Goal: Task Accomplishment & Management: Manage account settings

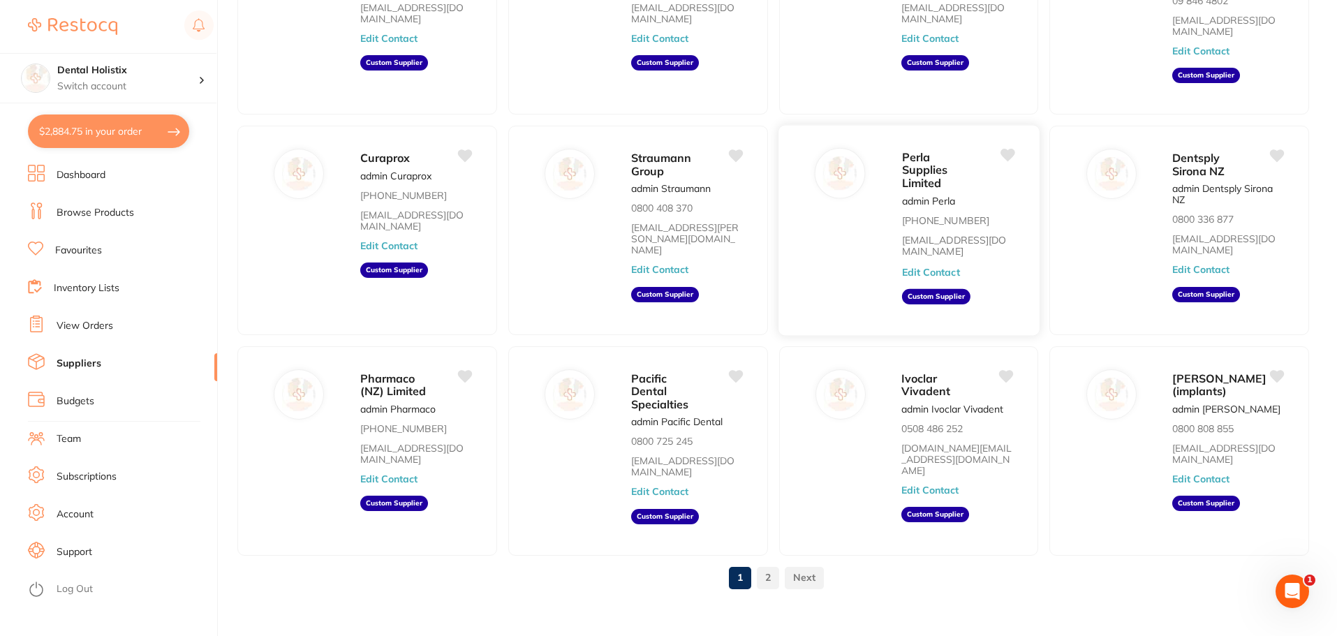
scroll to position [200, 0]
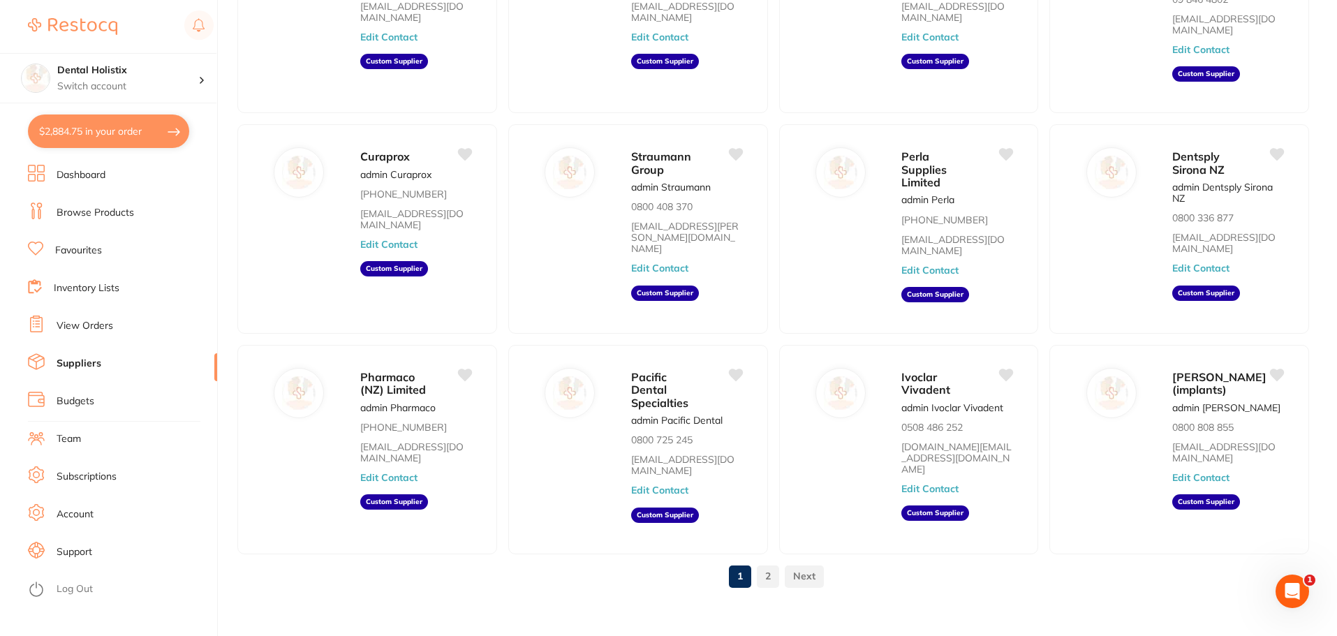
click at [770, 566] on link "2" at bounding box center [768, 576] width 22 height 28
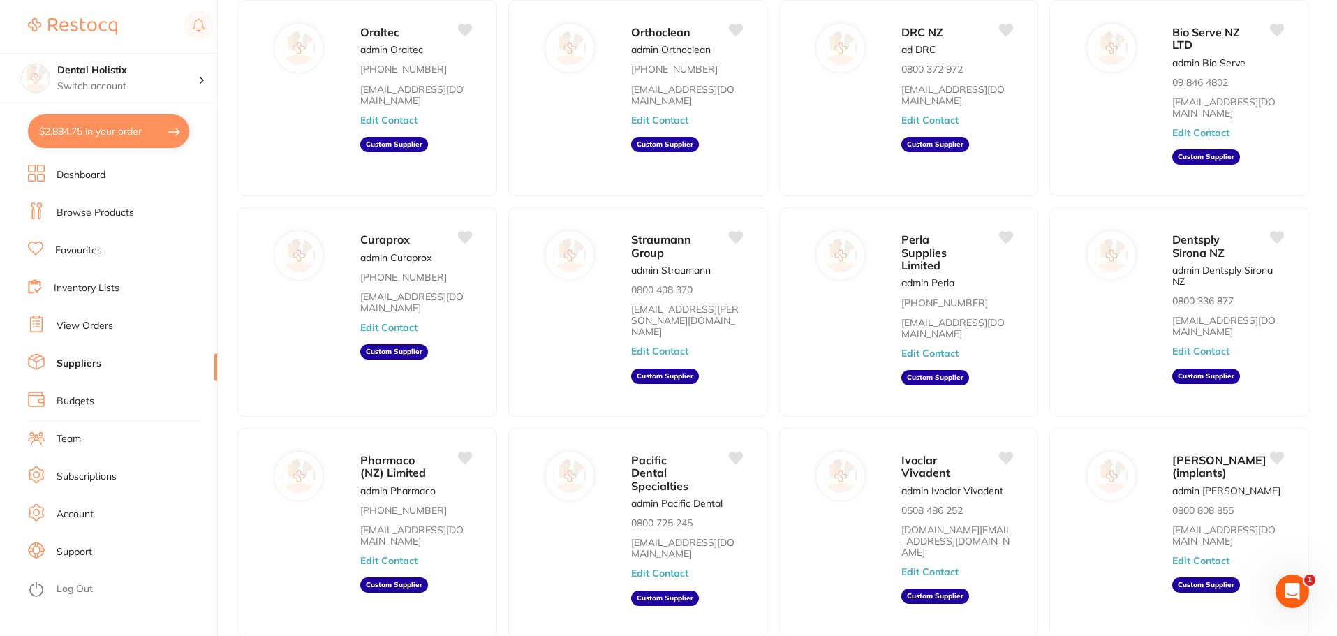
scroll to position [0, 0]
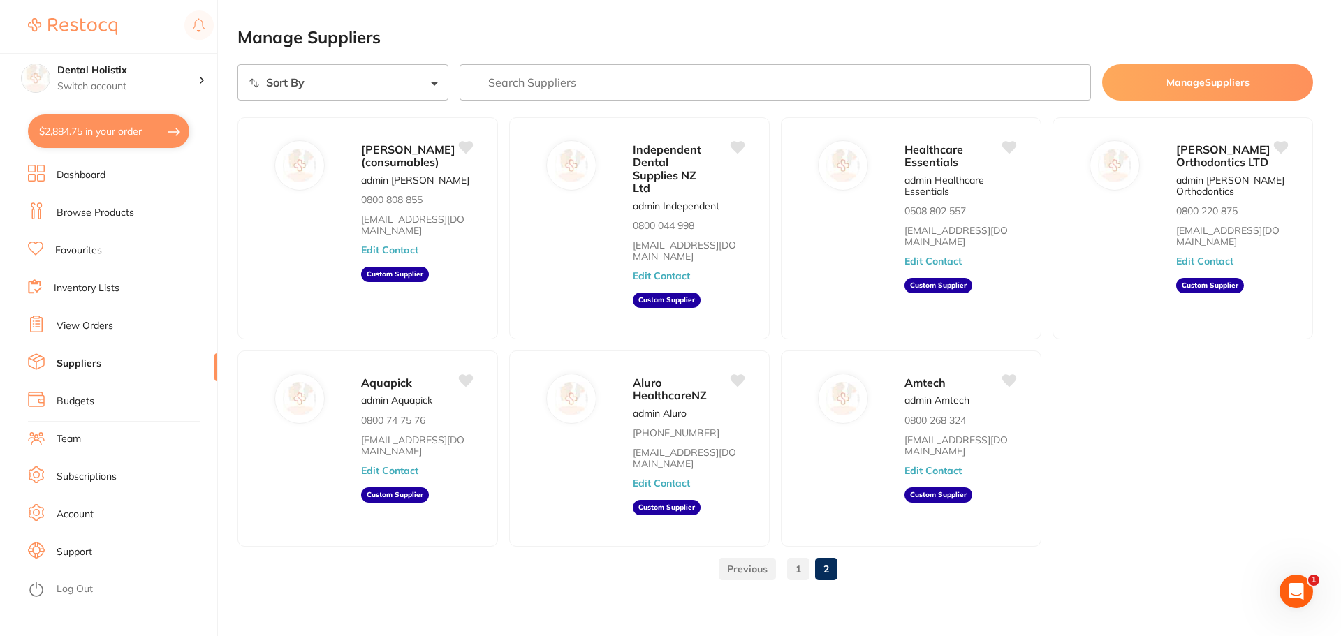
click at [796, 555] on link "1" at bounding box center [798, 569] width 22 height 28
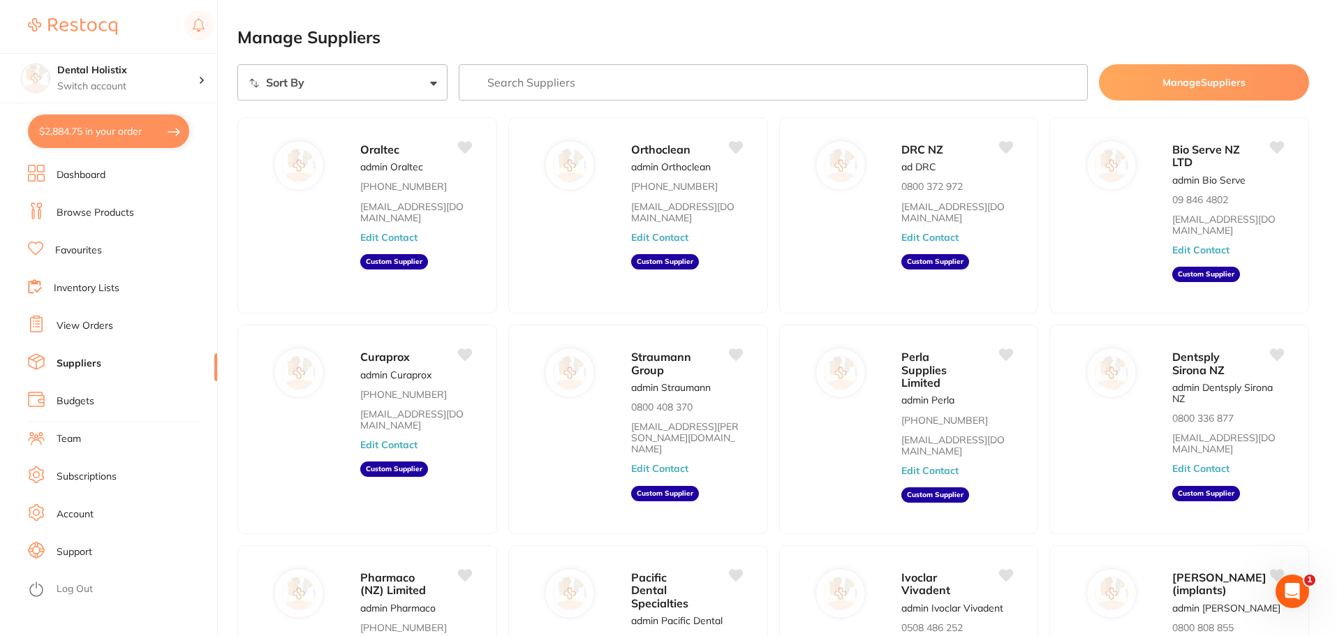
click at [119, 251] on li "Favourites" at bounding box center [122, 250] width 189 height 21
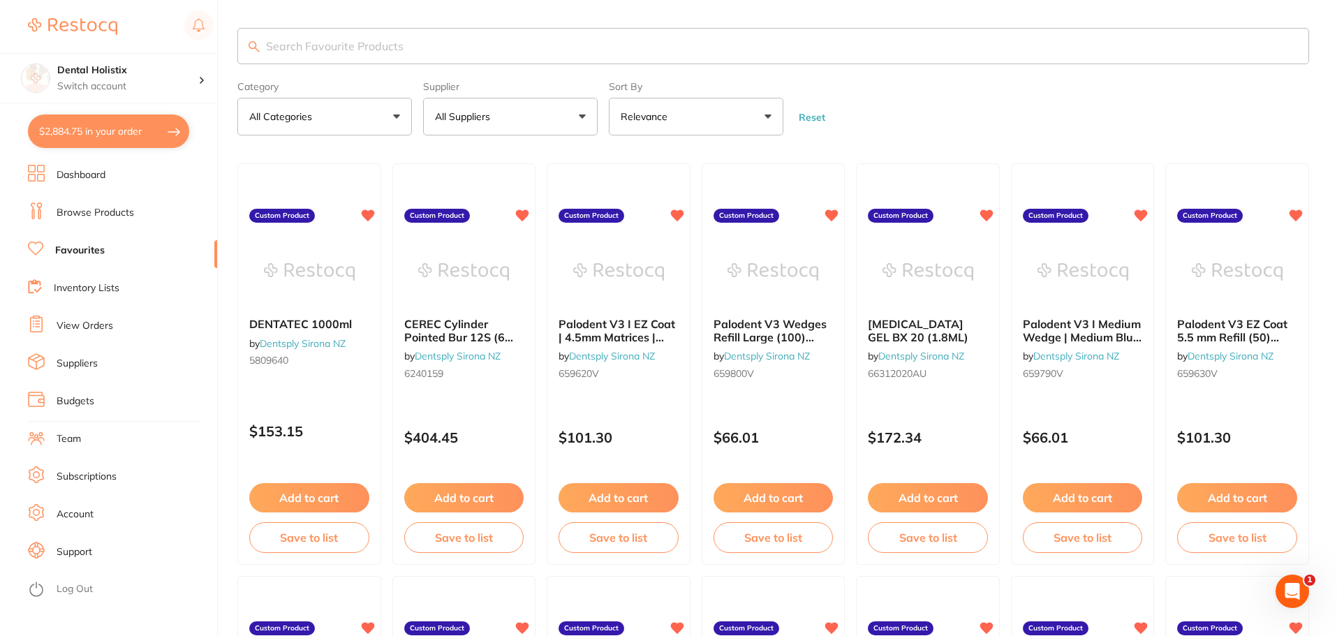
click at [75, 543] on li "Support" at bounding box center [122, 552] width 189 height 21
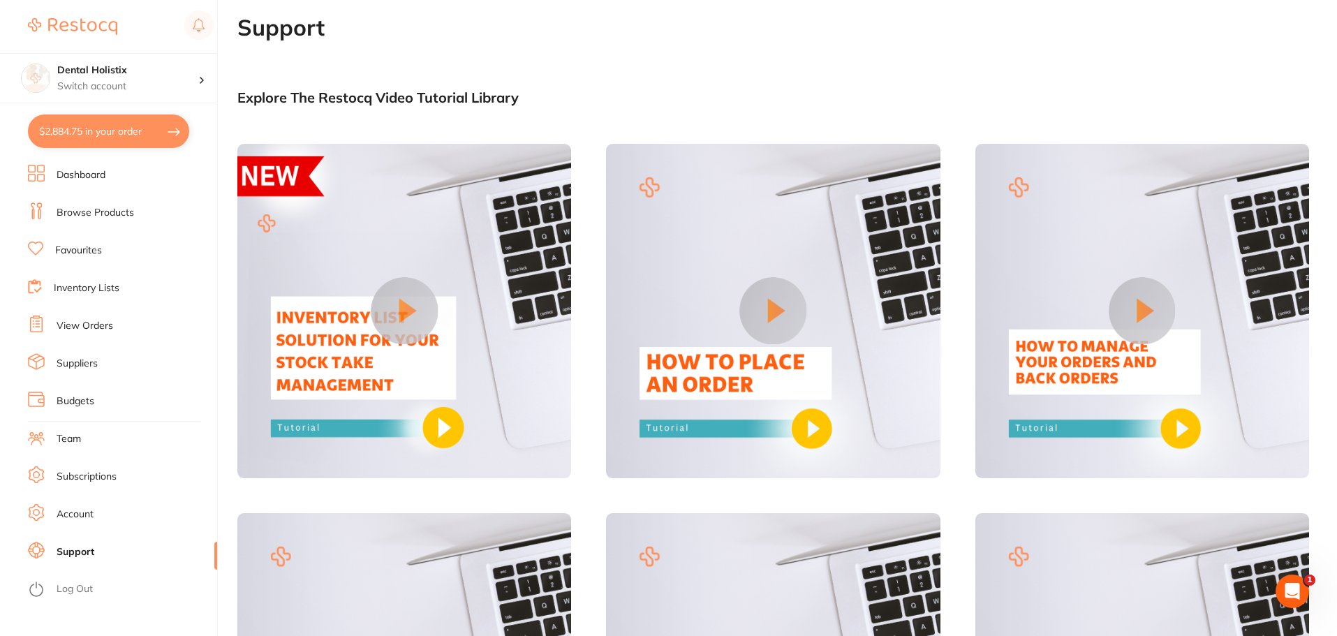
click at [74, 436] on link "Team" at bounding box center [69, 439] width 24 height 14
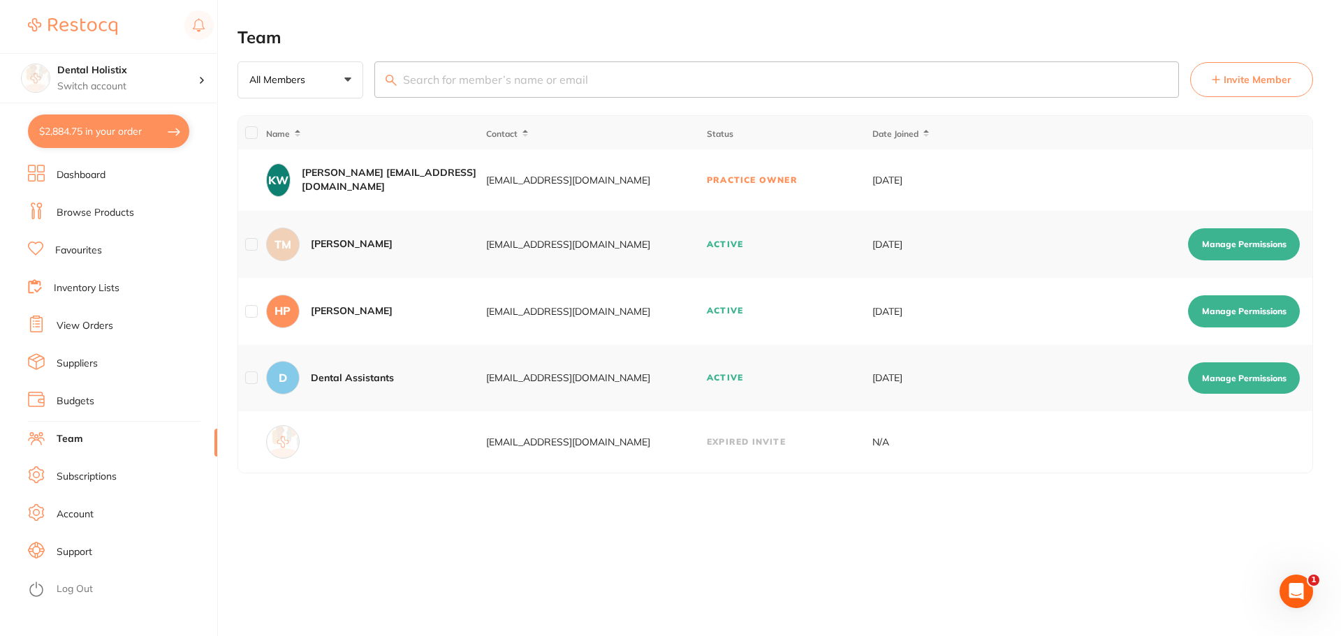
click at [1217, 311] on button "Manage Permissions" at bounding box center [1244, 311] width 112 height 32
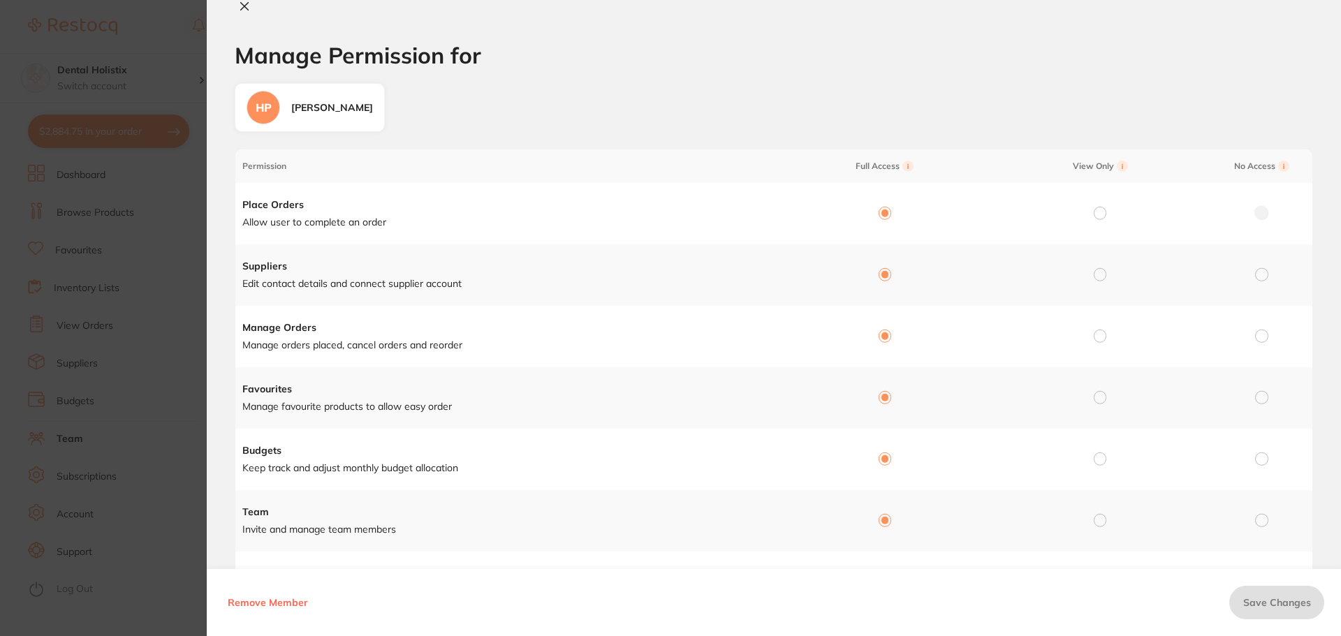
click at [243, 8] on icon at bounding box center [245, 7] width 8 height 8
checkbox input "false"
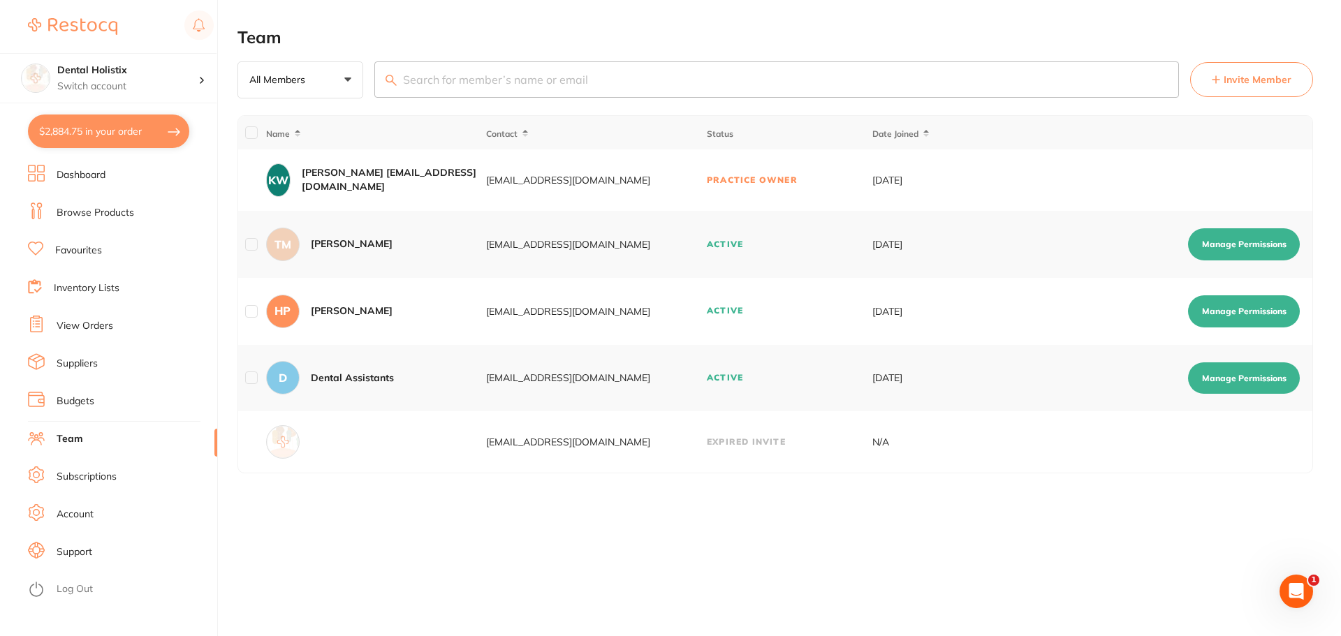
click at [121, 403] on li "Budgets" at bounding box center [122, 401] width 189 height 21
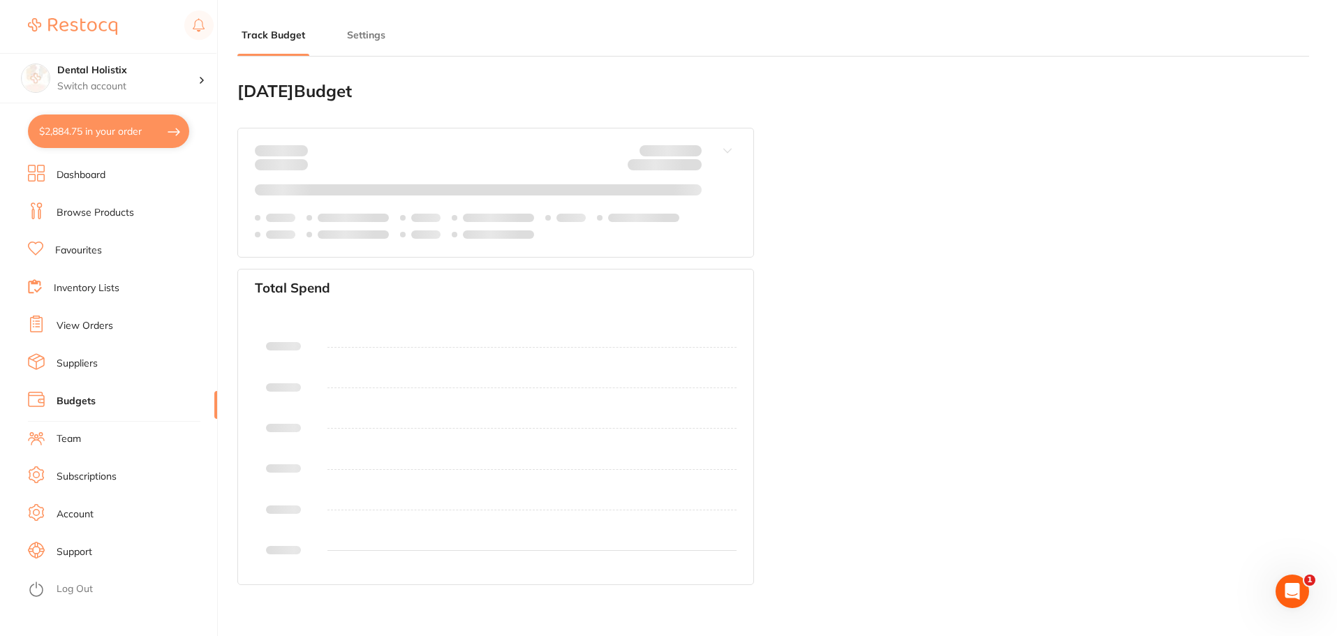
type input "0.0"
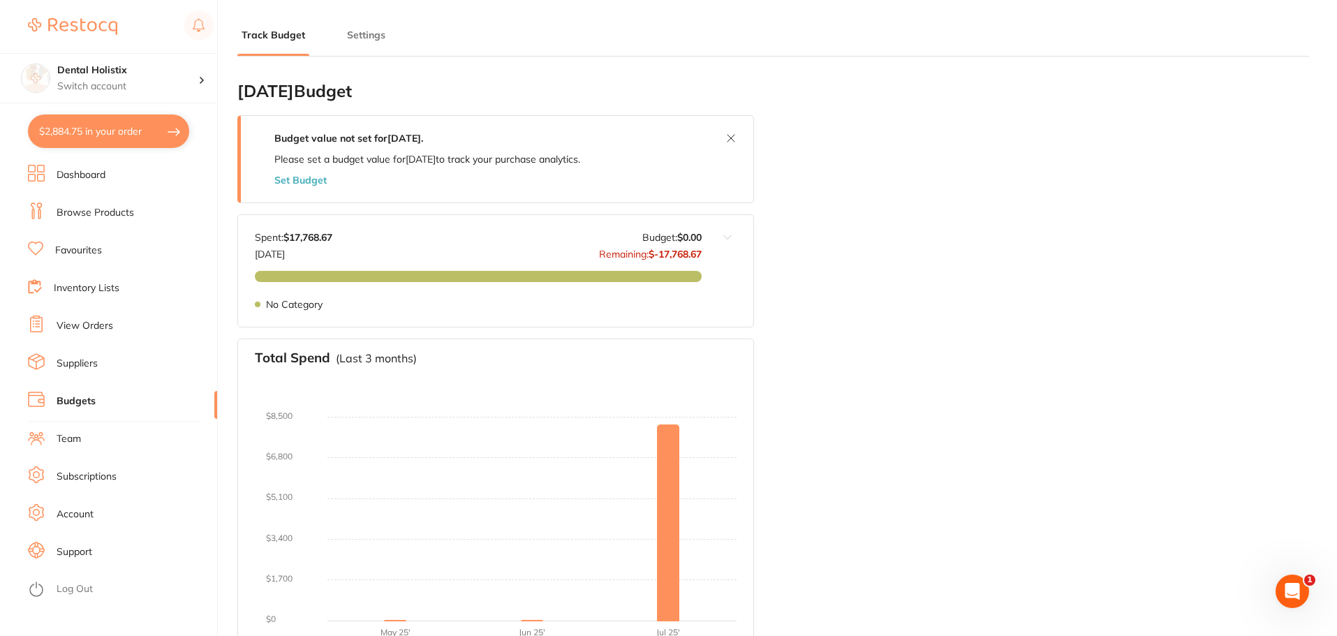
click at [362, 38] on button "Settings" at bounding box center [366, 35] width 47 height 13
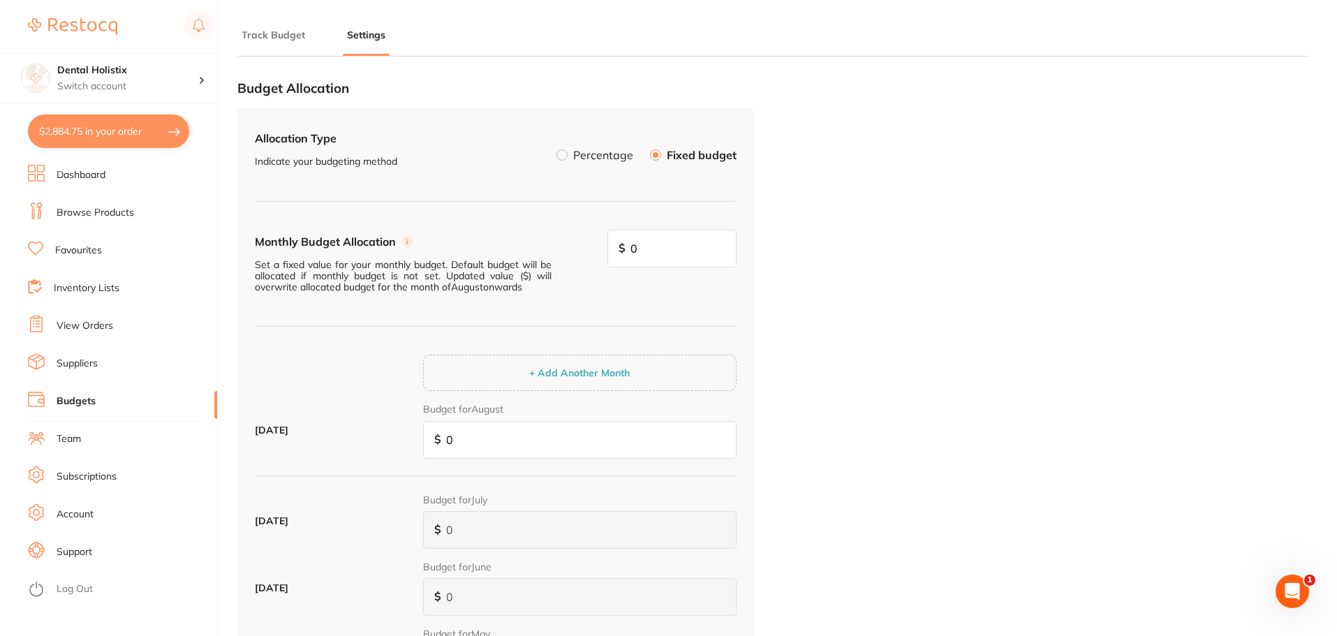
click at [562, 153] on label at bounding box center [562, 154] width 11 height 11
click at [557, 149] on input "Percentage" at bounding box center [557, 149] width 0 height 0
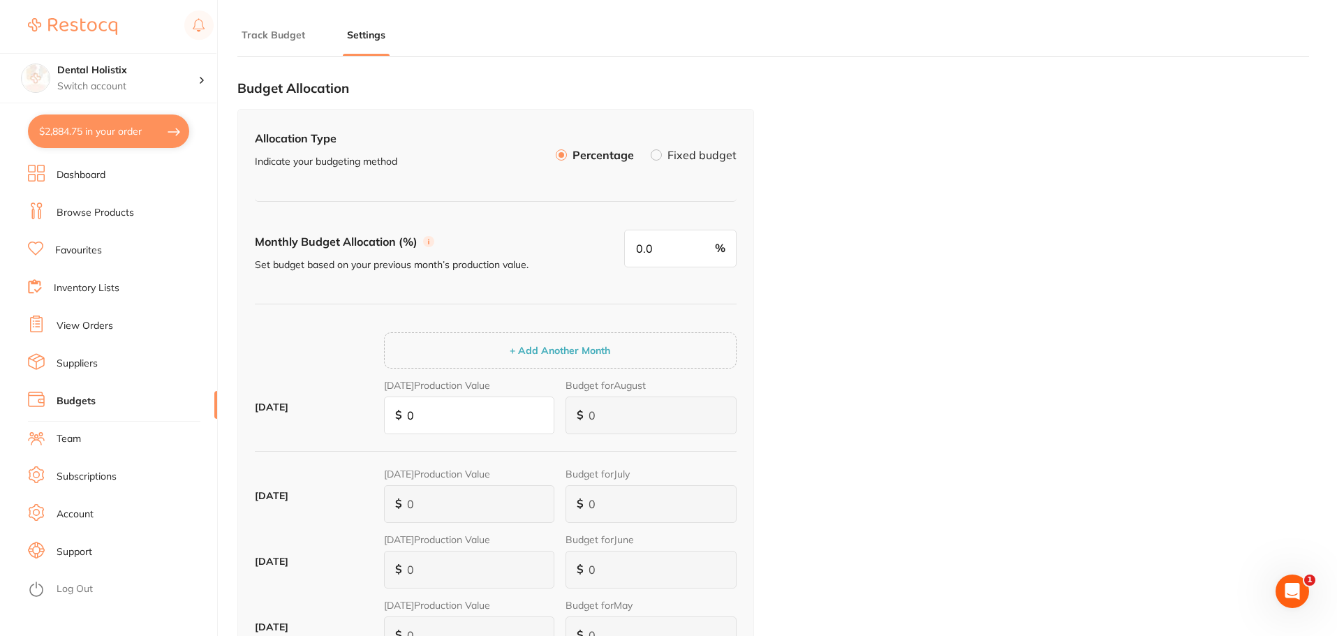
click at [662, 156] on label at bounding box center [656, 154] width 11 height 11
click at [651, 149] on input "Fixed budget" at bounding box center [651, 149] width 0 height 0
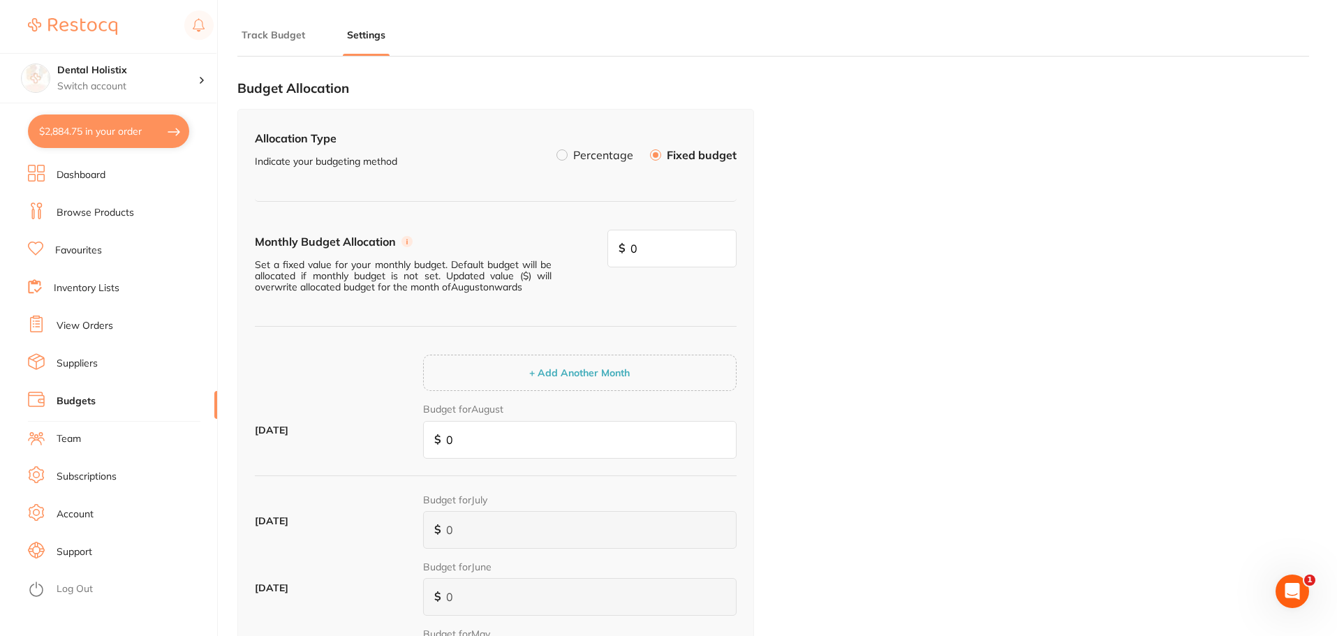
click at [279, 41] on button "Track Budget" at bounding box center [273, 35] width 72 height 13
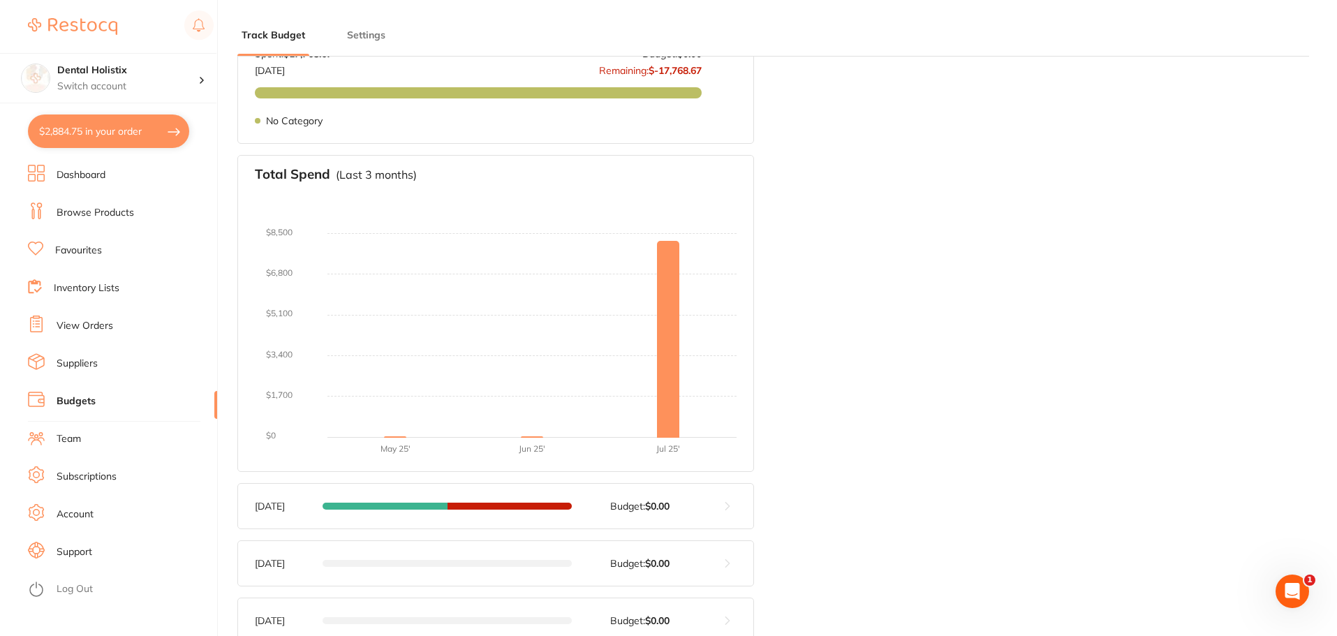
scroll to position [208, 0]
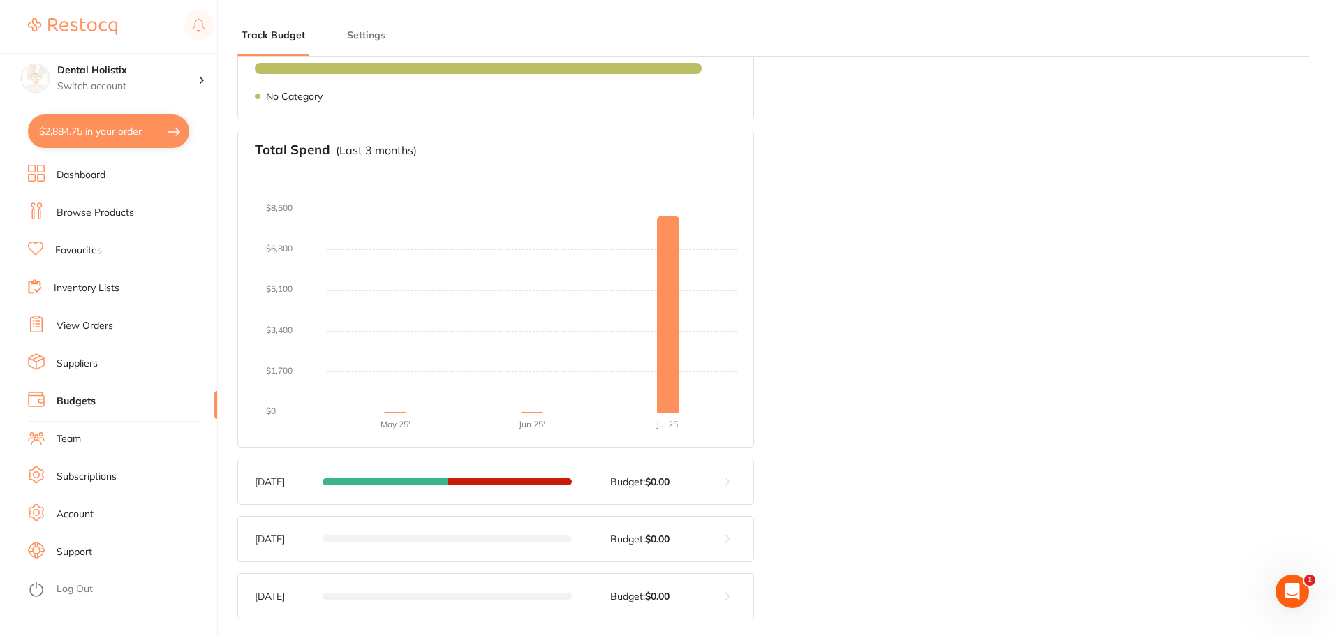
click at [80, 365] on link "Suppliers" at bounding box center [77, 364] width 41 height 14
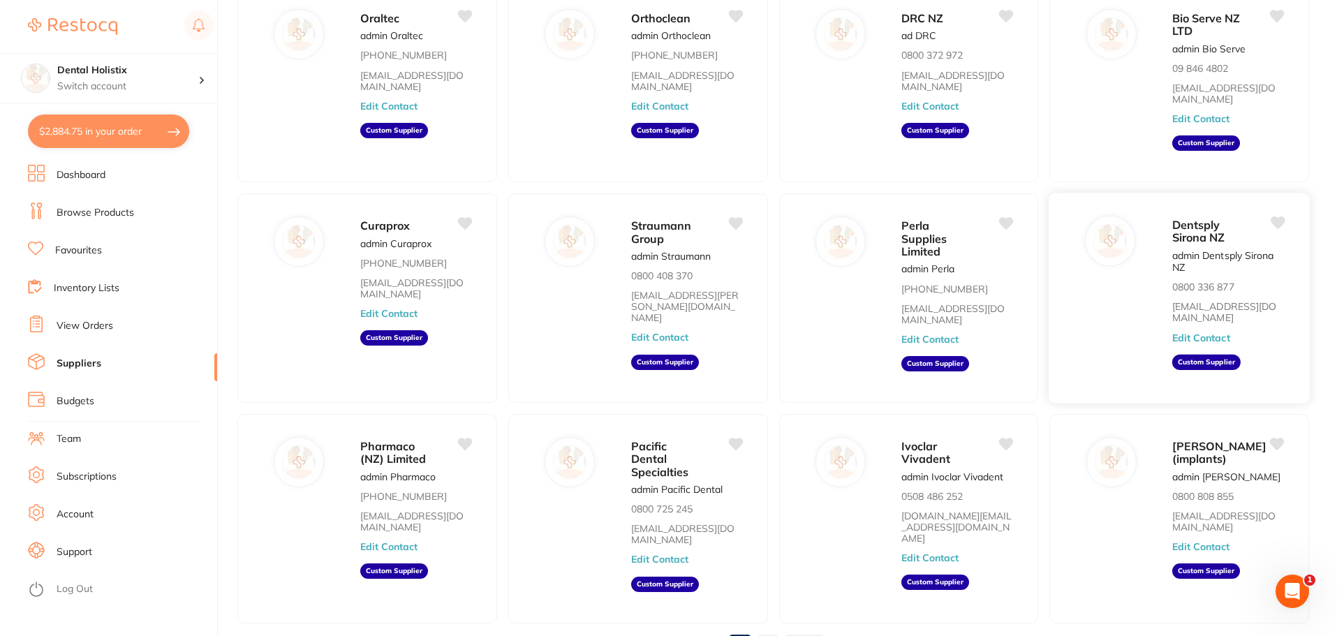
scroll to position [140, 0]
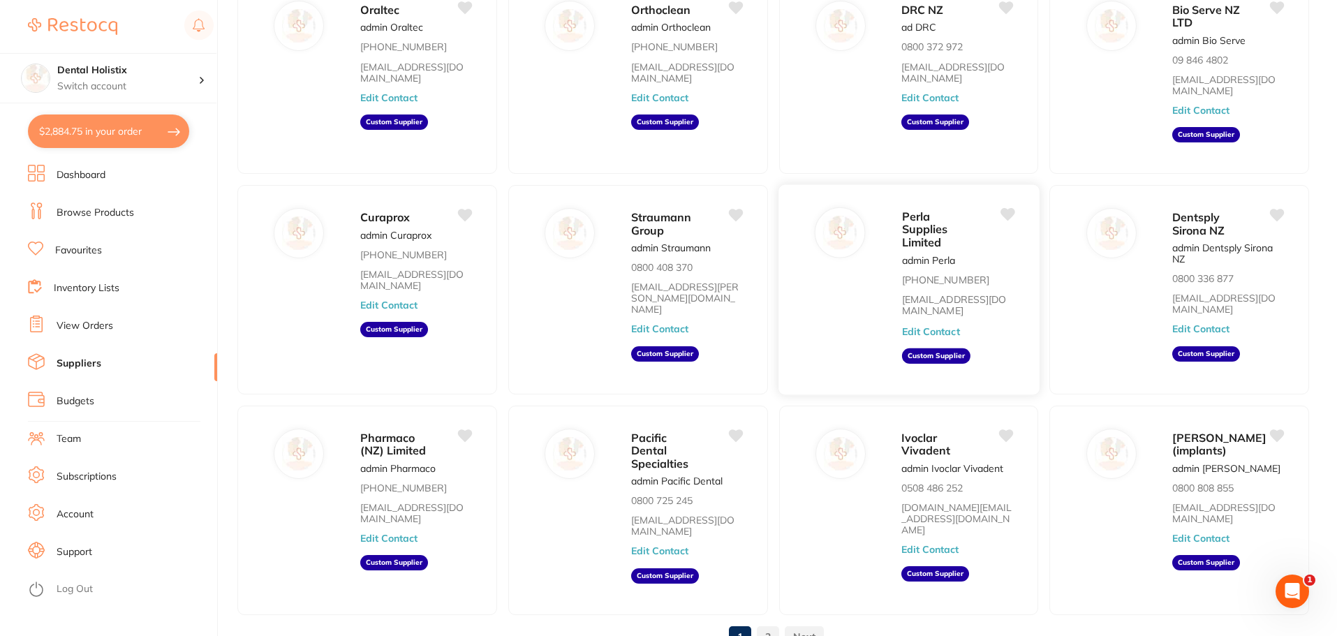
click at [932, 325] on button "Edit Contact" at bounding box center [930, 330] width 58 height 11
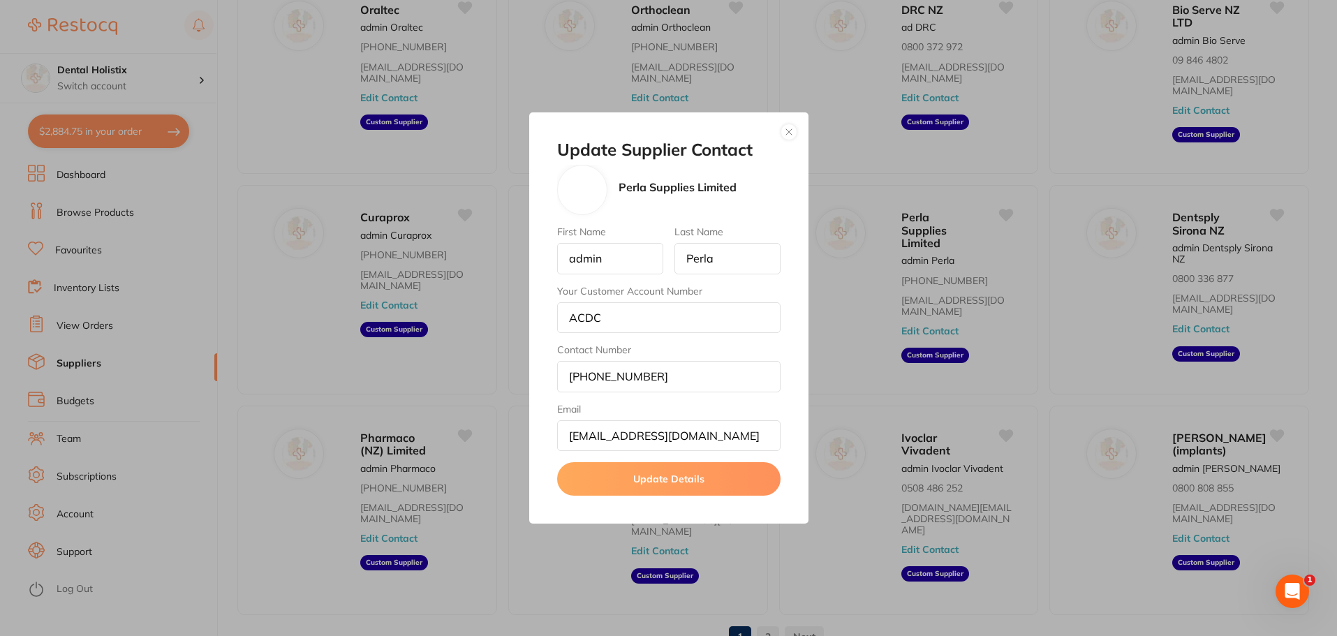
click at [788, 128] on button "button" at bounding box center [789, 132] width 17 height 17
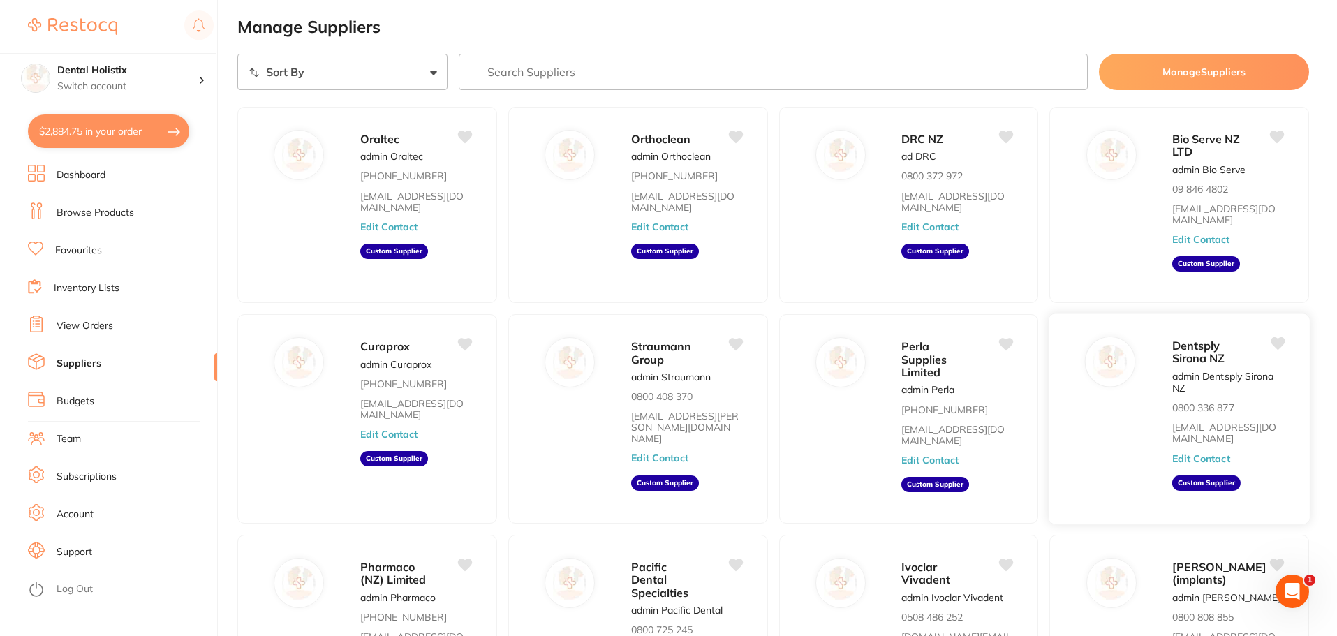
scroll to position [0, 0]
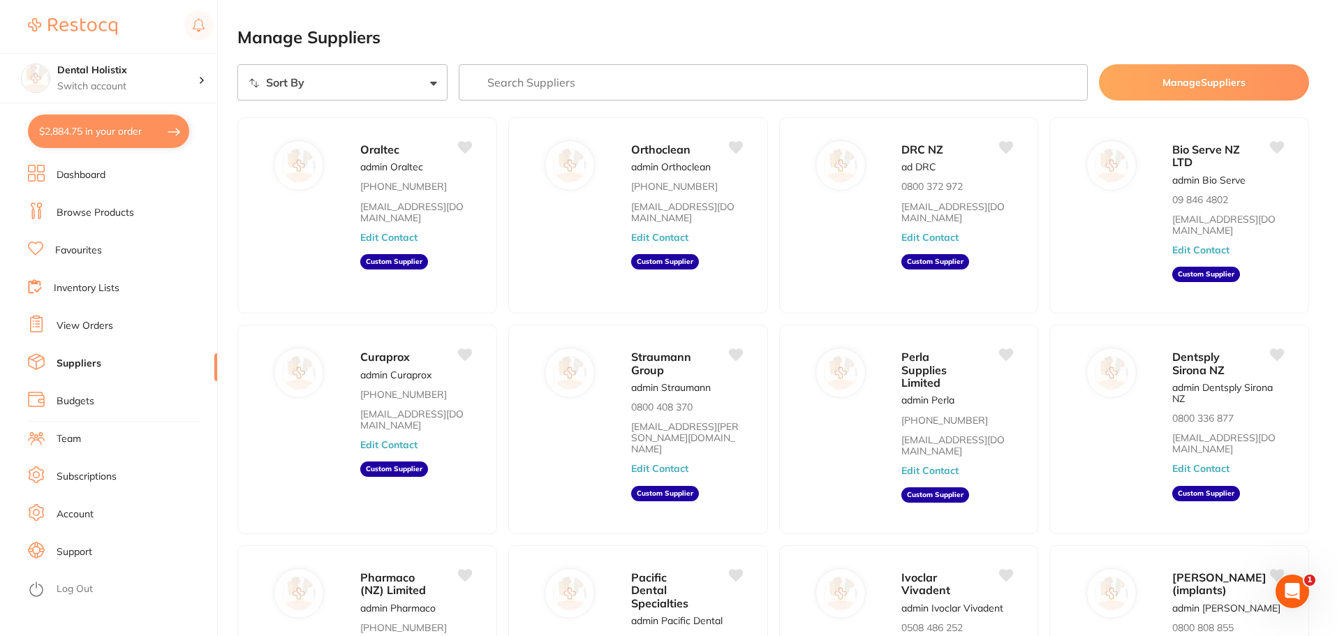
click at [120, 214] on link "Browse Products" at bounding box center [96, 213] width 78 height 14
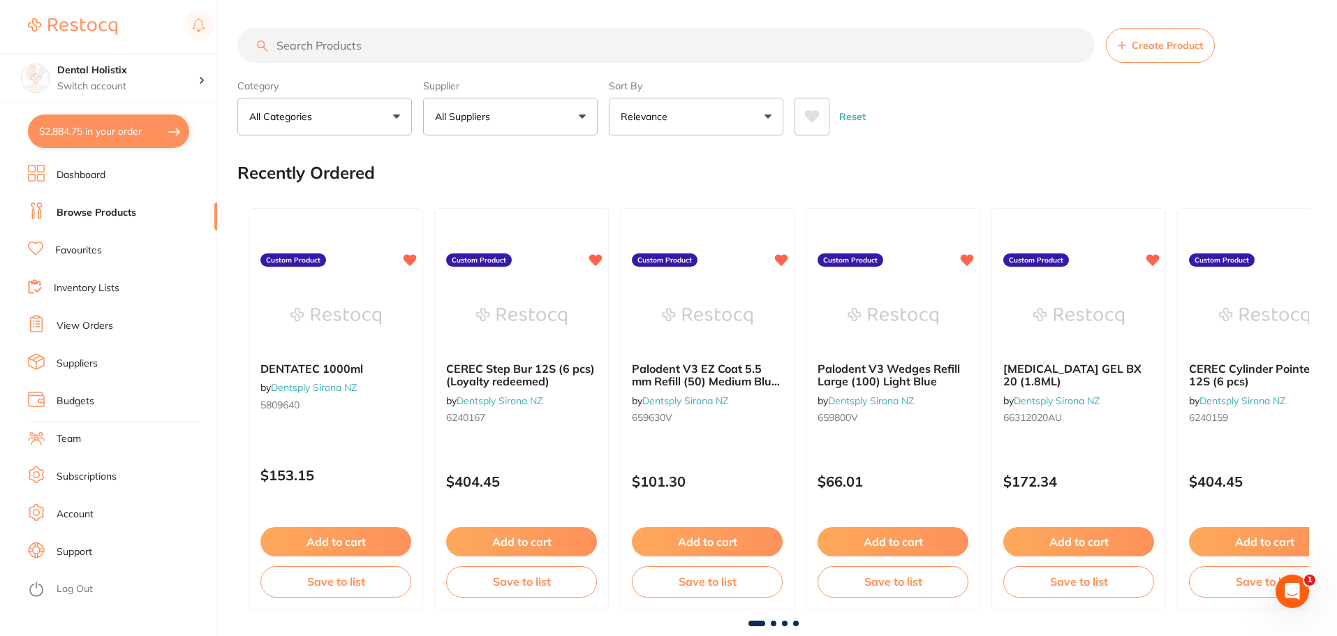
click at [585, 124] on button "All Suppliers" at bounding box center [510, 117] width 175 height 38
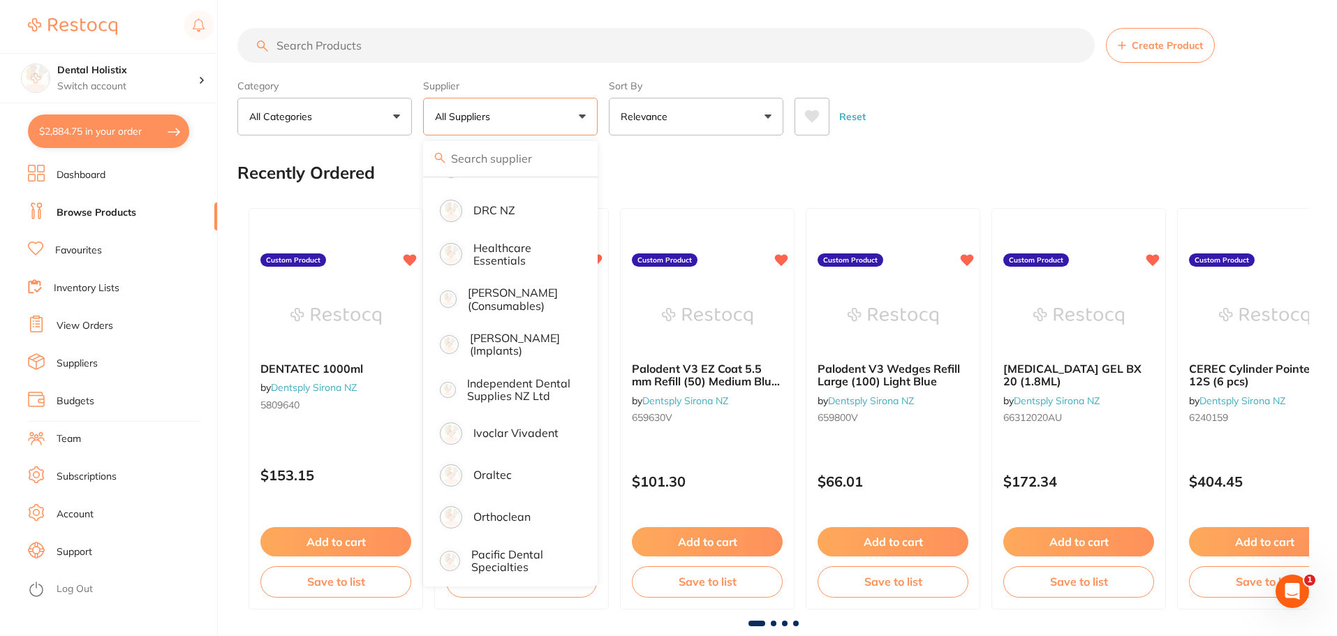
click at [659, 168] on div "Recently Ordered" at bounding box center [773, 172] width 1072 height 47
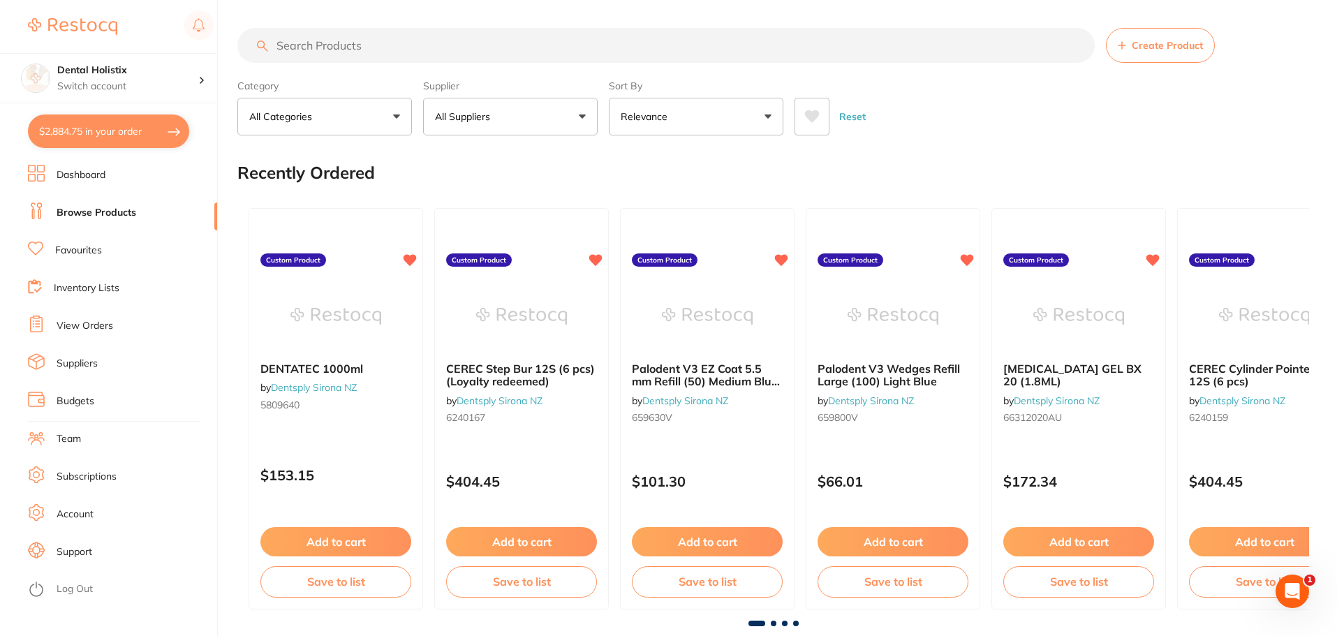
click at [387, 52] on input "search" at bounding box center [665, 45] width 857 height 35
click at [89, 251] on link "Favourites" at bounding box center [78, 251] width 47 height 14
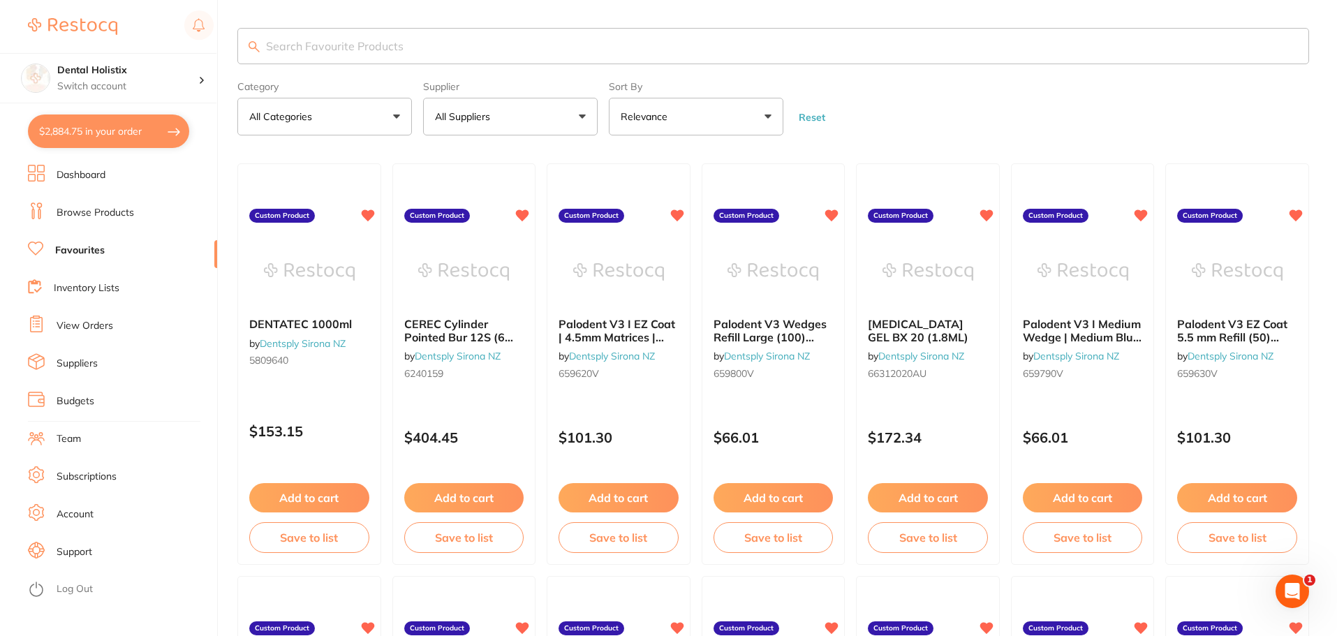
click at [628, 54] on input "search" at bounding box center [773, 46] width 1072 height 36
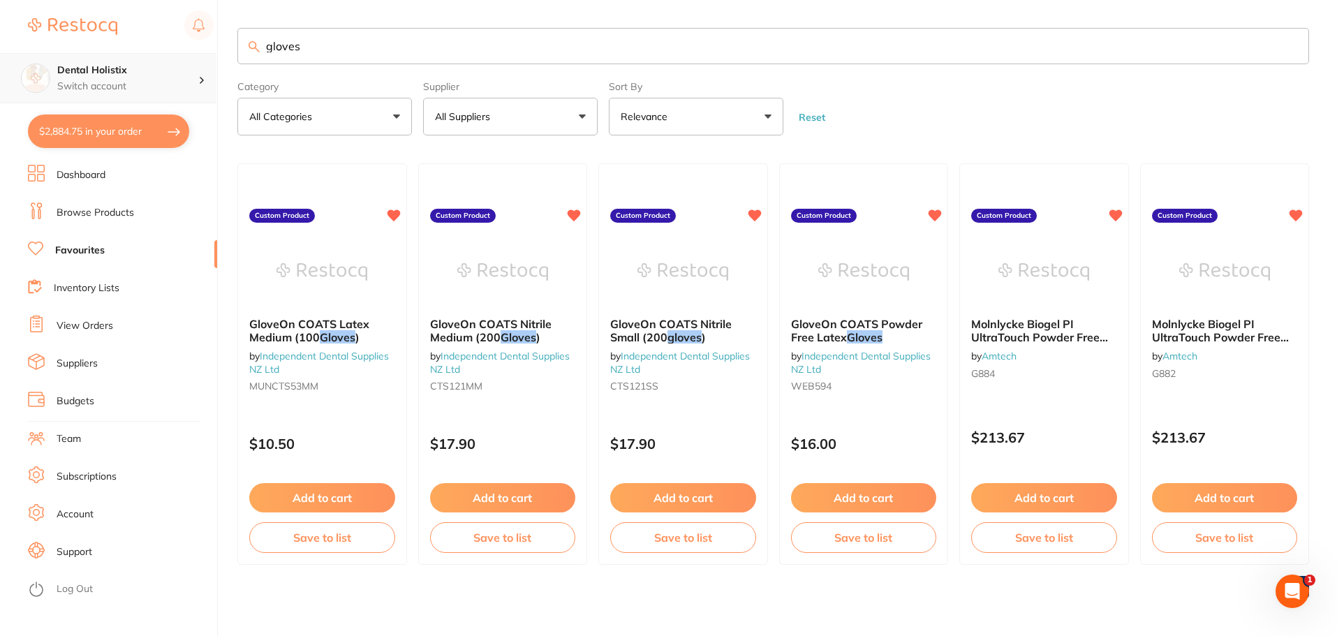
scroll to position [1, 0]
drag, startPoint x: 302, startPoint y: 57, endPoint x: 199, endPoint y: 67, distance: 103.9
click at [199, 67] on div "$2,884.75 Dental Holistix Switch account Dental Holistix $2,884.75 in your orde…" at bounding box center [668, 318] width 1337 height 636
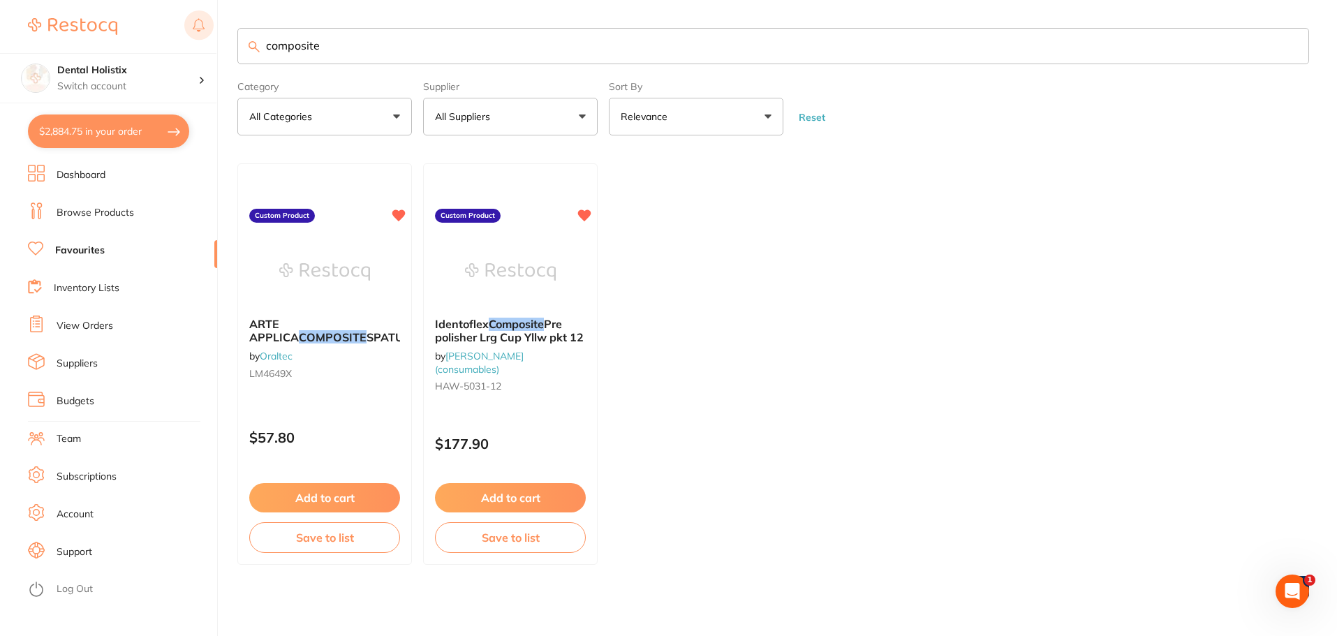
scroll to position [0, 0]
drag, startPoint x: 327, startPoint y: 39, endPoint x: 175, endPoint y: 36, distance: 152.3
click at [175, 36] on div "$2,884.75 Dental Holistix Switch account Dental Holistix $2,884.75 in your orde…" at bounding box center [668, 318] width 1337 height 636
type input "gloves"
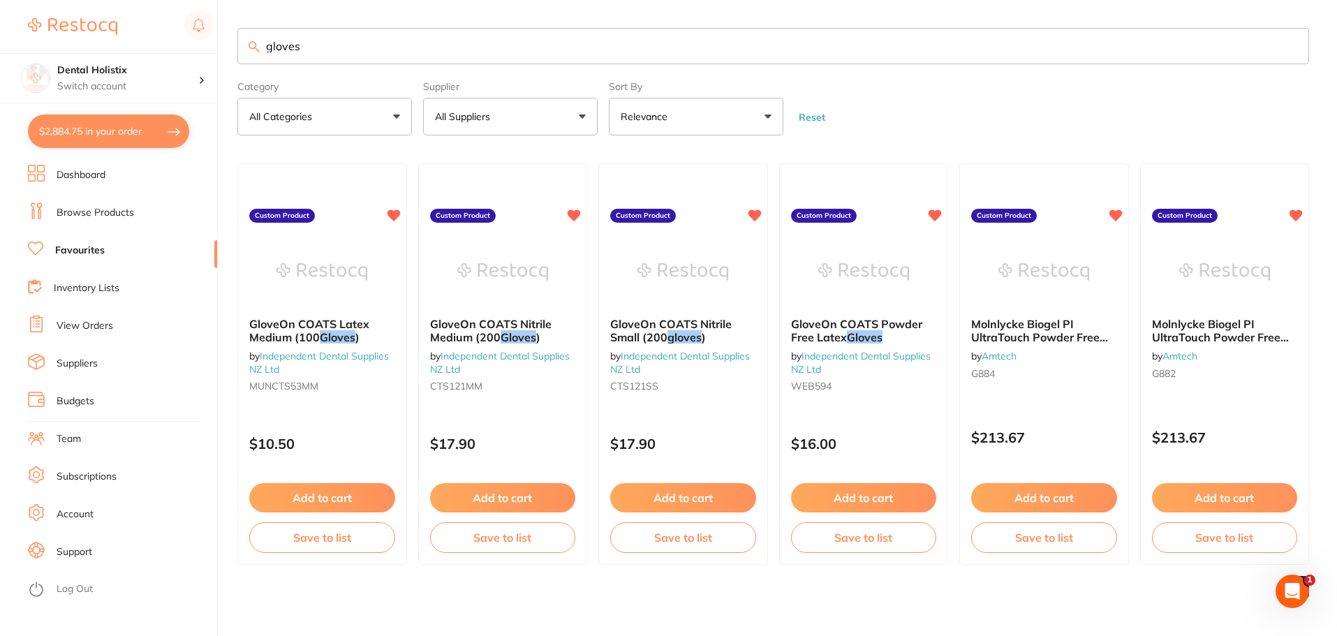
click at [133, 122] on button "$2,884.75 in your order" at bounding box center [108, 132] width 161 height 34
checkbox input "true"
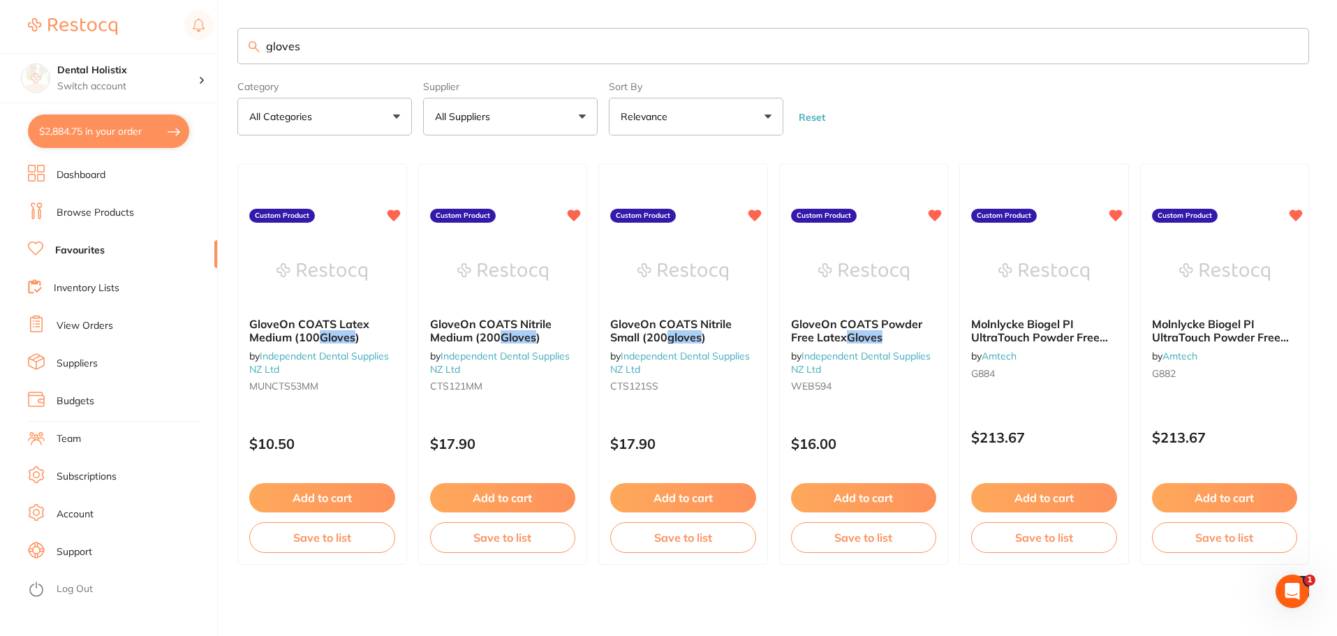
checkbox input "true"
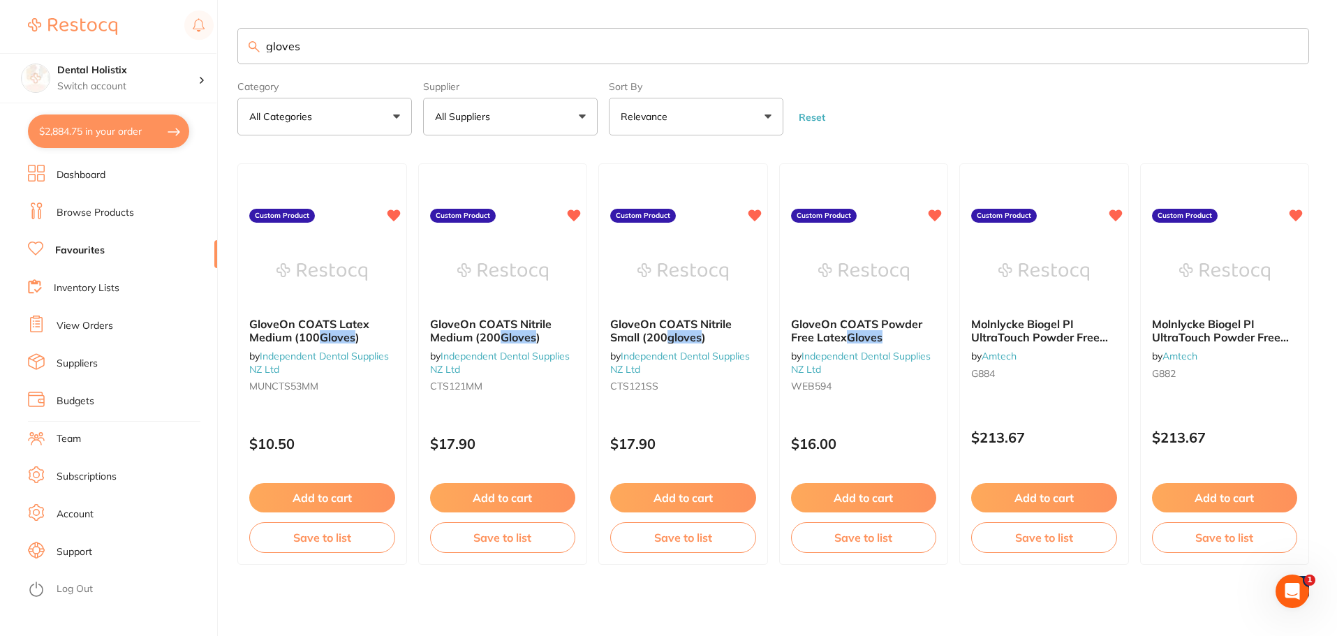
checkbox input "true"
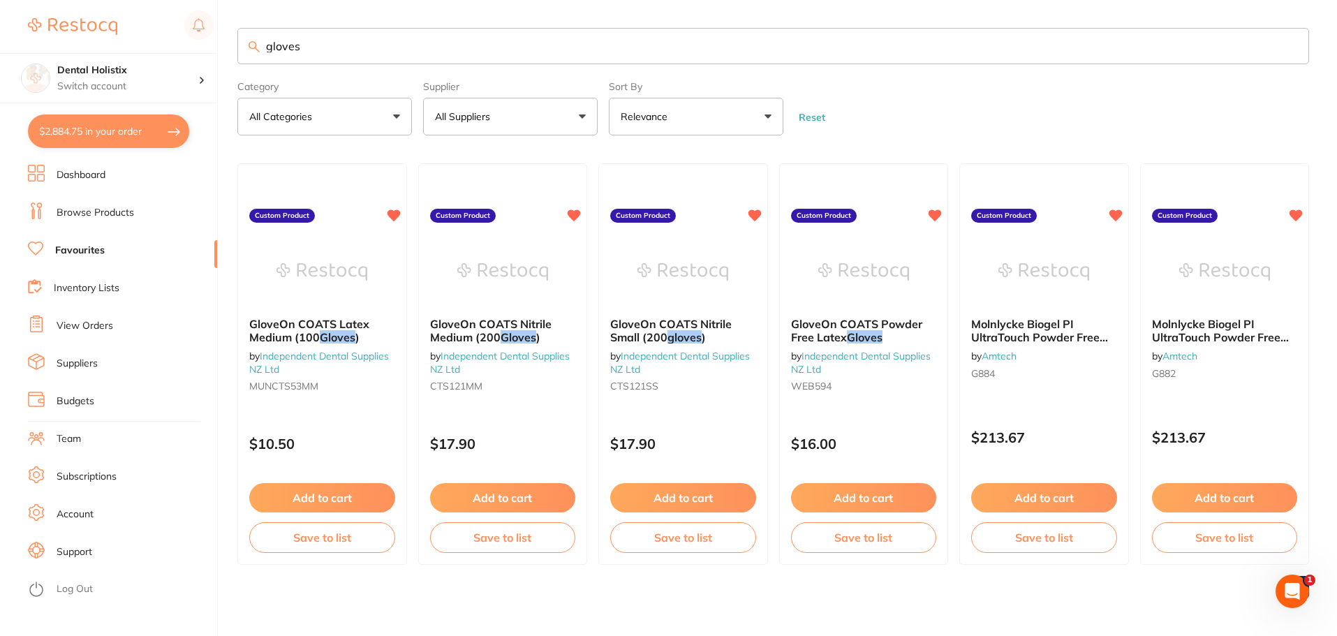
checkbox input "true"
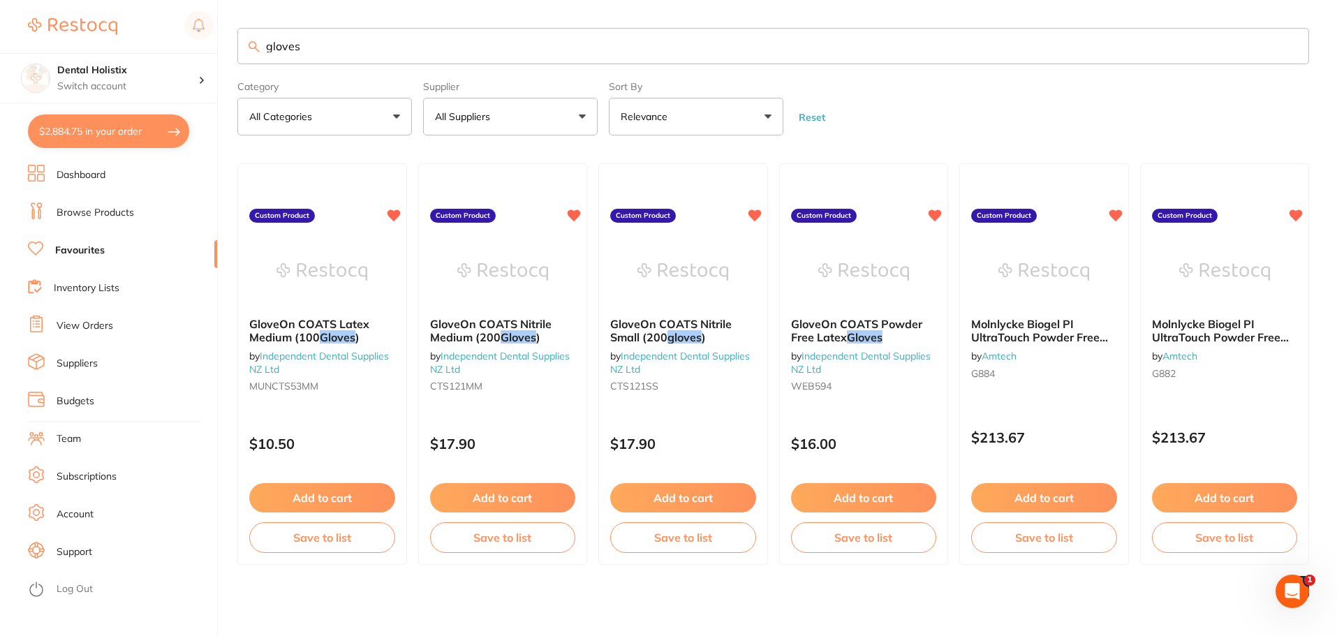
checkbox input "true"
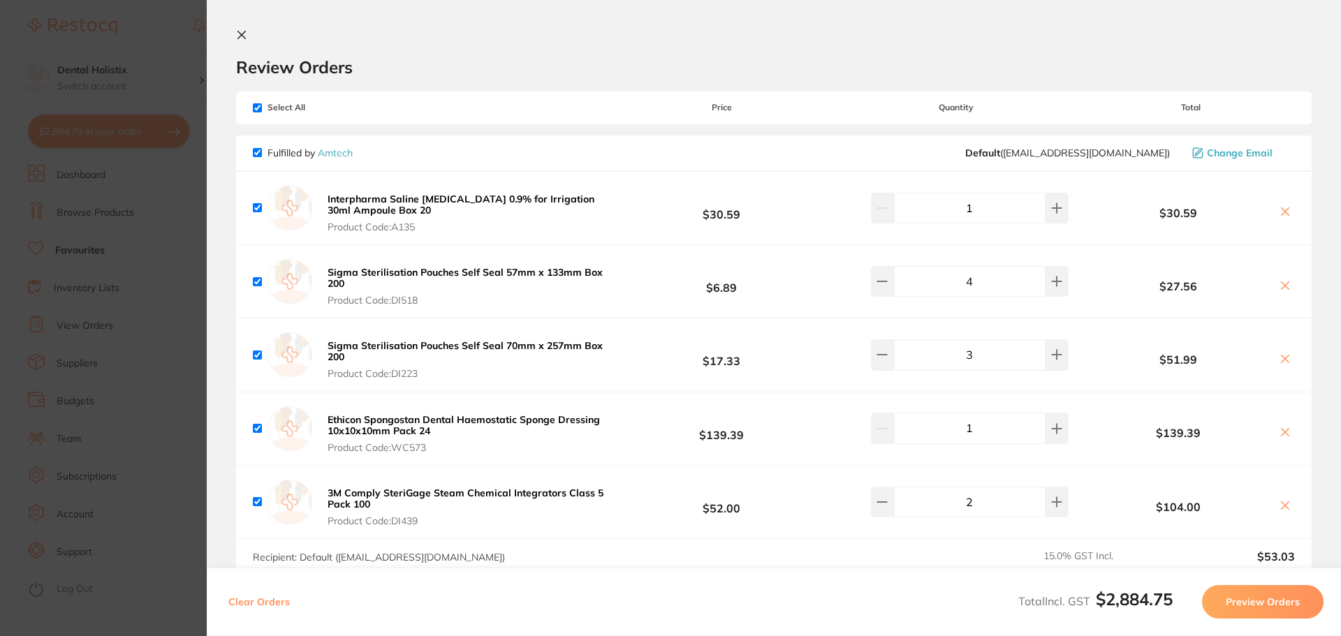
click at [260, 107] on input "checkbox" at bounding box center [257, 107] width 9 height 9
checkbox input "false"
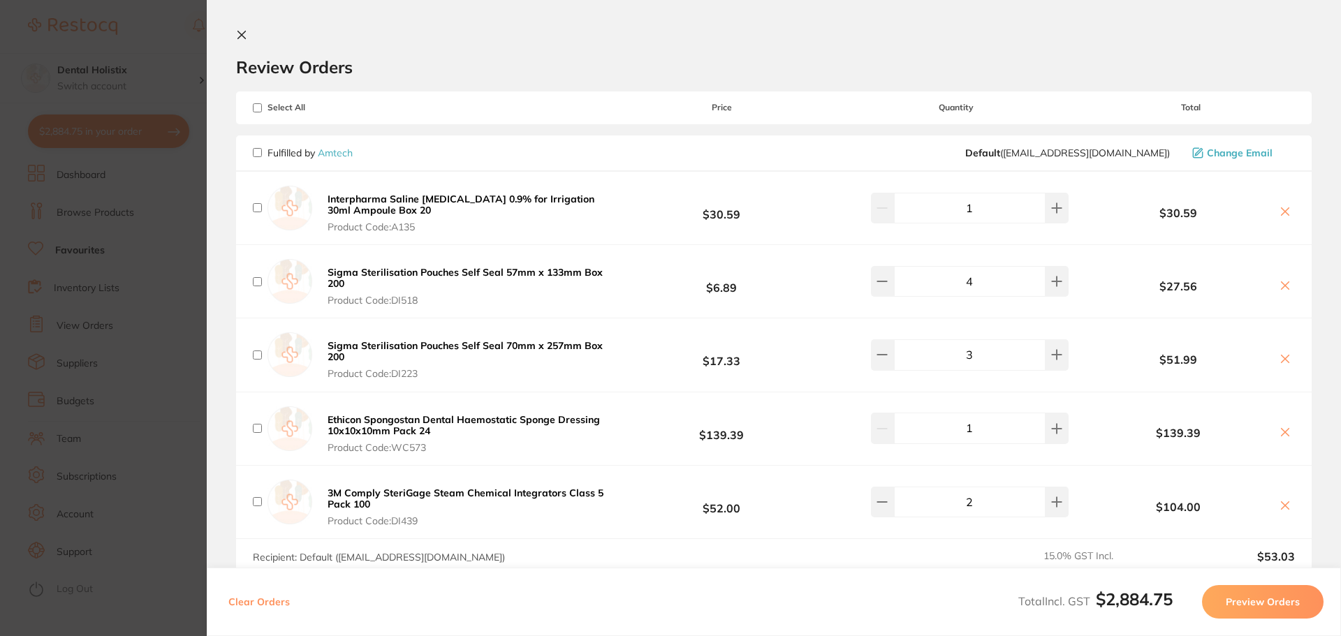
checkbox input "false"
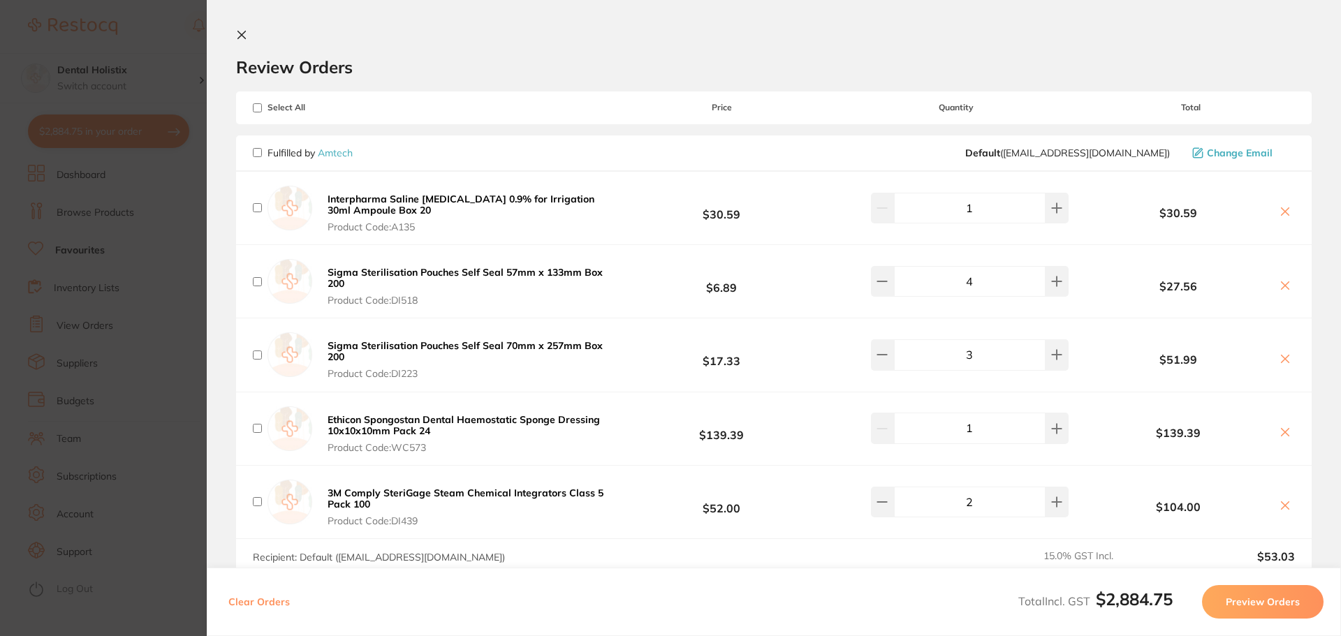
checkbox input "false"
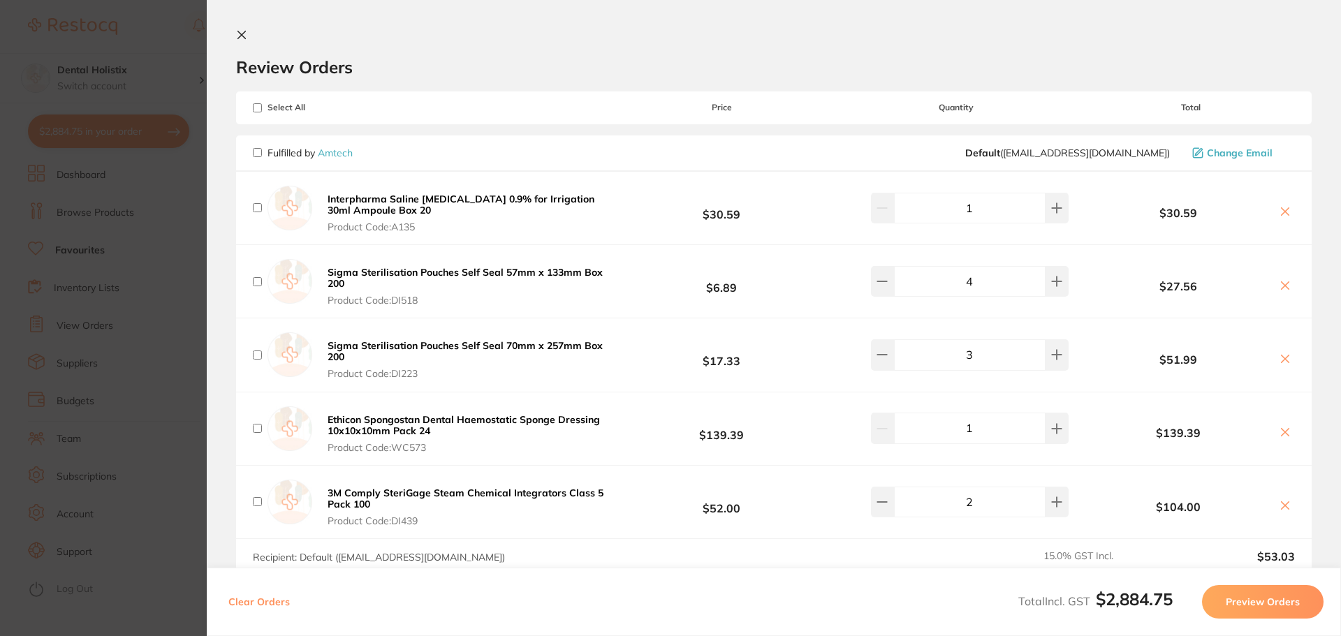
checkbox input "false"
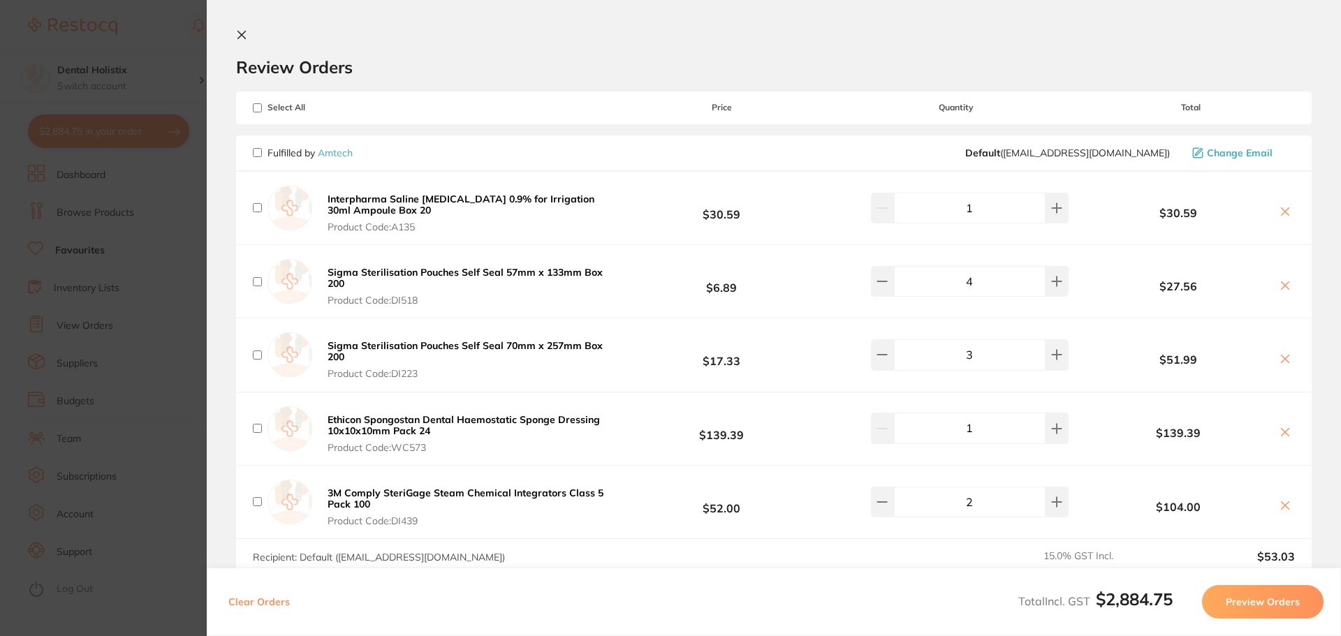
checkbox input "false"
click at [261, 207] on input "checkbox" at bounding box center [257, 207] width 9 height 9
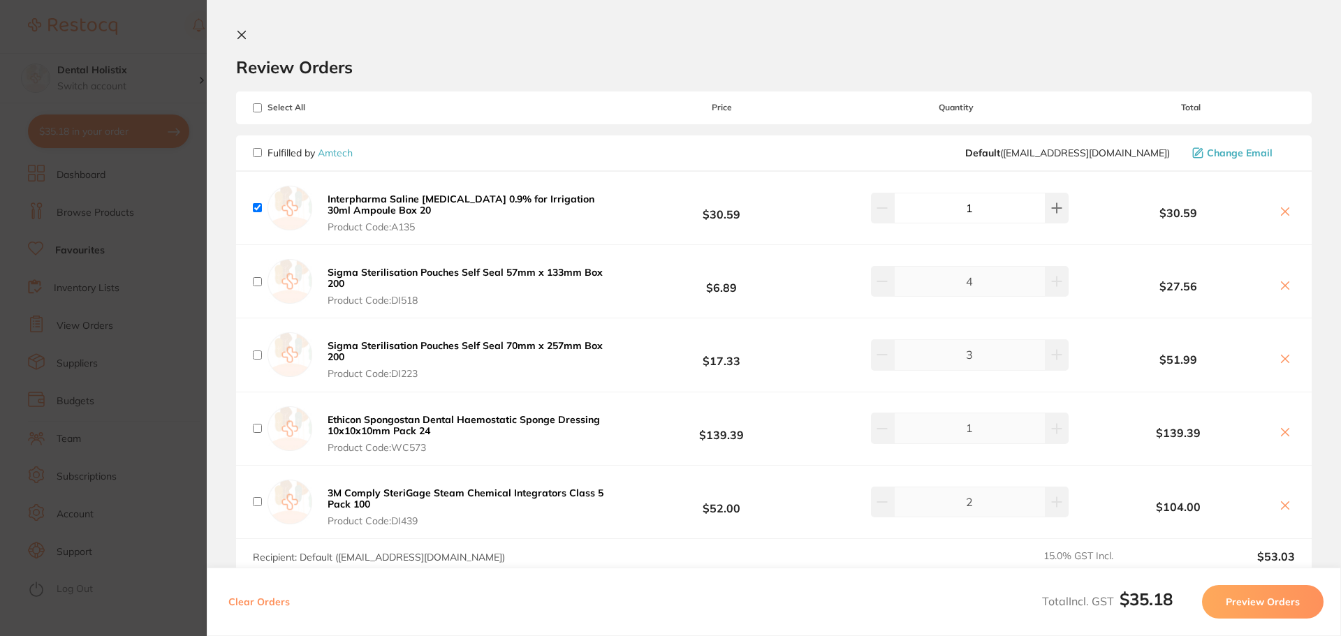
click at [256, 209] on input "checkbox" at bounding box center [257, 207] width 9 height 9
checkbox input "false"
click at [256, 151] on input "checkbox" at bounding box center [257, 152] width 9 height 9
checkbox input "true"
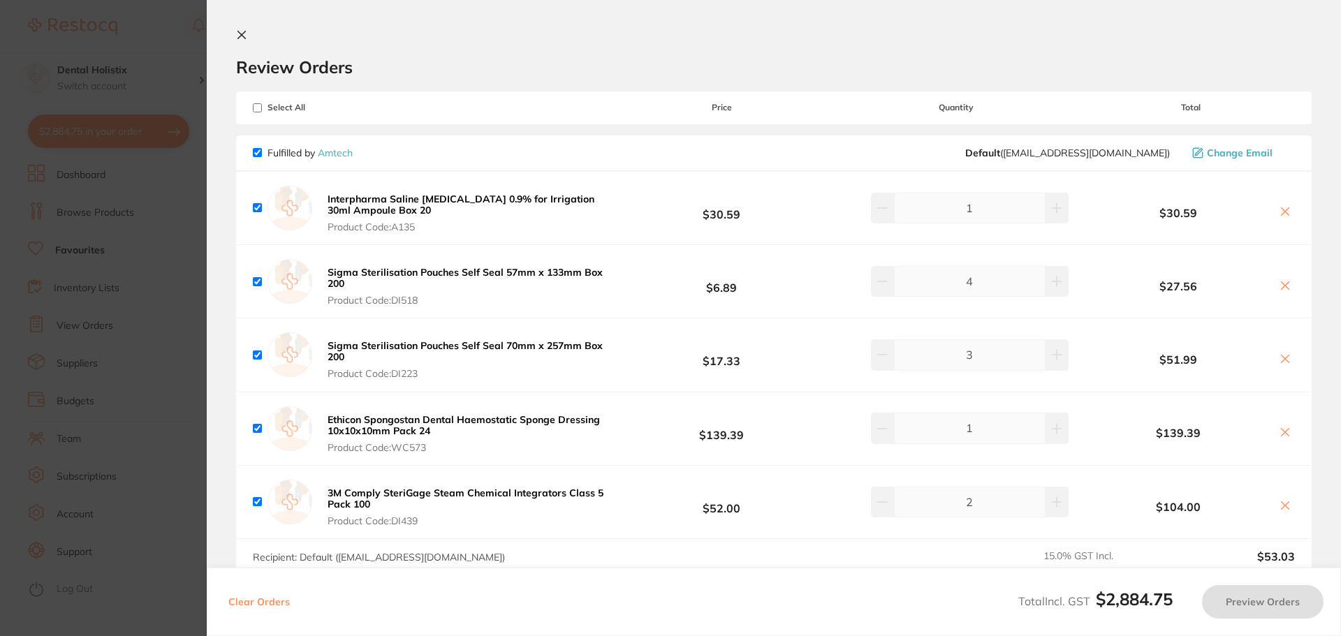
checkbox input "true"
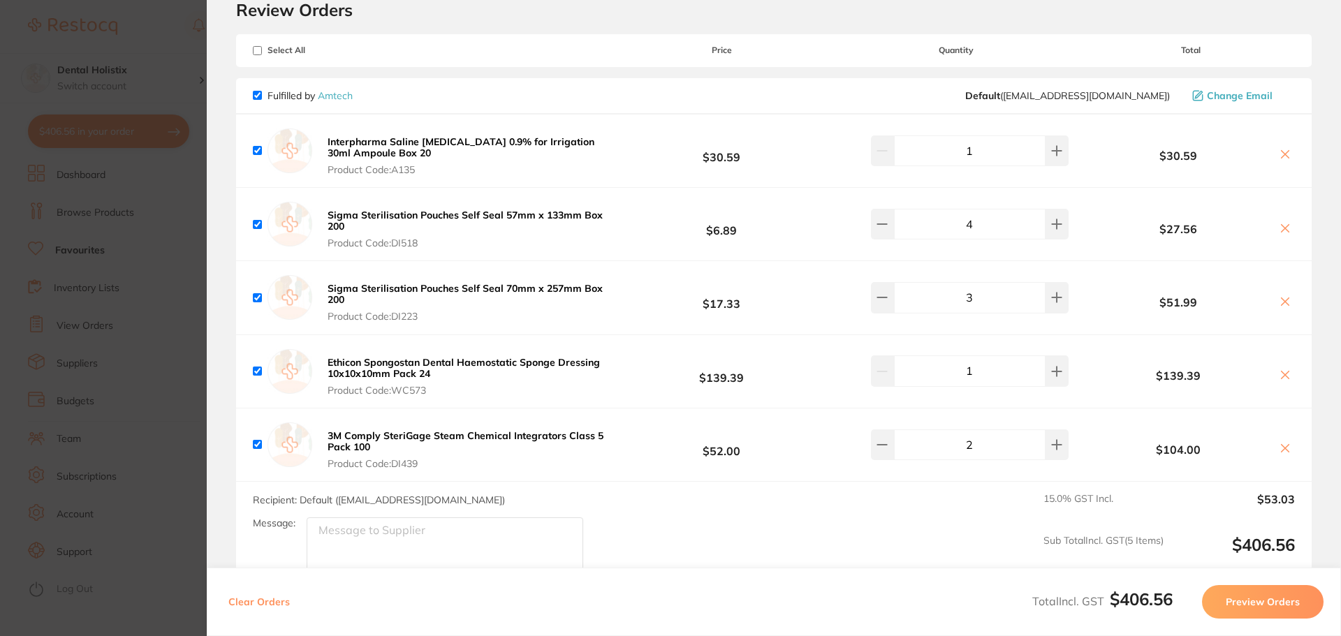
scroll to position [279, 0]
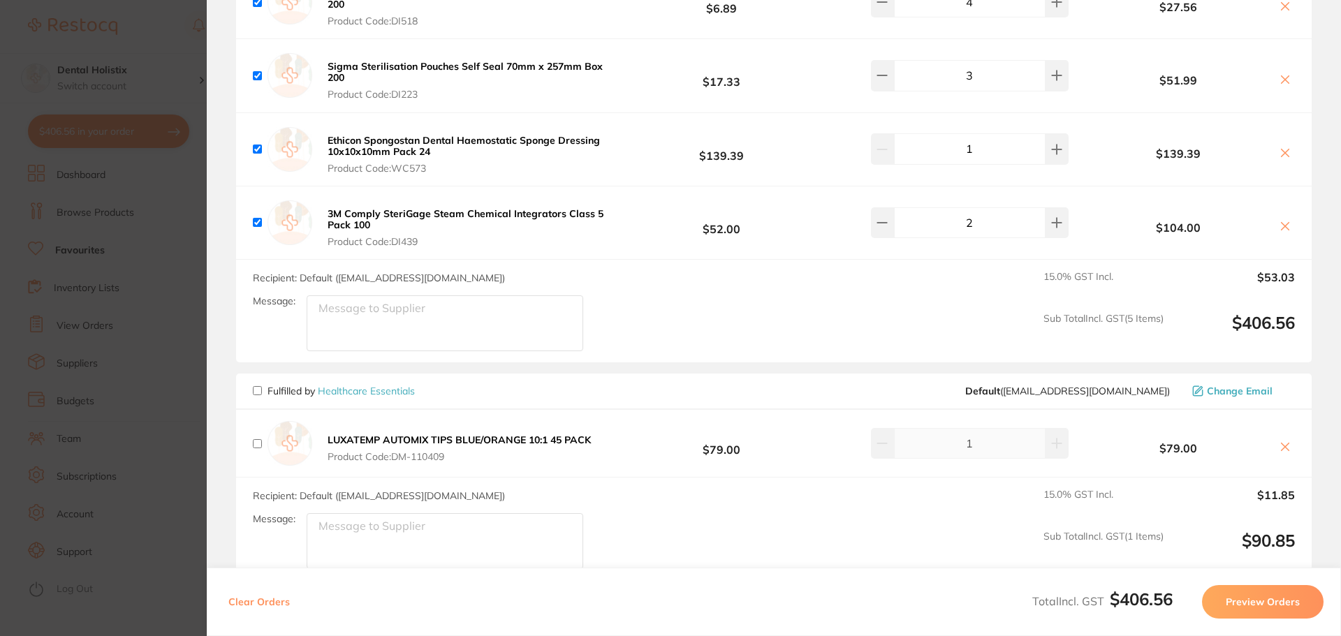
click at [403, 316] on textarea "Message:" at bounding box center [445, 323] width 277 height 56
click at [112, 327] on section "Update RRP Set your pre negotiated price for this item. Item Agreed RRP (excl. …" at bounding box center [670, 318] width 1341 height 636
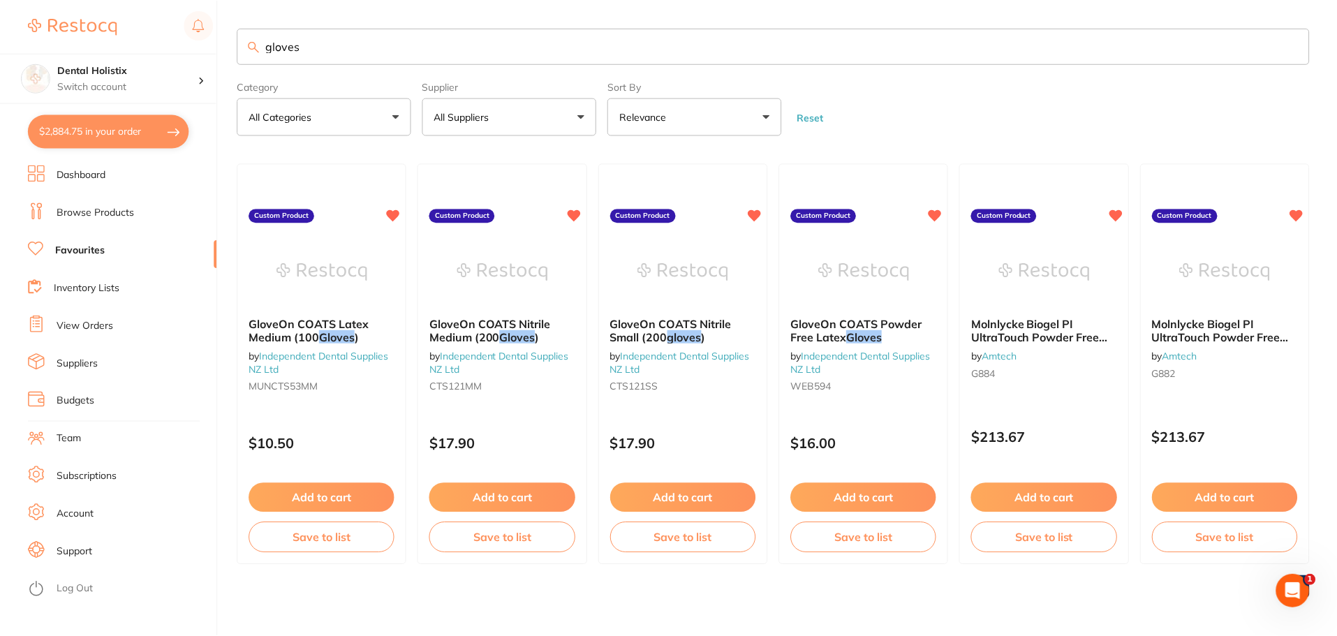
scroll to position [1, 0]
click at [103, 291] on link "Inventory Lists" at bounding box center [87, 288] width 66 height 14
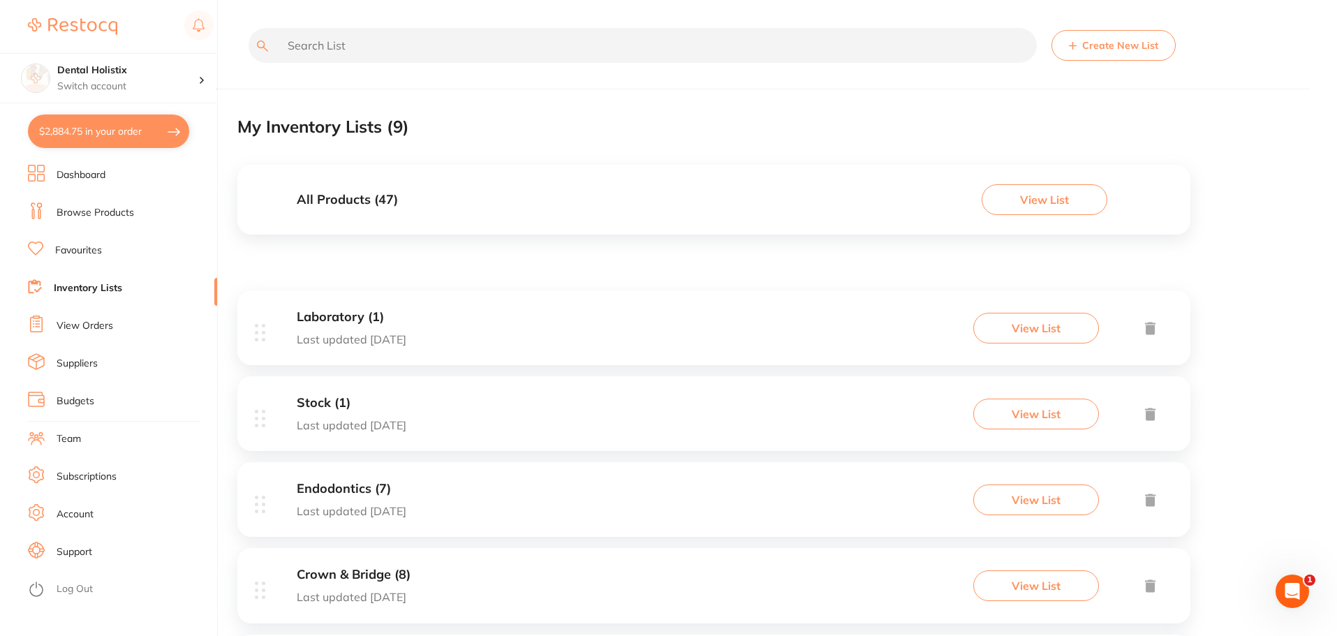
click at [78, 324] on link "View Orders" at bounding box center [85, 326] width 57 height 14
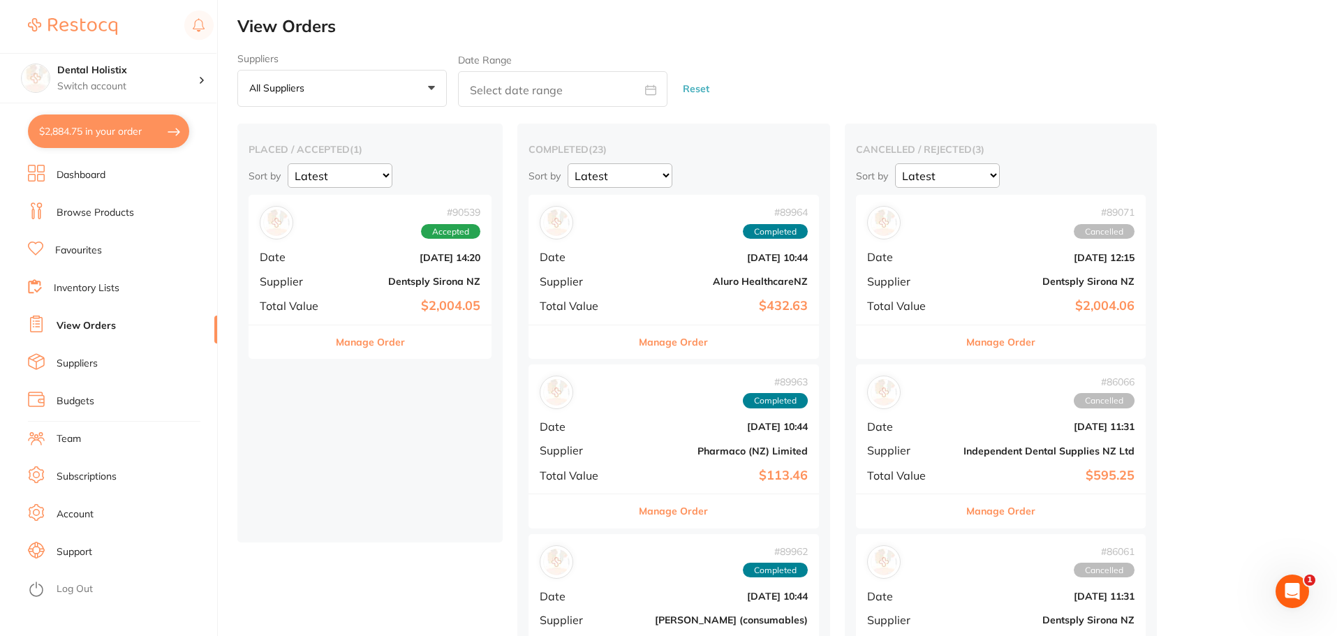
click at [375, 341] on button "Manage Order" at bounding box center [370, 342] width 69 height 34
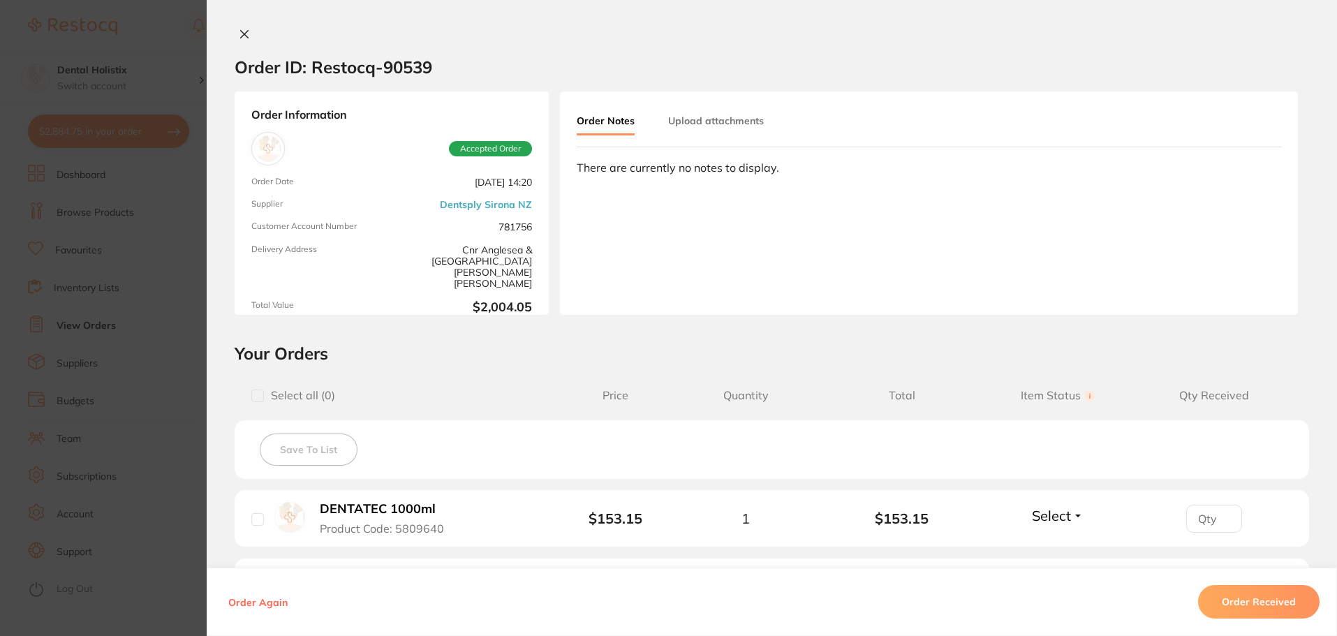
click at [249, 17] on div "Order ID: Restocq- 90539 Order Information Accepted Order Order Date [DATE] 14:…" at bounding box center [772, 318] width 1131 height 636
click at [239, 31] on icon at bounding box center [244, 34] width 11 height 11
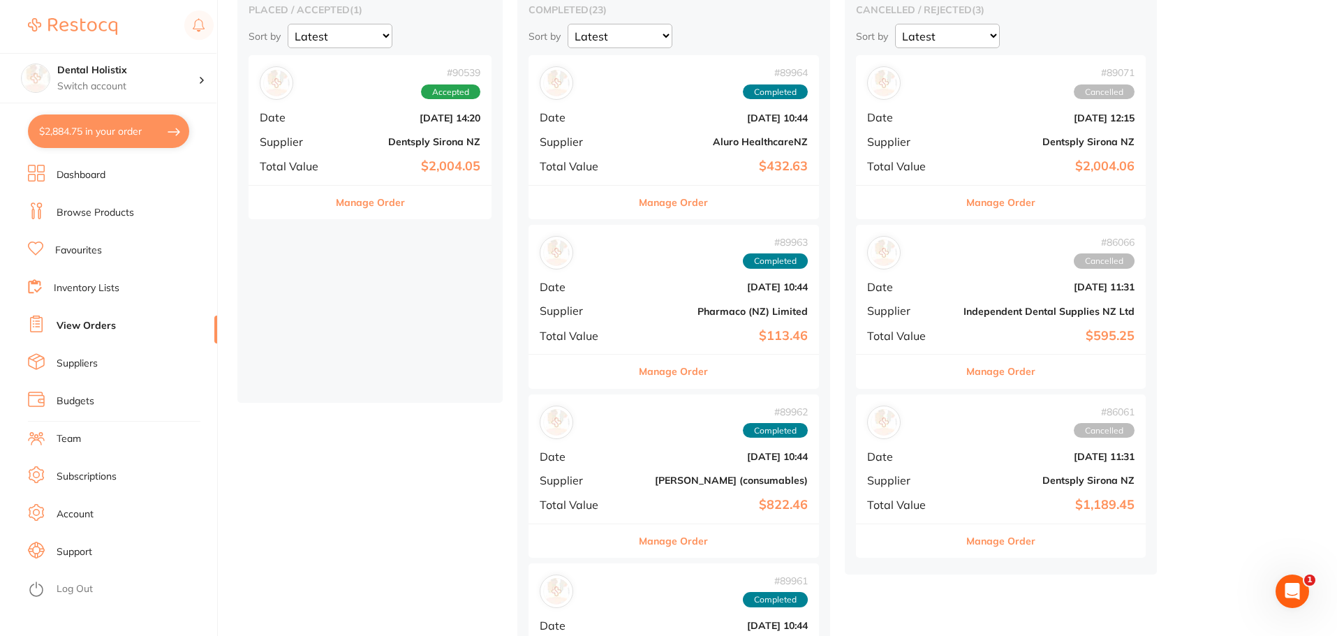
click at [394, 203] on button "Manage Order" at bounding box center [370, 203] width 69 height 34
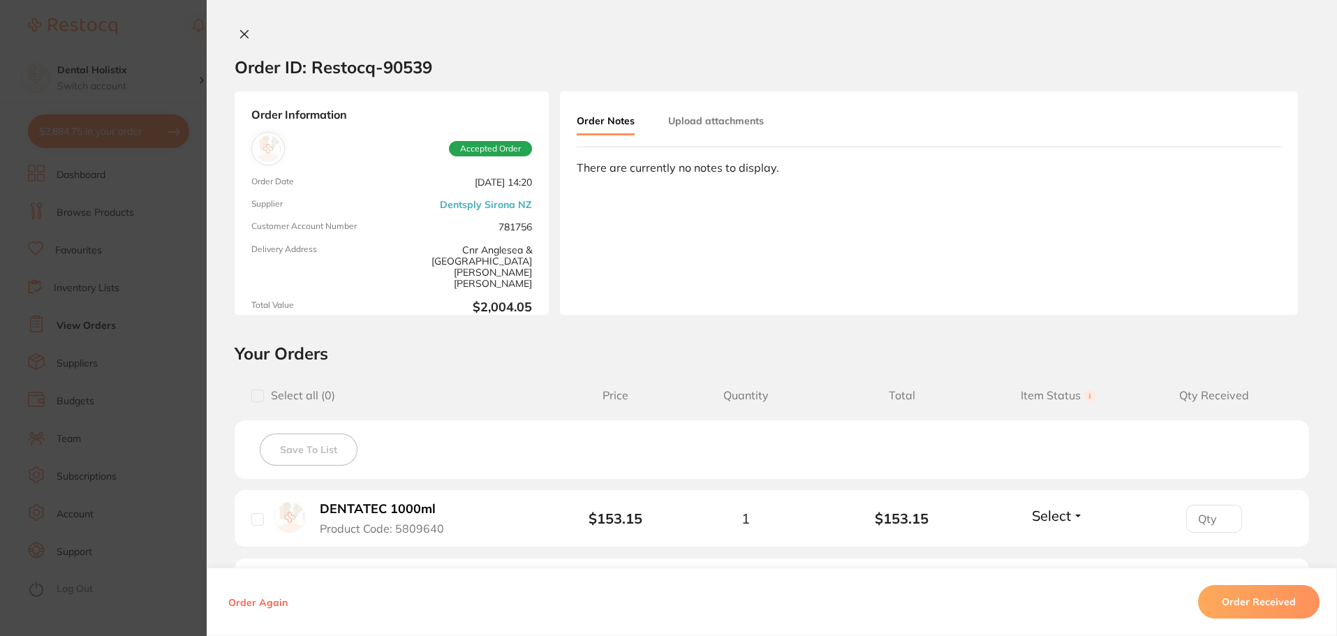
click at [727, 119] on button "Upload attachments" at bounding box center [716, 120] width 96 height 25
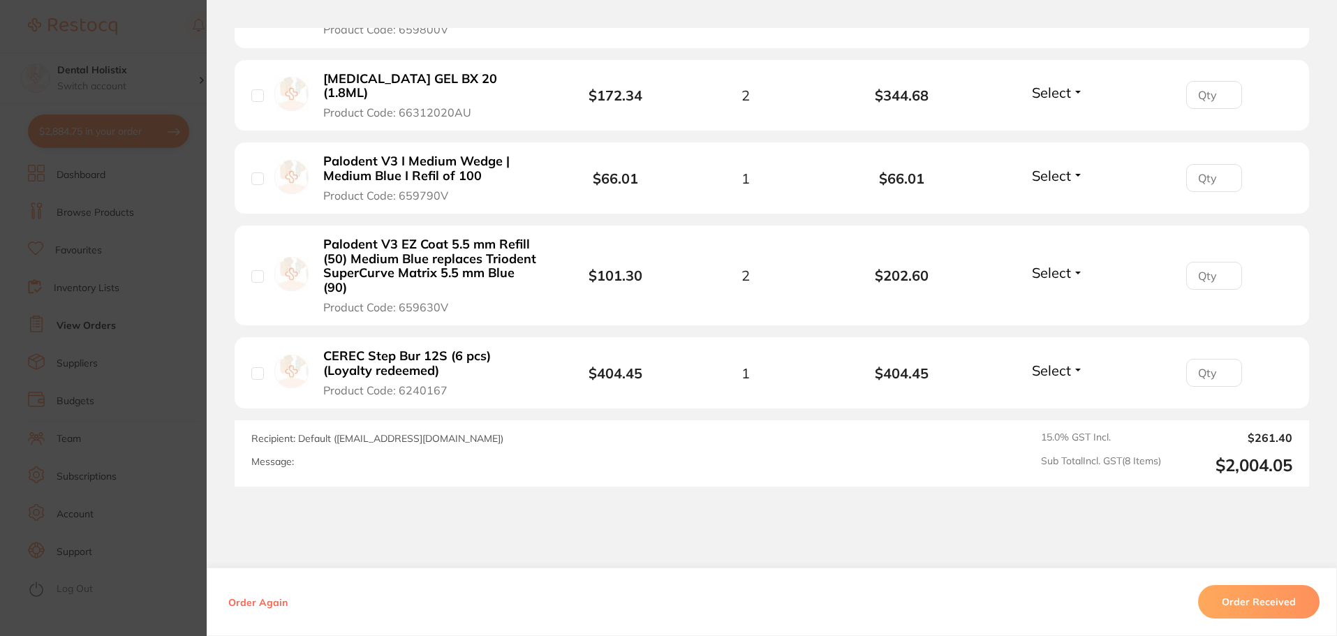
scroll to position [723, 0]
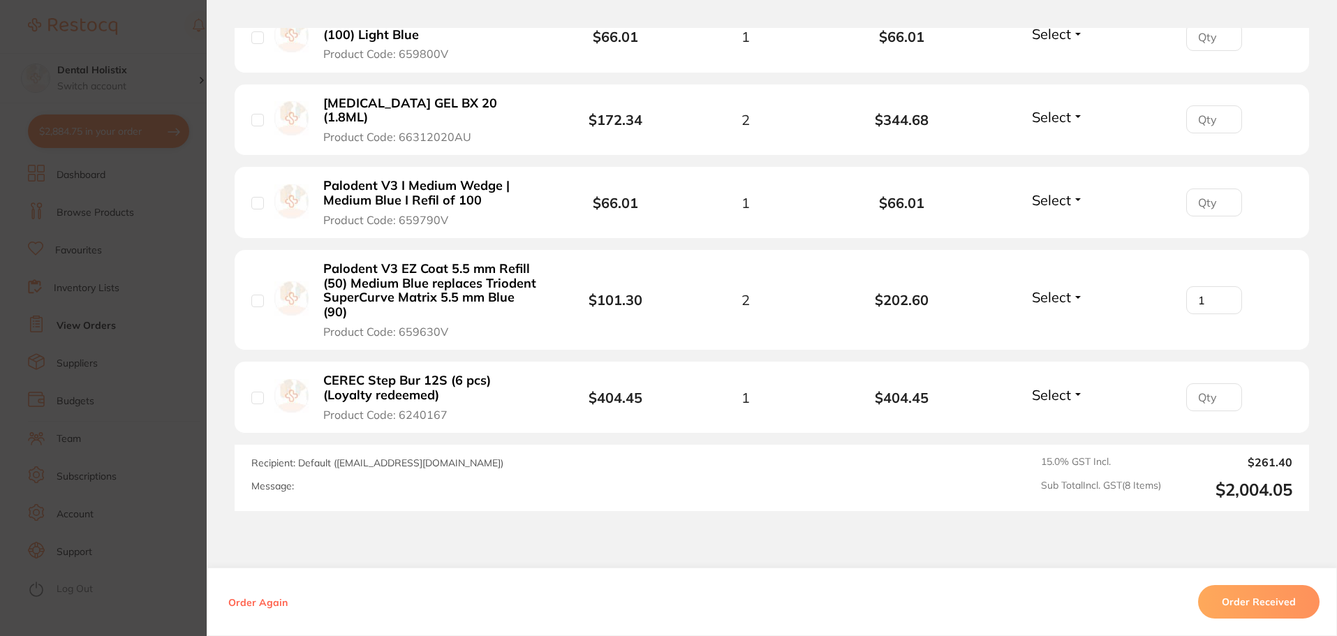
click at [1222, 286] on input "1" at bounding box center [1214, 300] width 56 height 28
click at [1073, 288] on button "Select" at bounding box center [1058, 296] width 60 height 17
click at [1279, 309] on li "Palodent V3 EZ Coat 5.5 mm Refill (50) Medium Blue replaces Triodent SuperCurve…" at bounding box center [772, 300] width 1075 height 101
type input "0"
click at [1221, 290] on input "0" at bounding box center [1214, 300] width 56 height 28
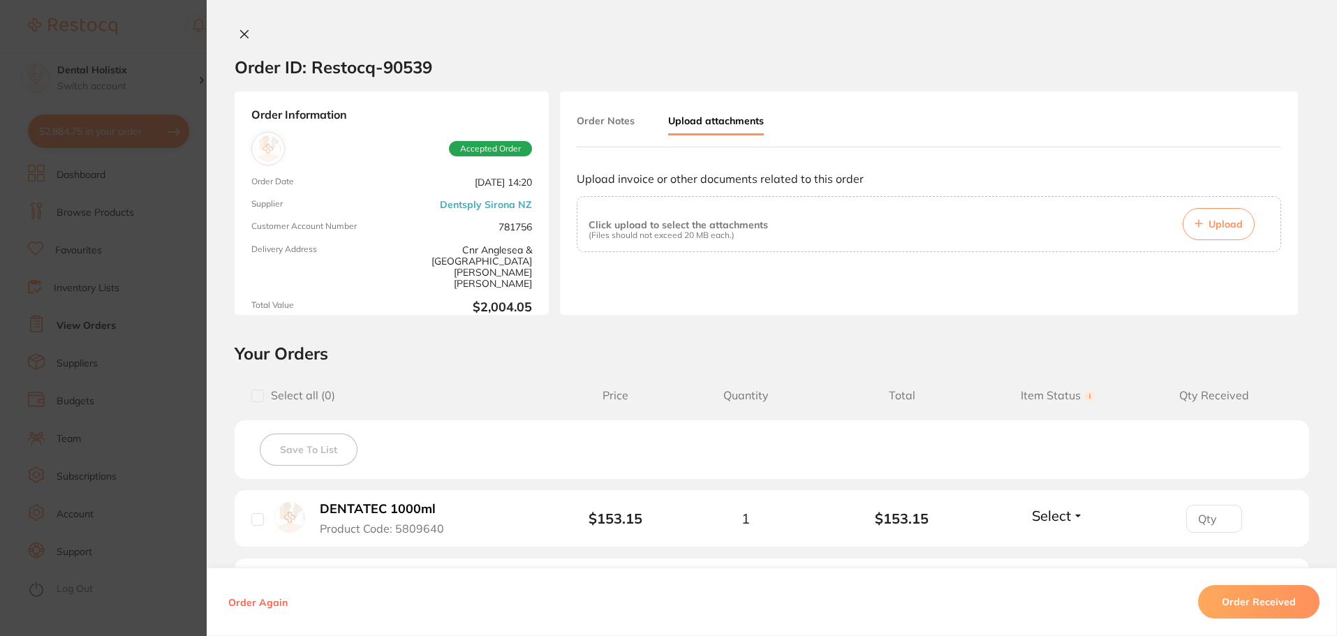
scroll to position [0, 0]
click at [240, 31] on icon at bounding box center [244, 34] width 11 height 11
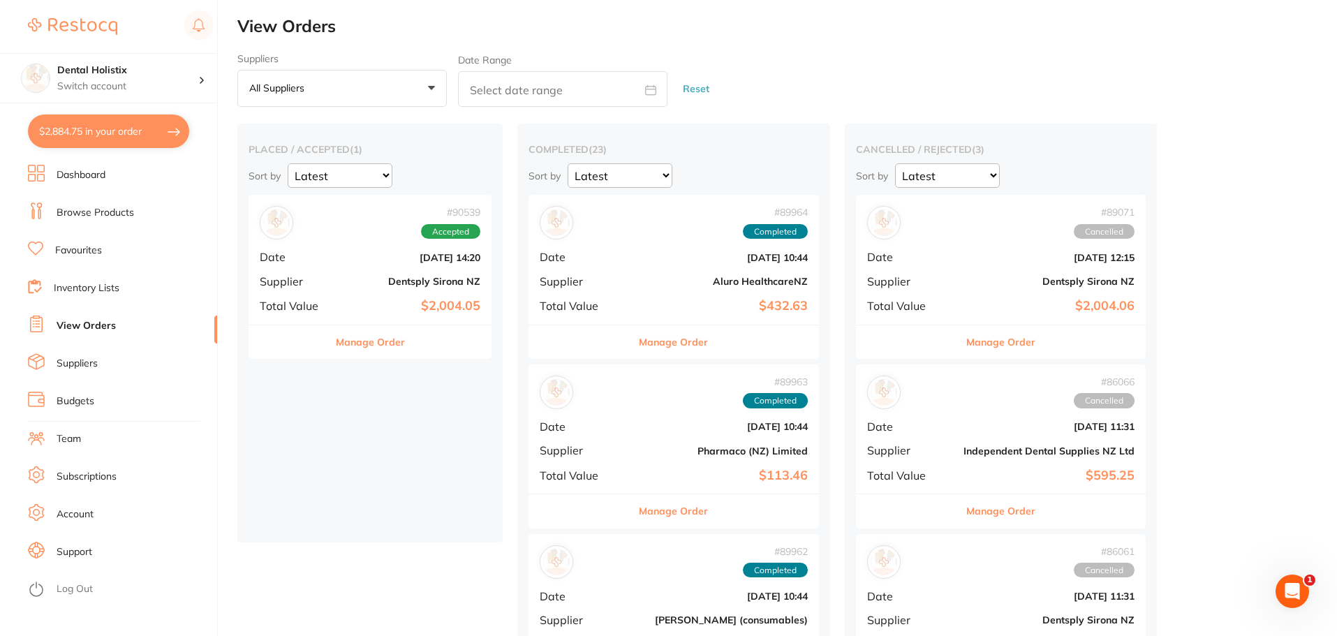
click at [115, 443] on li "Team" at bounding box center [122, 439] width 189 height 21
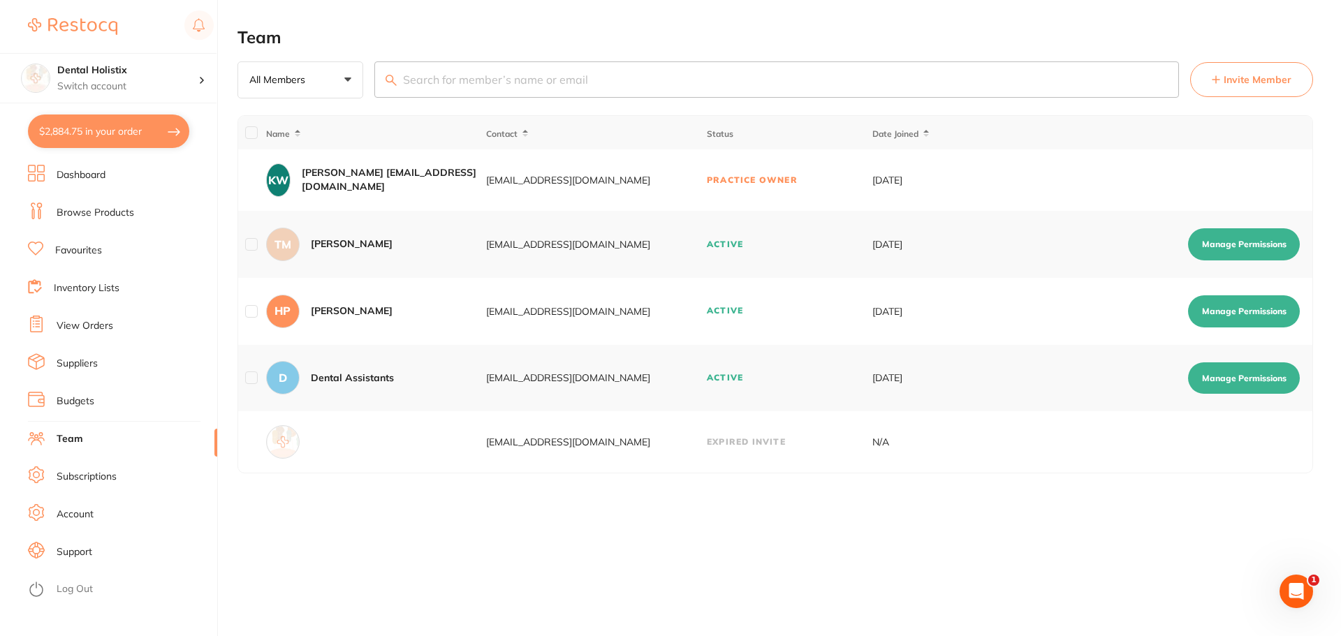
click at [98, 325] on link "View Orders" at bounding box center [85, 326] width 57 height 14
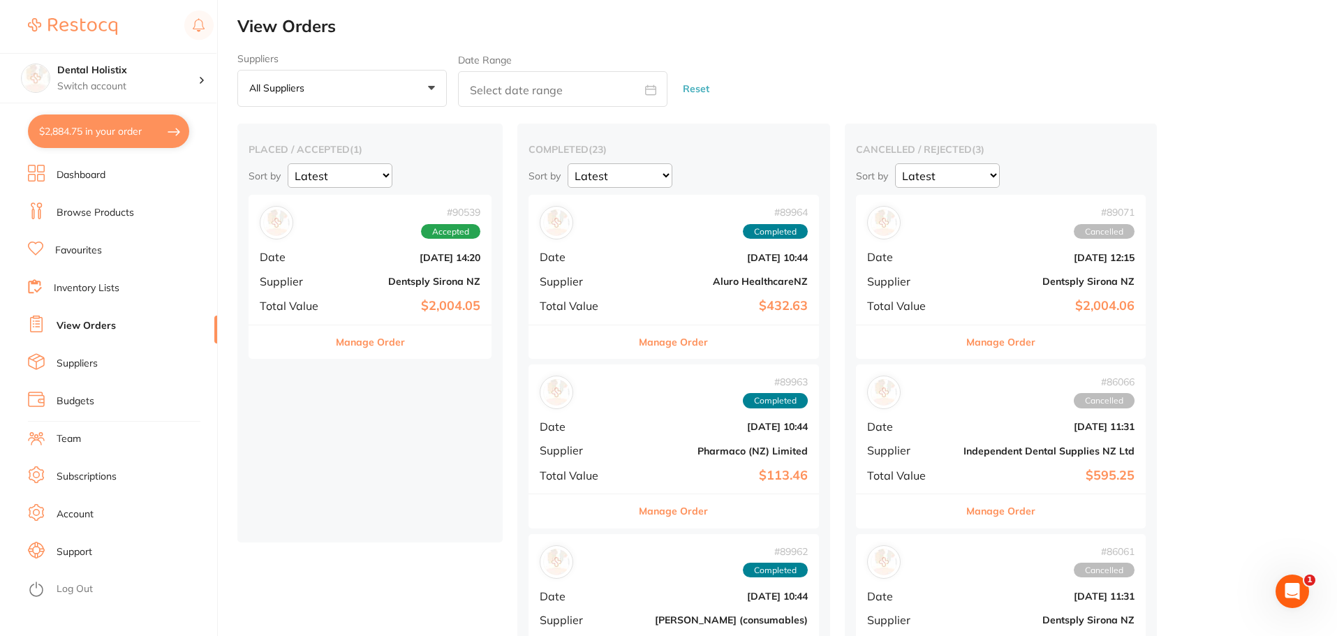
click at [374, 343] on button "Manage Order" at bounding box center [370, 342] width 69 height 34
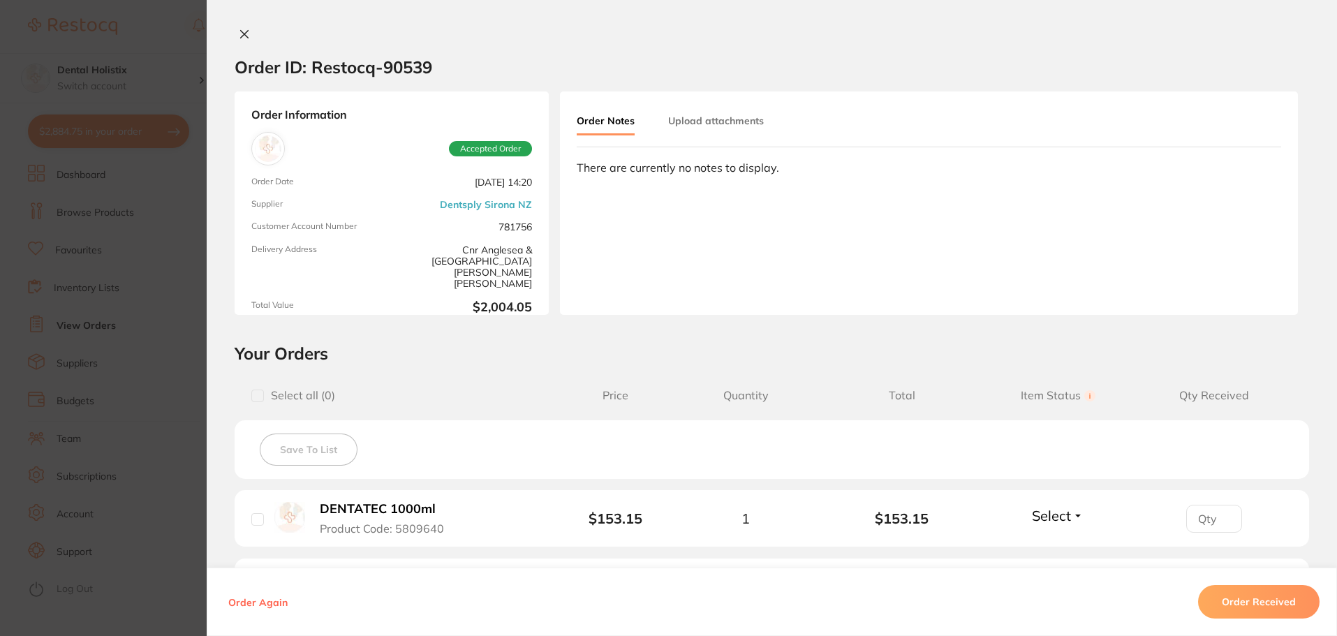
type input "0"
click at [246, 35] on button at bounding box center [245, 35] width 20 height 15
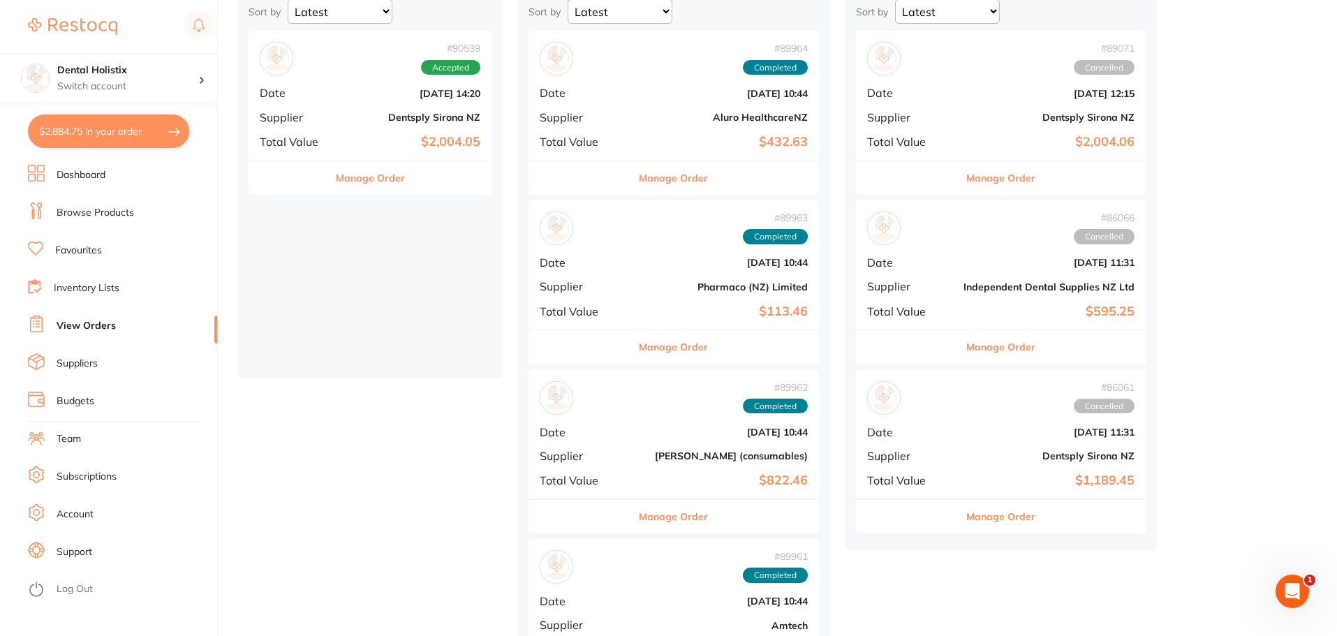
scroll to position [140, 0]
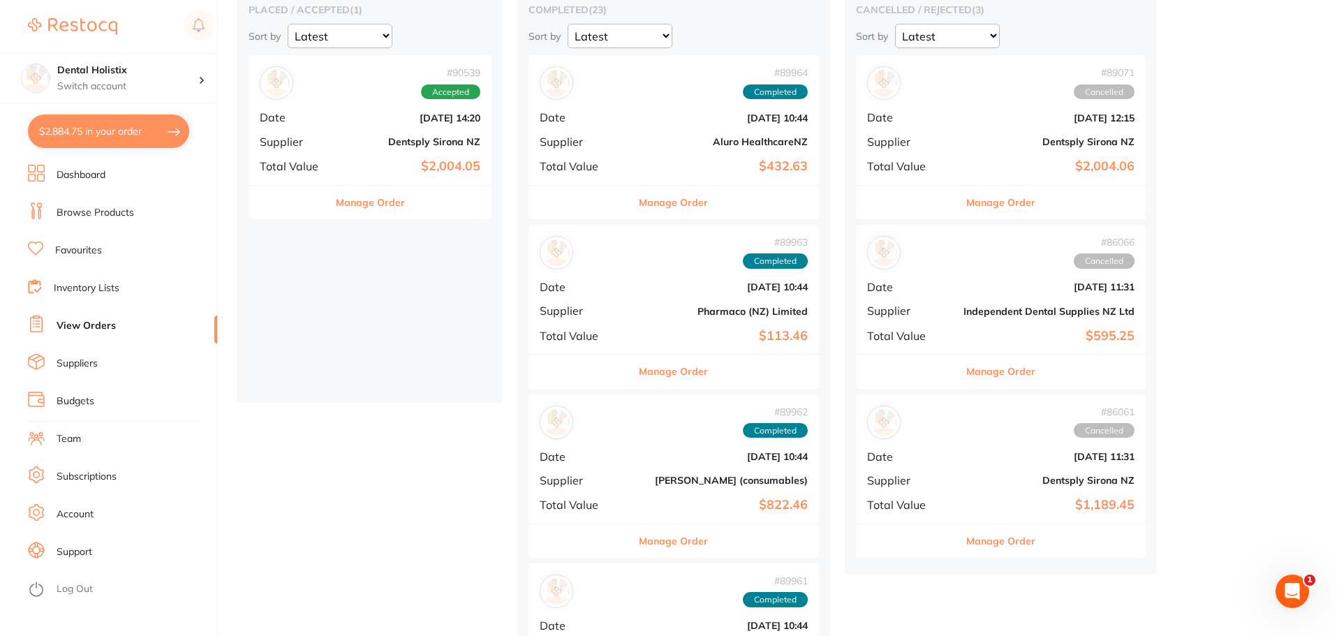
click at [663, 202] on button "Manage Order" at bounding box center [673, 203] width 69 height 34
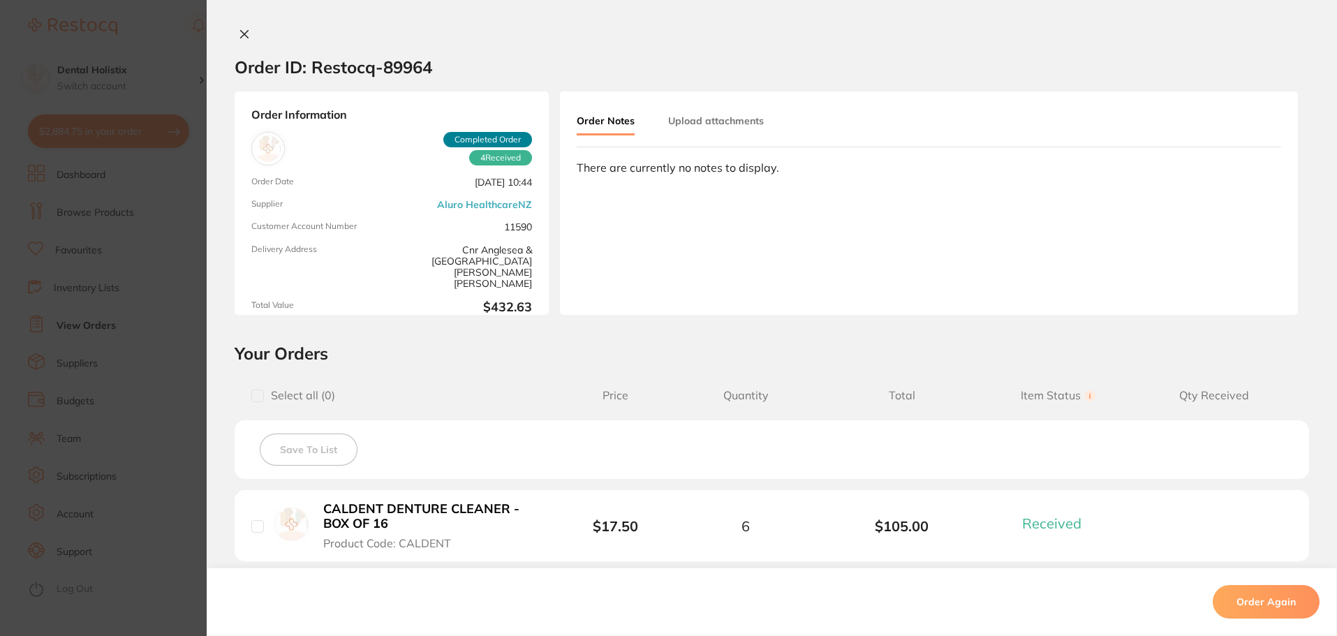
click at [242, 32] on icon at bounding box center [244, 34] width 11 height 11
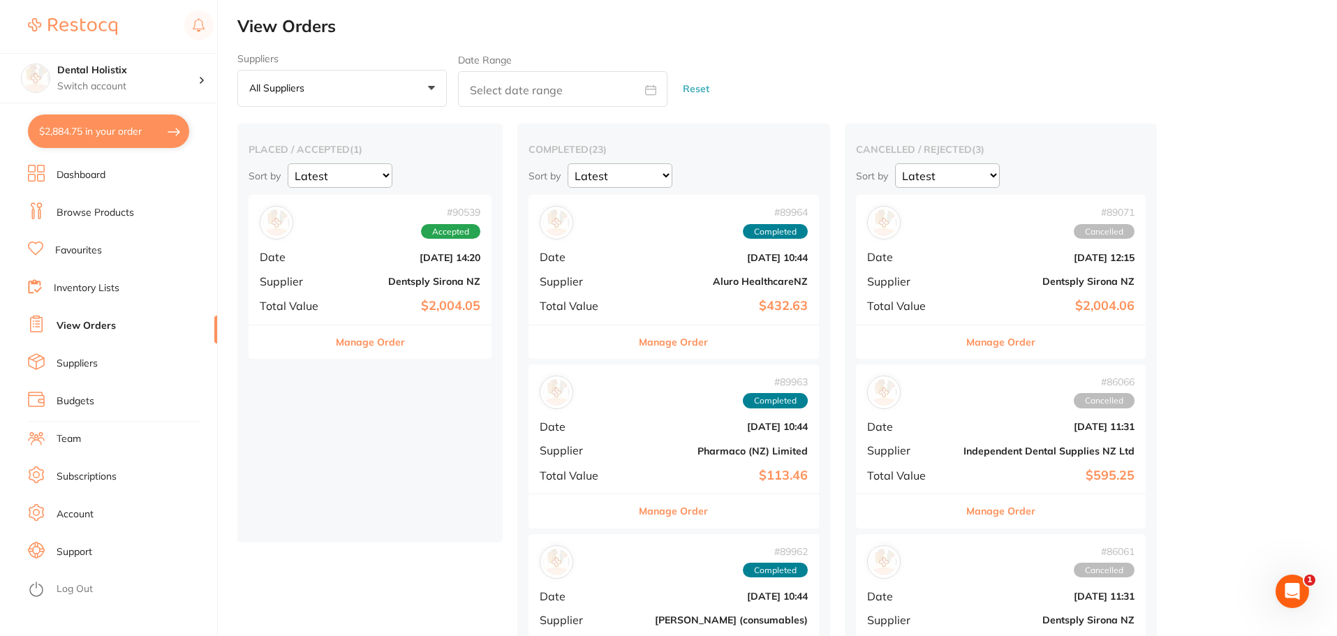
click at [127, 128] on button "$2,884.75 in your order" at bounding box center [108, 132] width 161 height 34
checkbox input "true"
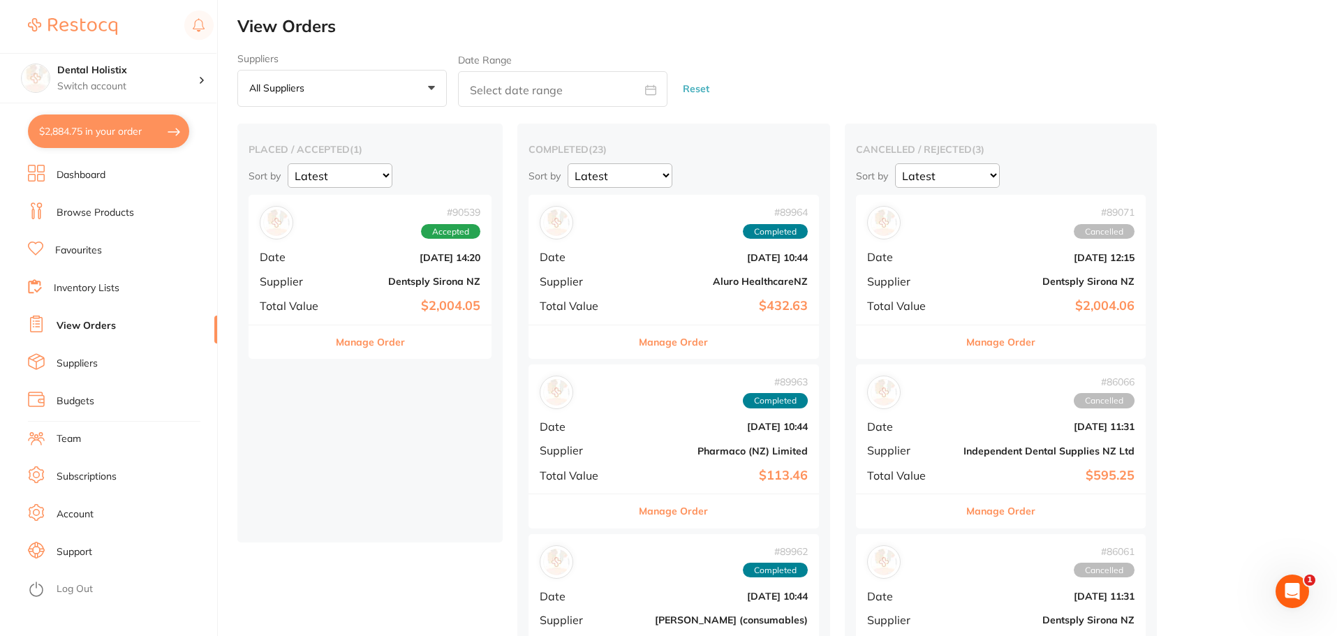
checkbox input "true"
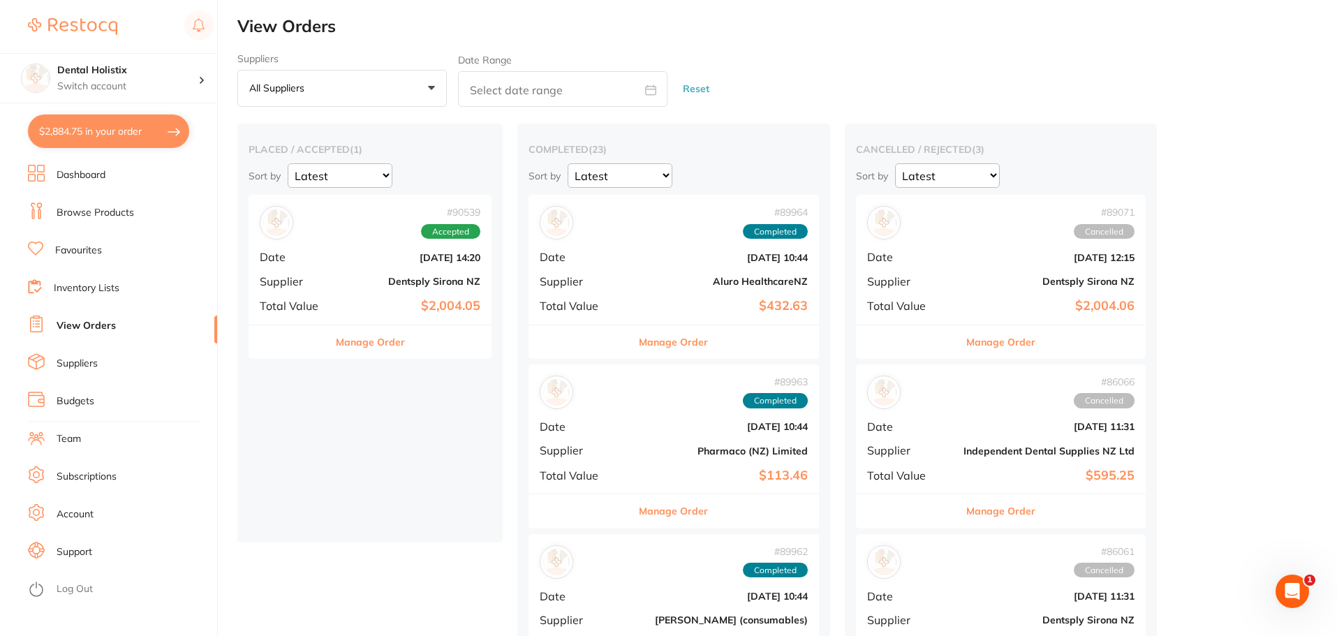
checkbox input "true"
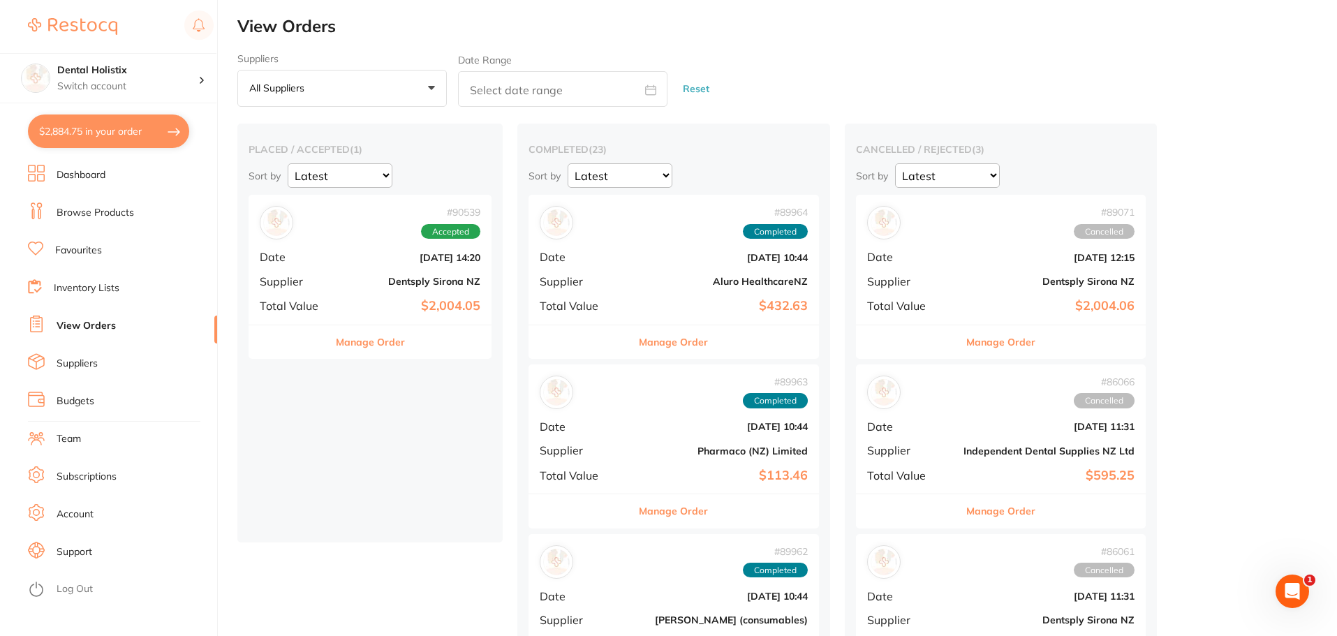
checkbox input "true"
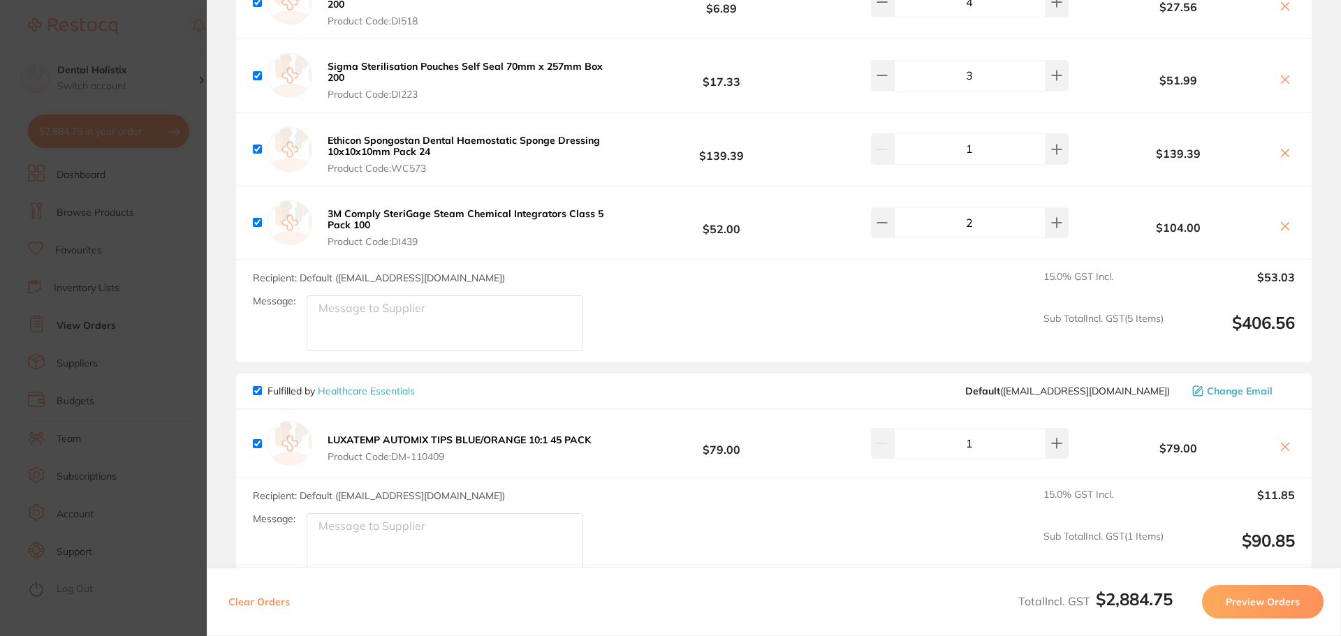
click at [122, 312] on section "Update RRP Set your pre negotiated price for this item. Item Agreed RRP (excl. …" at bounding box center [670, 318] width 1341 height 636
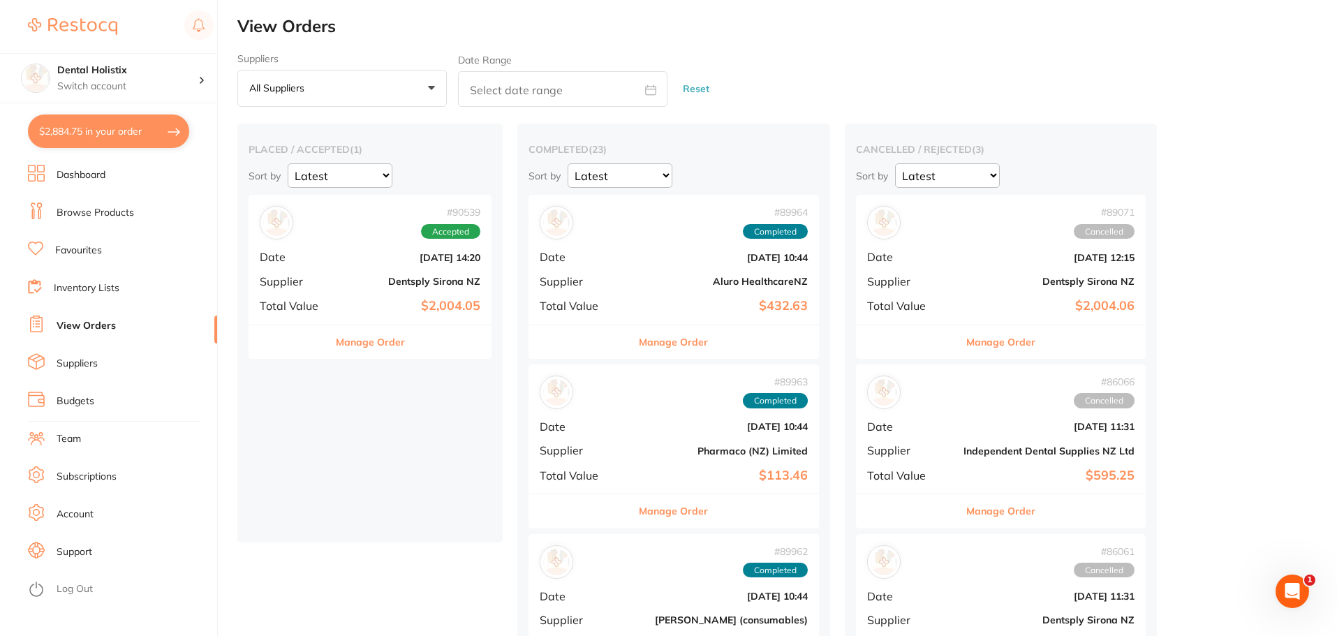
click at [351, 346] on button "Manage Order" at bounding box center [370, 342] width 69 height 34
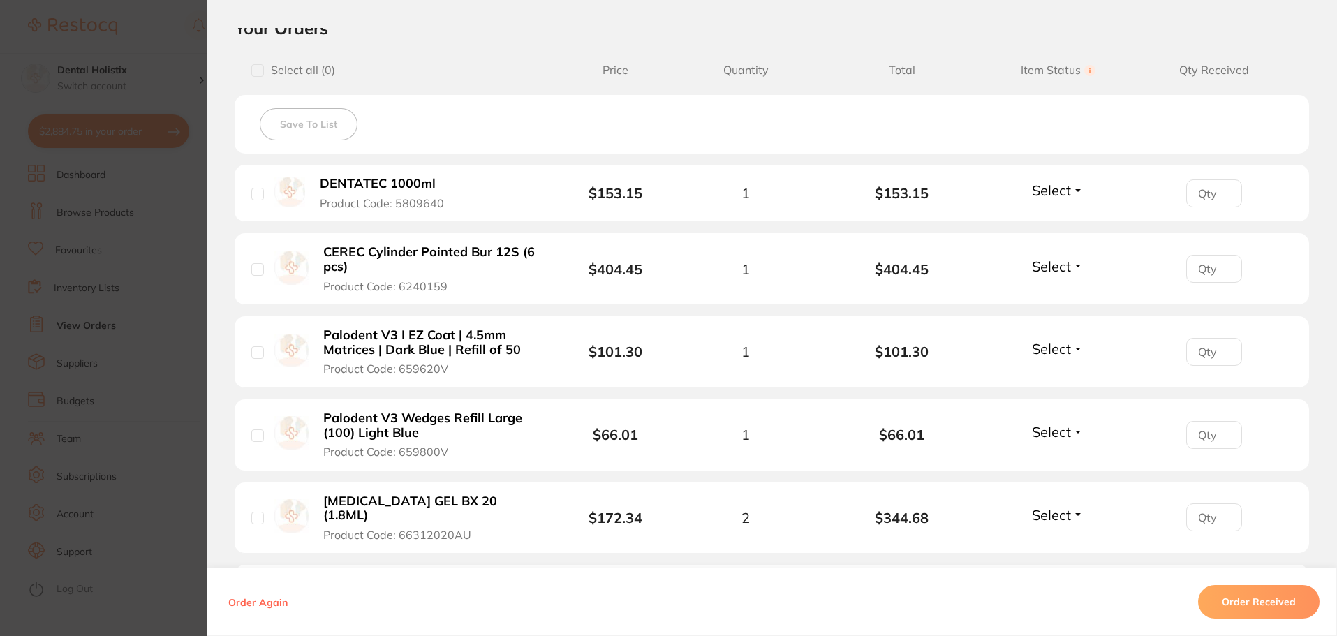
scroll to position [349, 0]
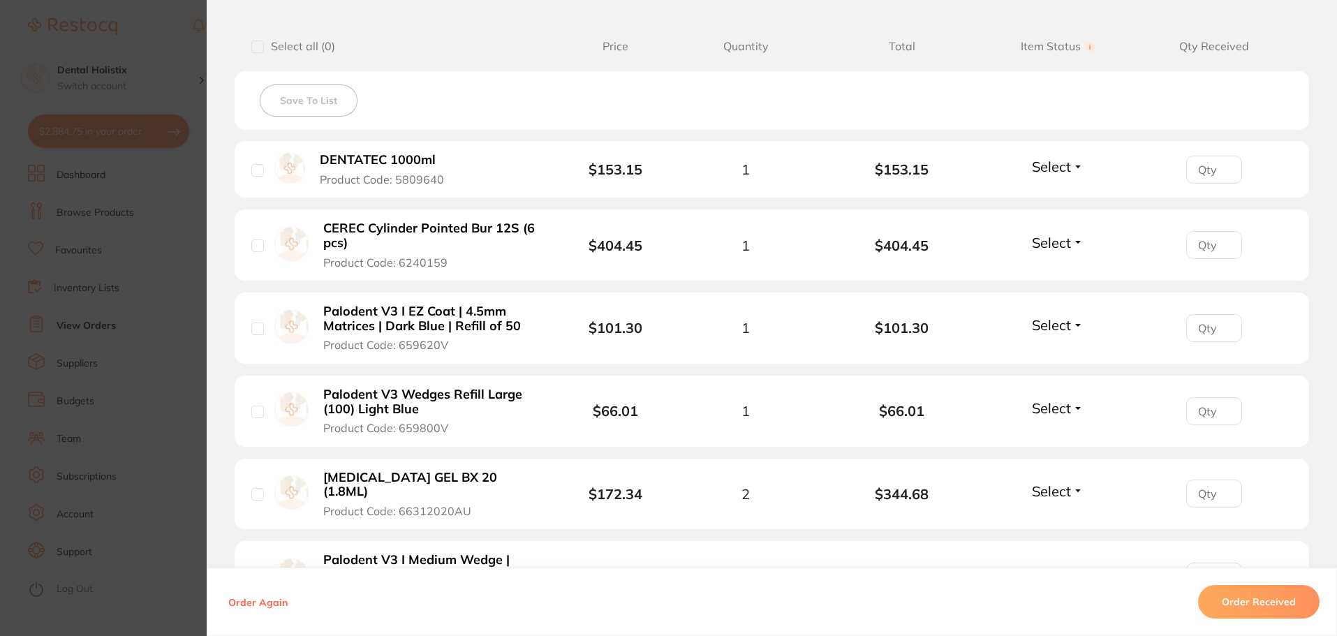
click at [1075, 165] on button "Select" at bounding box center [1058, 166] width 60 height 17
click at [1075, 164] on button "Select" at bounding box center [1058, 166] width 60 height 17
click at [1077, 163] on button "Select" at bounding box center [1058, 166] width 60 height 17
click at [1068, 196] on span "Received" at bounding box center [1058, 196] width 36 height 10
click at [1058, 178] on div "Received Received Back Order" at bounding box center [1058, 169] width 80 height 23
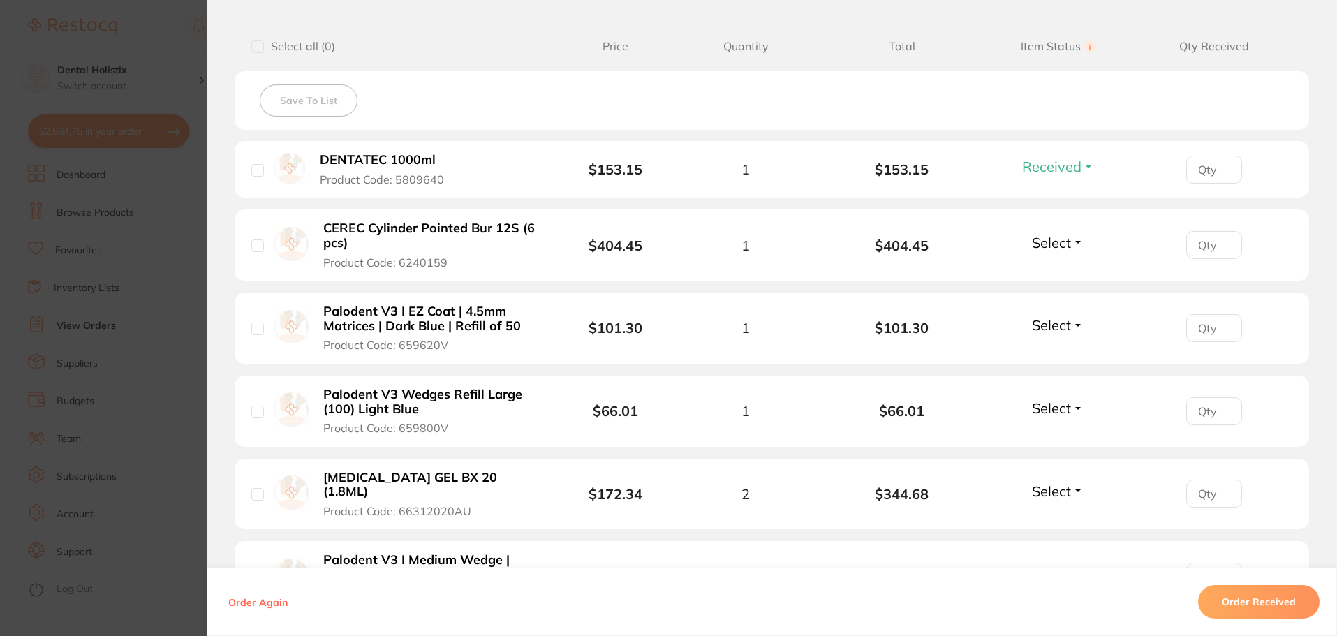
click at [1062, 167] on span "Received" at bounding box center [1051, 166] width 59 height 17
click at [1051, 197] on span "Received" at bounding box center [1058, 196] width 36 height 10
click at [1058, 242] on span "Select" at bounding box center [1051, 242] width 39 height 17
click at [1063, 274] on span "Received" at bounding box center [1058, 272] width 36 height 10
click at [1054, 325] on span "Select" at bounding box center [1051, 324] width 39 height 17
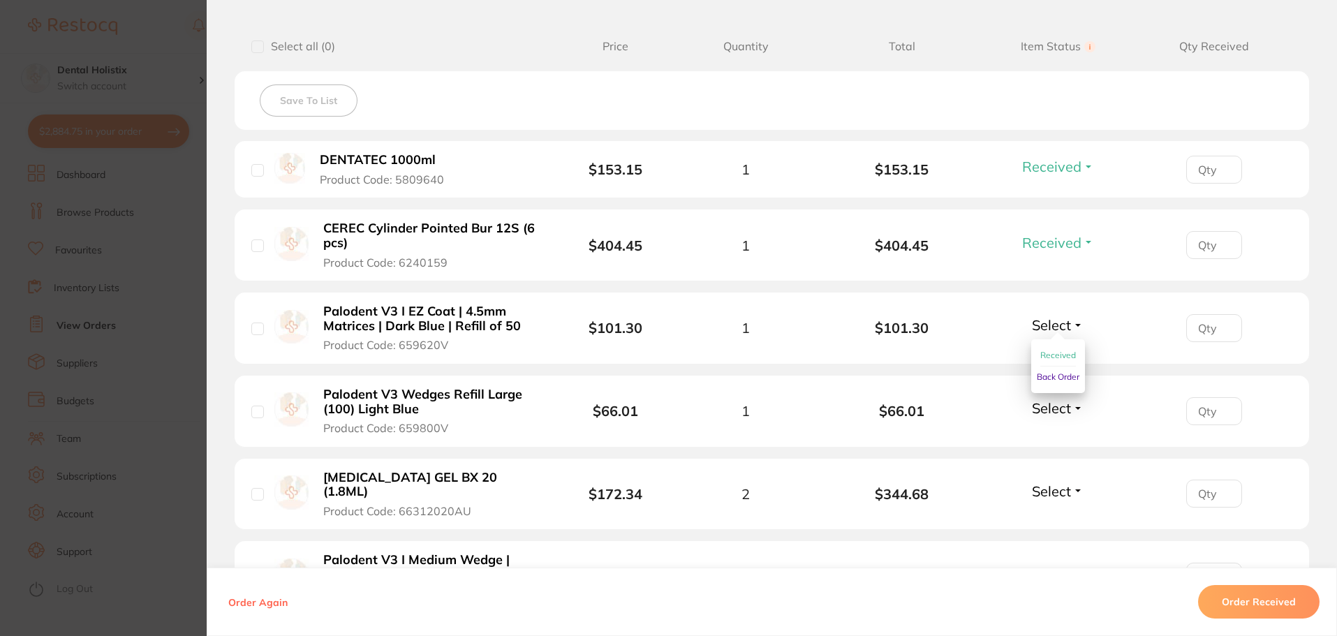
click at [1055, 357] on span "Received" at bounding box center [1058, 355] width 36 height 10
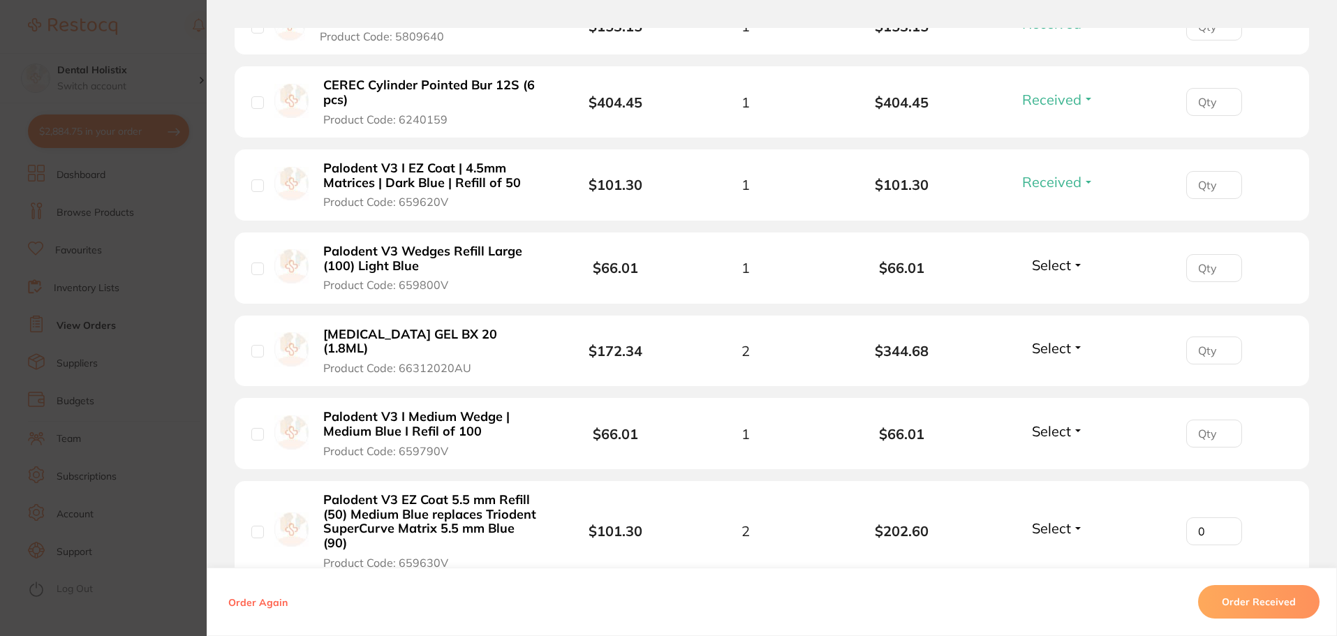
scroll to position [514, 0]
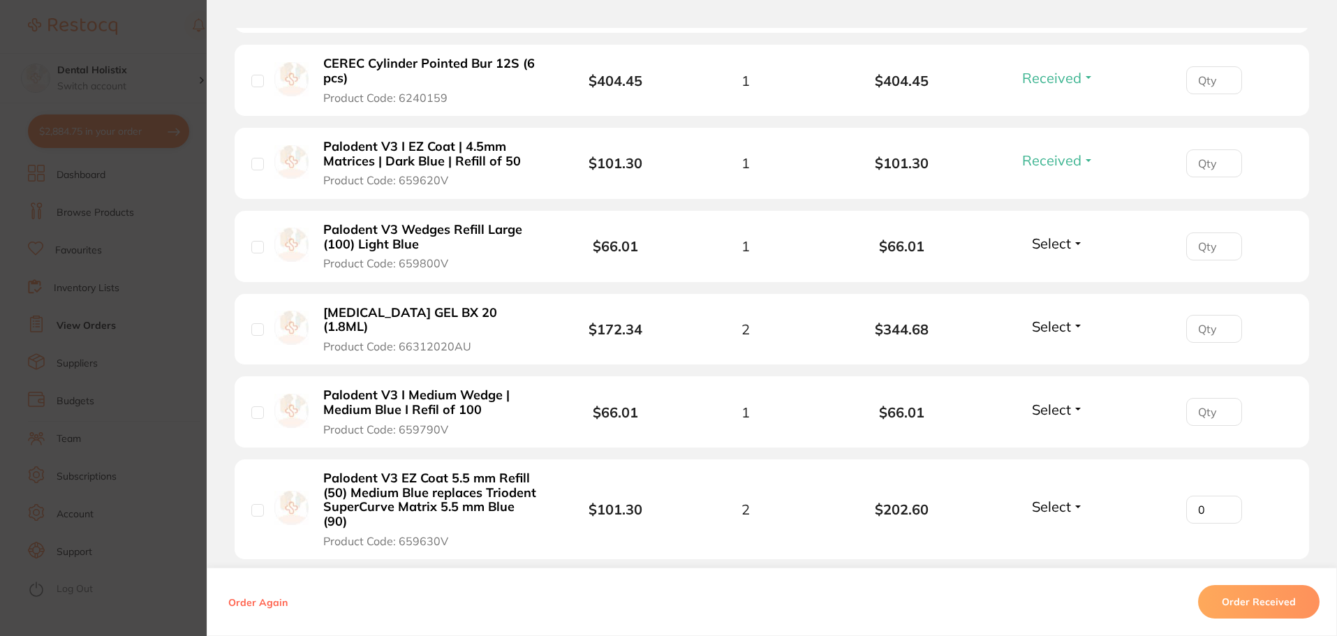
click at [1064, 402] on span "Select" at bounding box center [1051, 409] width 39 height 17
click at [1064, 434] on span "Received" at bounding box center [1058, 439] width 36 height 10
click at [251, 406] on input "checkbox" at bounding box center [257, 412] width 13 height 13
checkbox input "true"
click at [251, 323] on input "checkbox" at bounding box center [257, 329] width 13 height 13
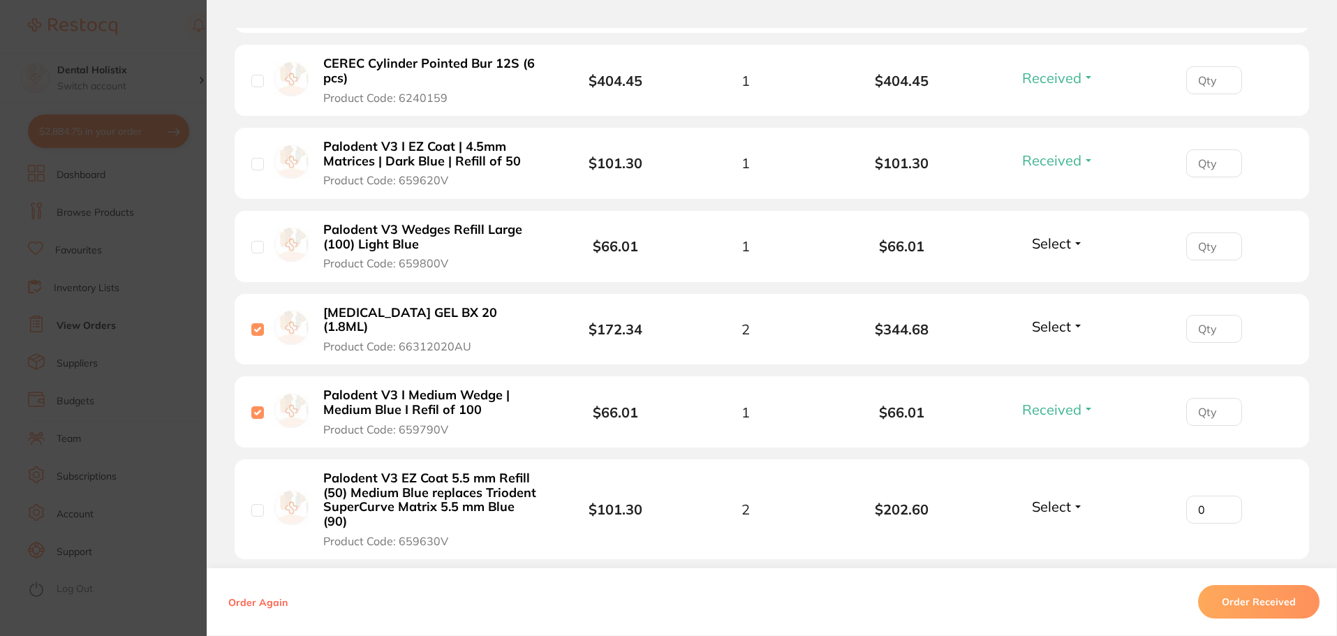
click at [252, 323] on input "checkbox" at bounding box center [257, 329] width 13 height 13
checkbox input "false"
click at [254, 406] on input "checkbox" at bounding box center [257, 412] width 13 height 13
checkbox input "false"
click at [1063, 498] on span "Select" at bounding box center [1051, 506] width 39 height 17
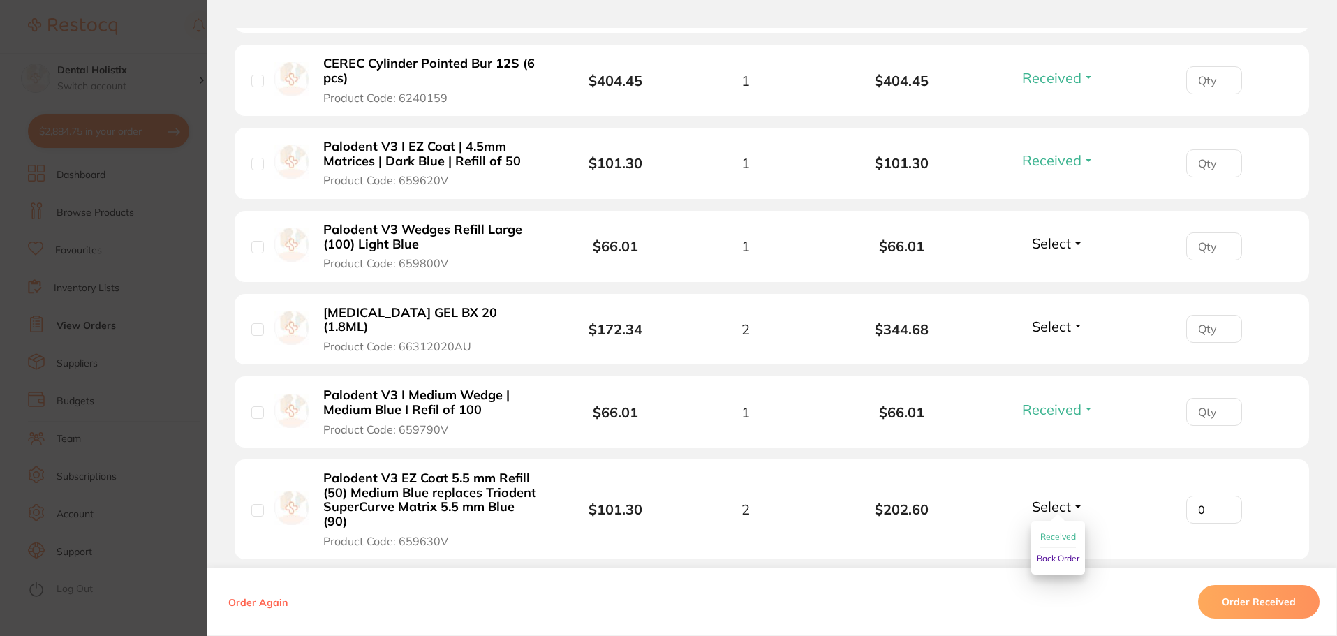
click at [1058, 531] on span "Received" at bounding box center [1058, 536] width 36 height 10
click at [1054, 318] on span "Select" at bounding box center [1051, 326] width 39 height 17
click at [1060, 351] on span "Received" at bounding box center [1058, 356] width 36 height 10
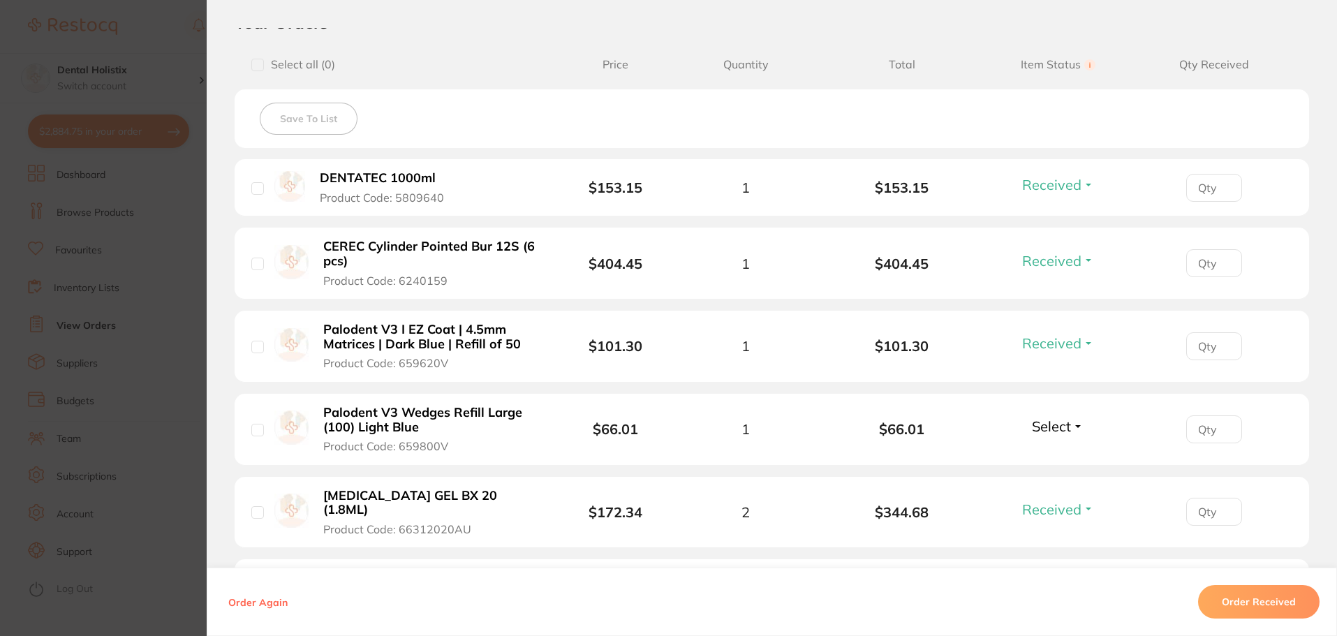
scroll to position [374, 0]
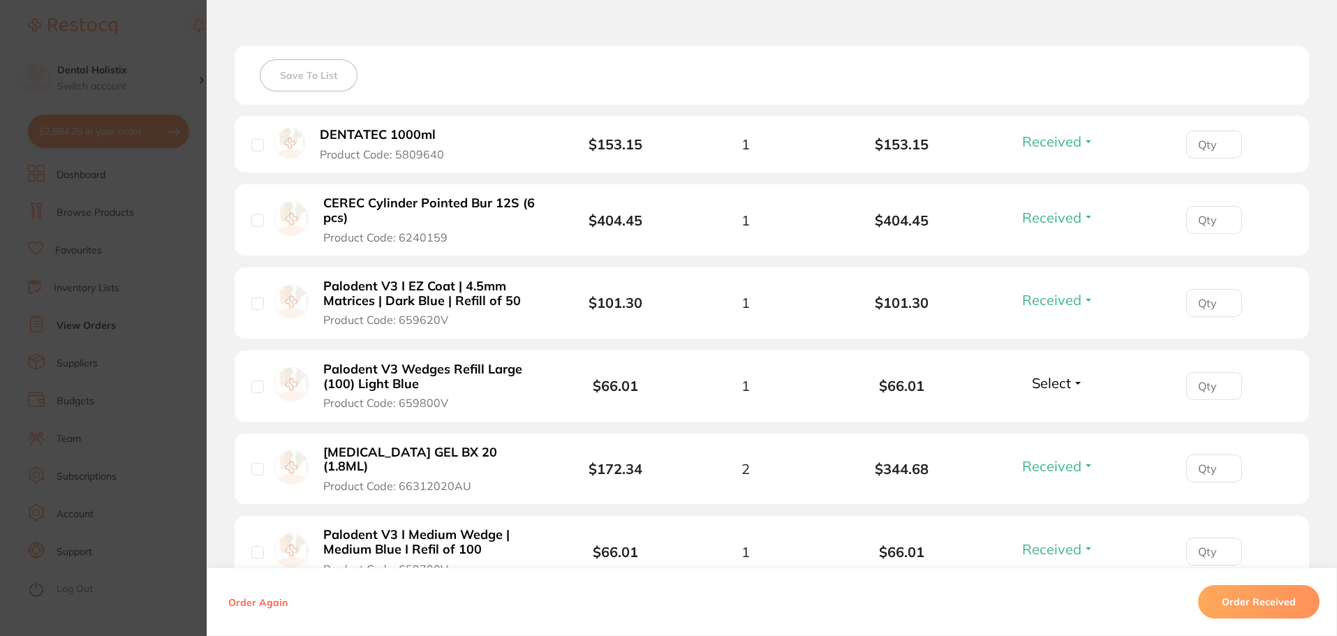
click at [1056, 385] on span "Select" at bounding box center [1051, 382] width 39 height 17
click at [1063, 410] on span "Received" at bounding box center [1058, 413] width 36 height 10
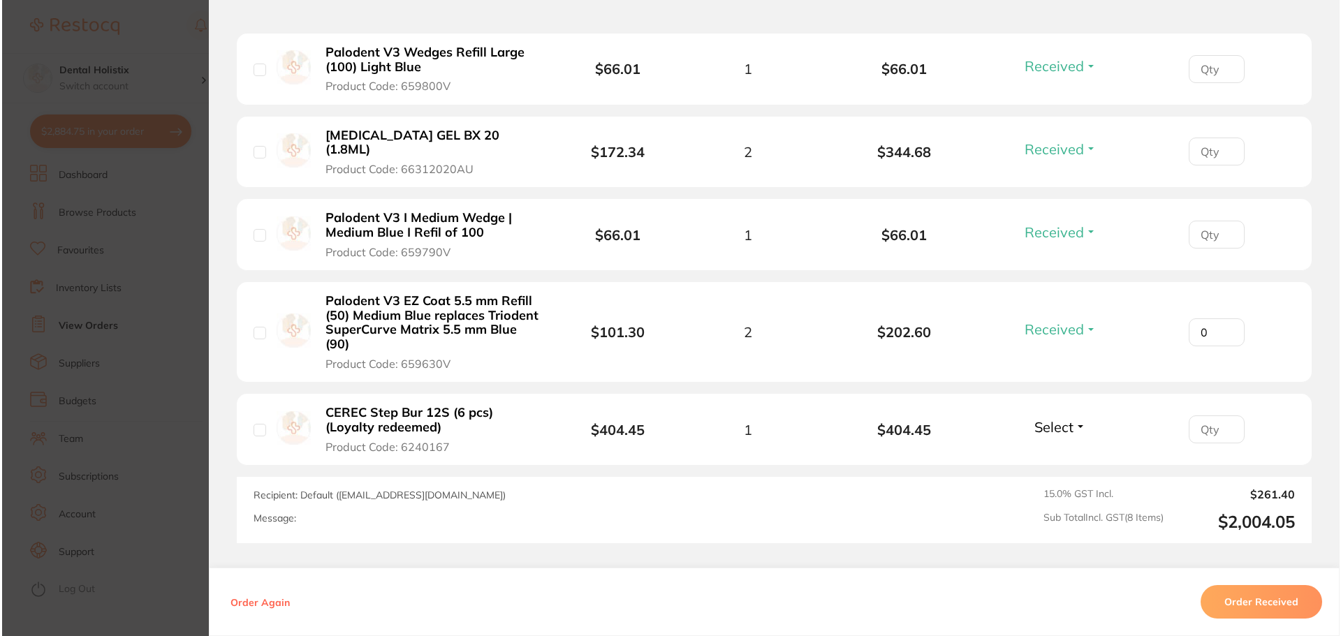
scroll to position [793, 0]
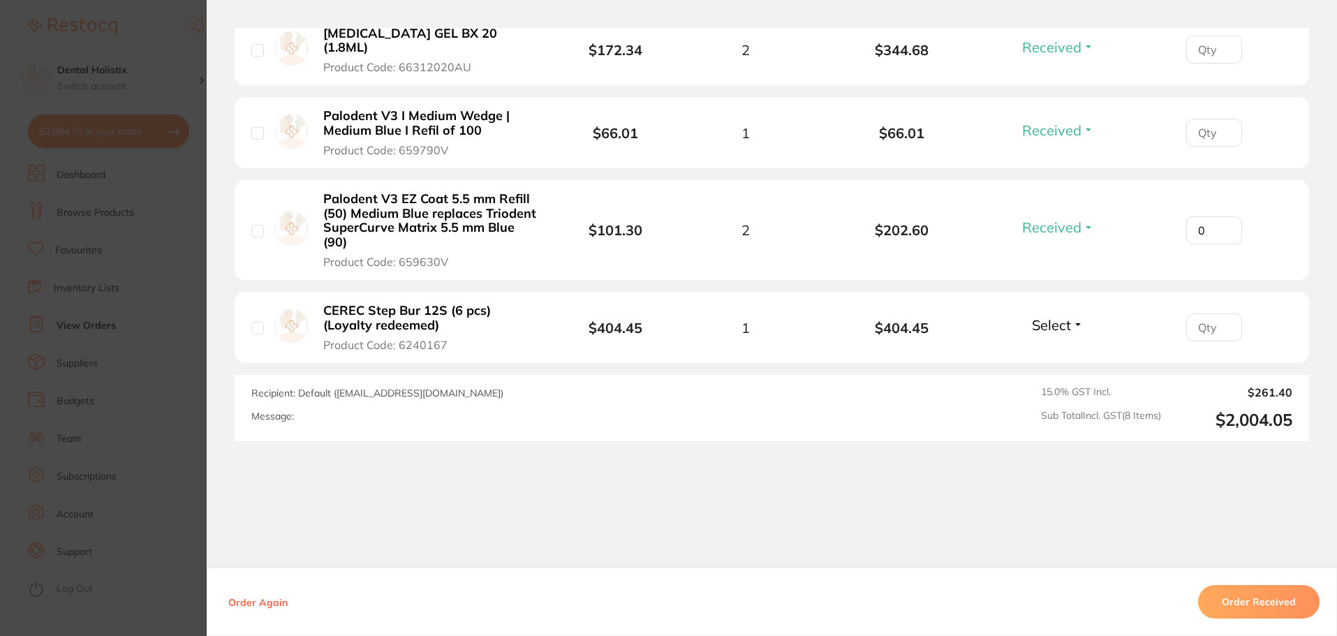
click at [391, 304] on b "CEREC Step Bur 12S (6 pcs) (Loyalty redeemed)" at bounding box center [431, 318] width 216 height 29
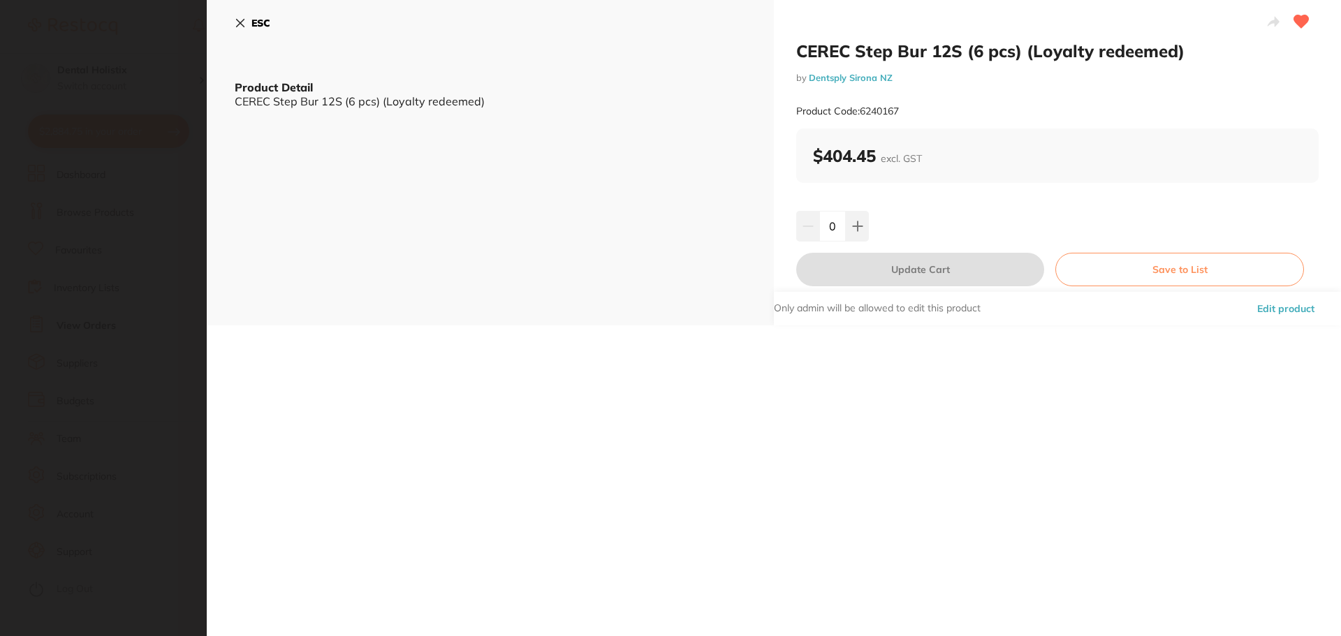
scroll to position [0, 0]
click at [247, 20] on button "ESC" at bounding box center [253, 23] width 36 height 24
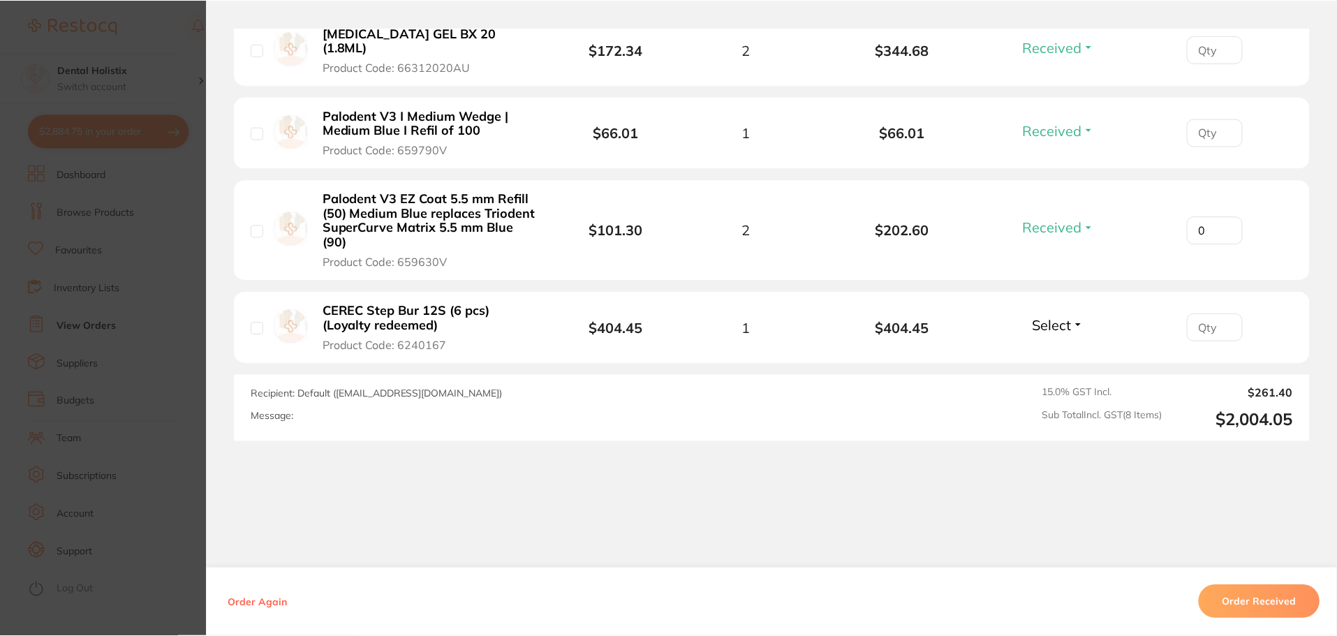
scroll to position [1, 0]
click at [1061, 316] on span "Select" at bounding box center [1051, 324] width 39 height 17
click at [1059, 316] on span "Select" at bounding box center [1051, 324] width 39 height 17
drag, startPoint x: 870, startPoint y: 314, endPoint x: 936, endPoint y: 321, distance: 66.7
click at [936, 321] on b "$404.45" at bounding box center [902, 328] width 156 height 16
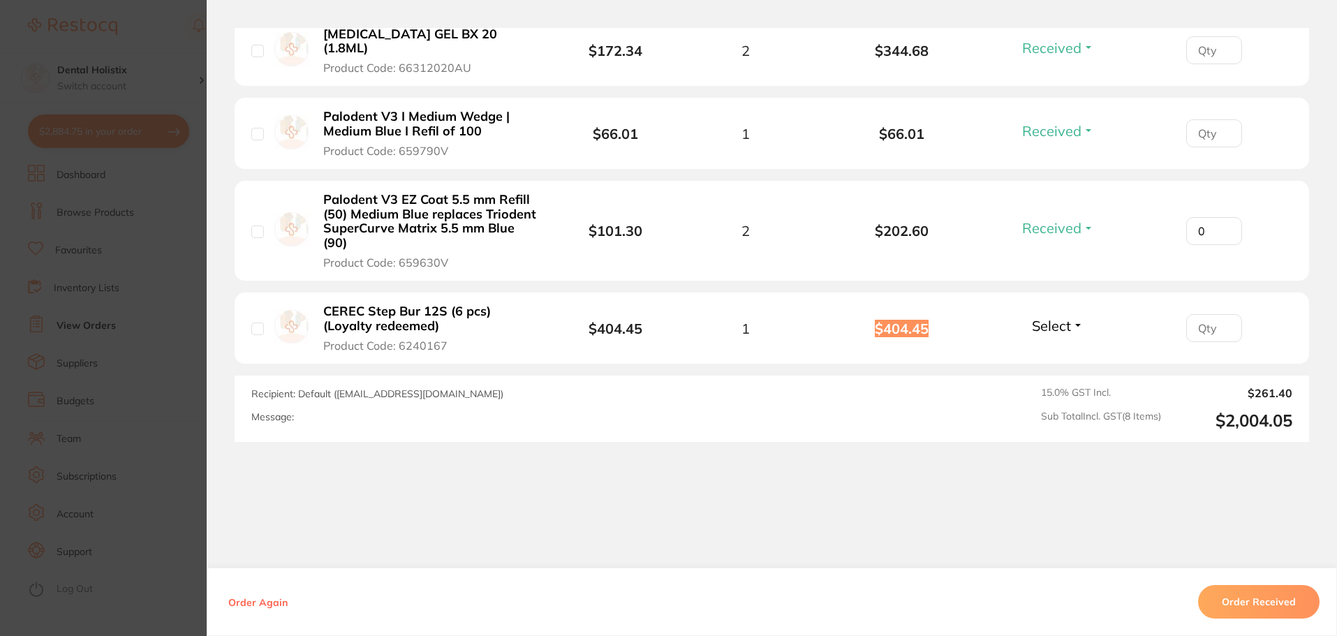
scroll to position [793, 0]
click at [880, 511] on div "Order ID: Restocq- 90539 Order Information 7 Received Accepted Order Order Date…" at bounding box center [772, 332] width 1131 height 608
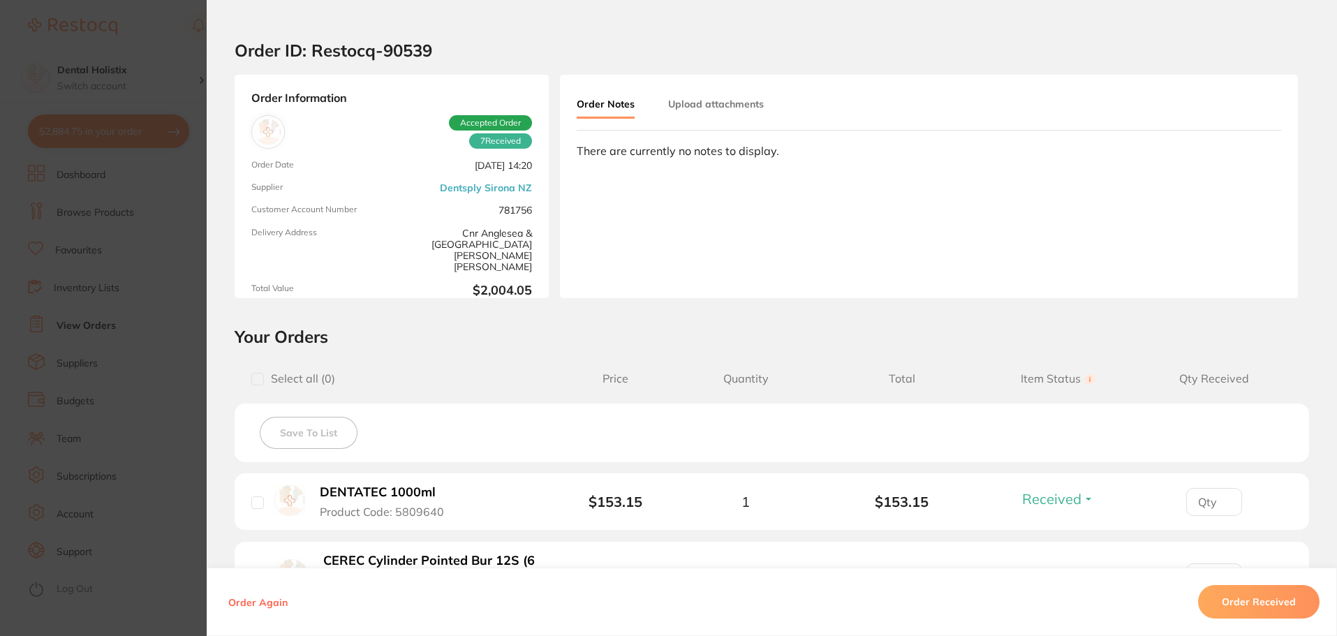
scroll to position [0, 0]
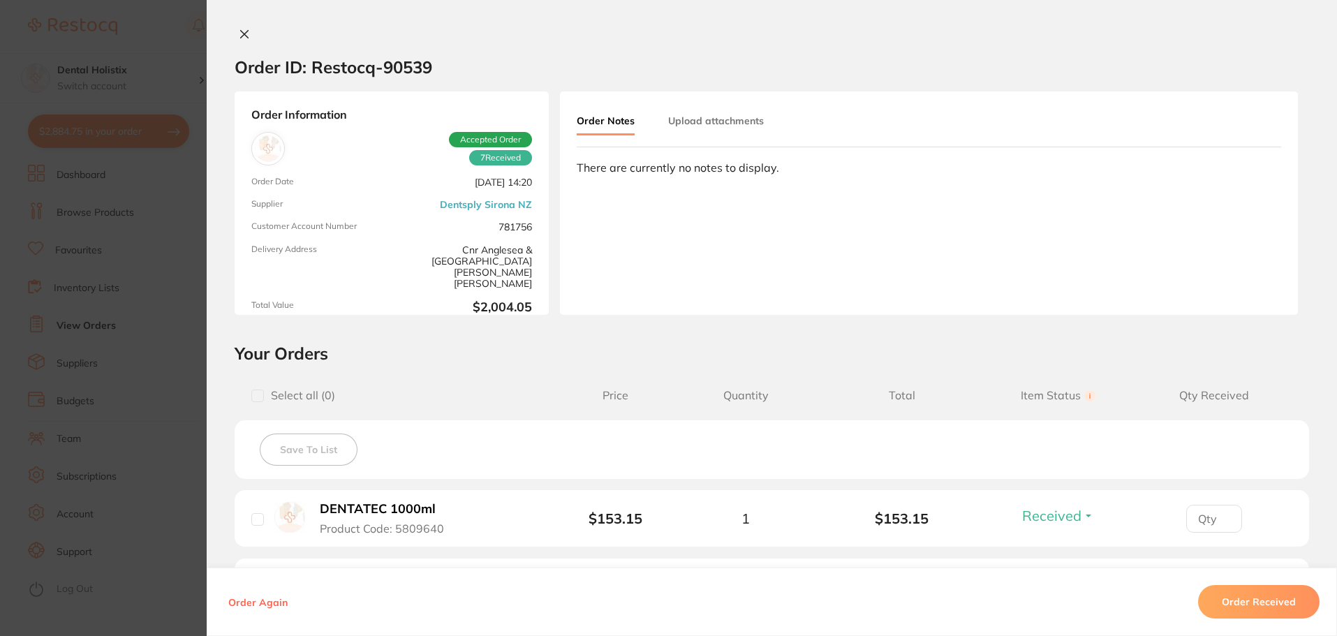
click at [720, 122] on button "Upload attachments" at bounding box center [716, 120] width 96 height 25
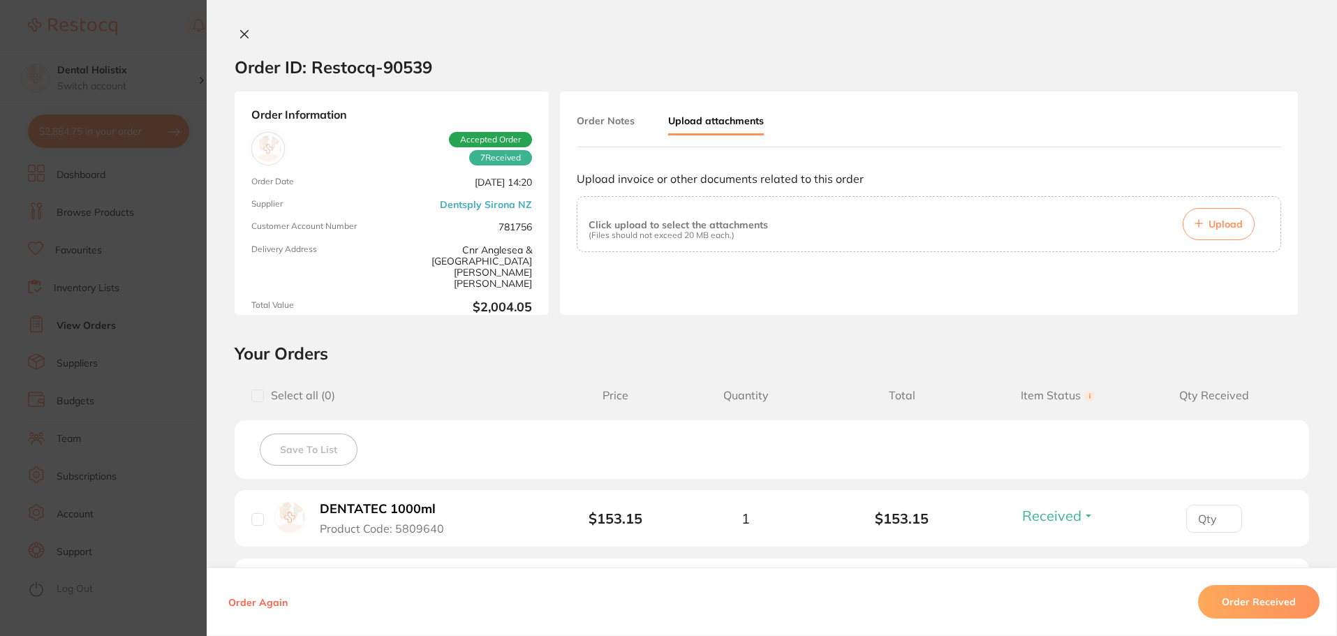
click at [620, 118] on button "Order Notes" at bounding box center [606, 120] width 58 height 25
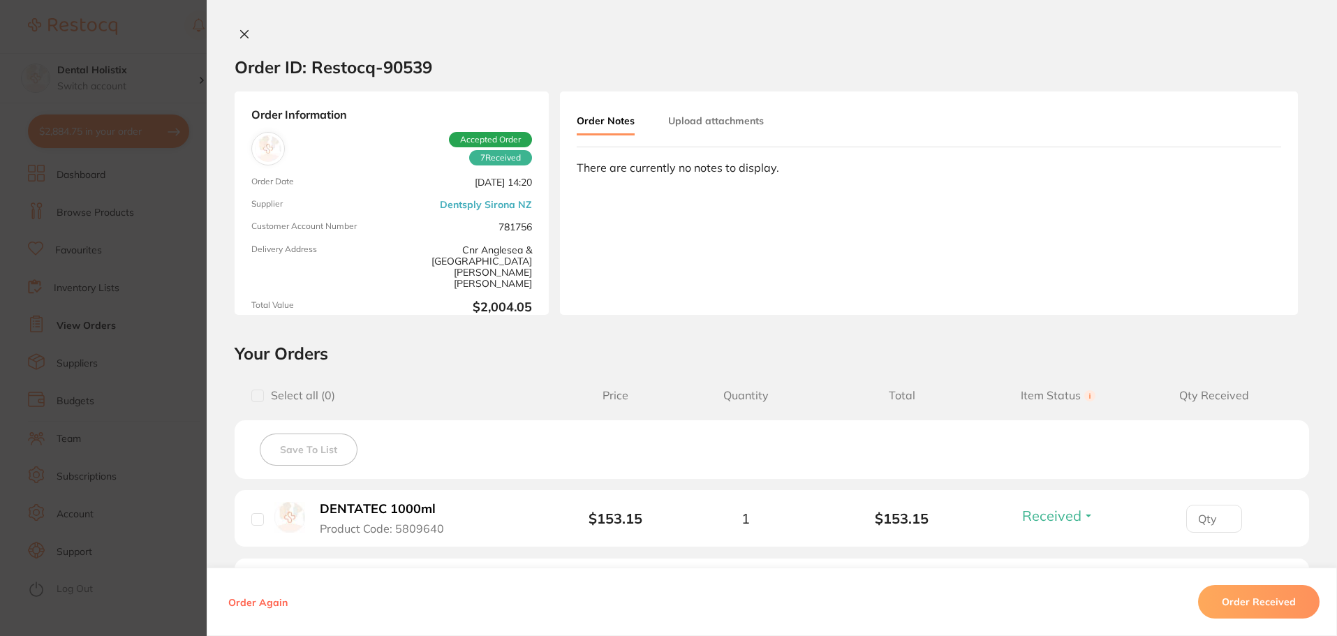
click at [715, 119] on button "Upload attachments" at bounding box center [716, 120] width 96 height 25
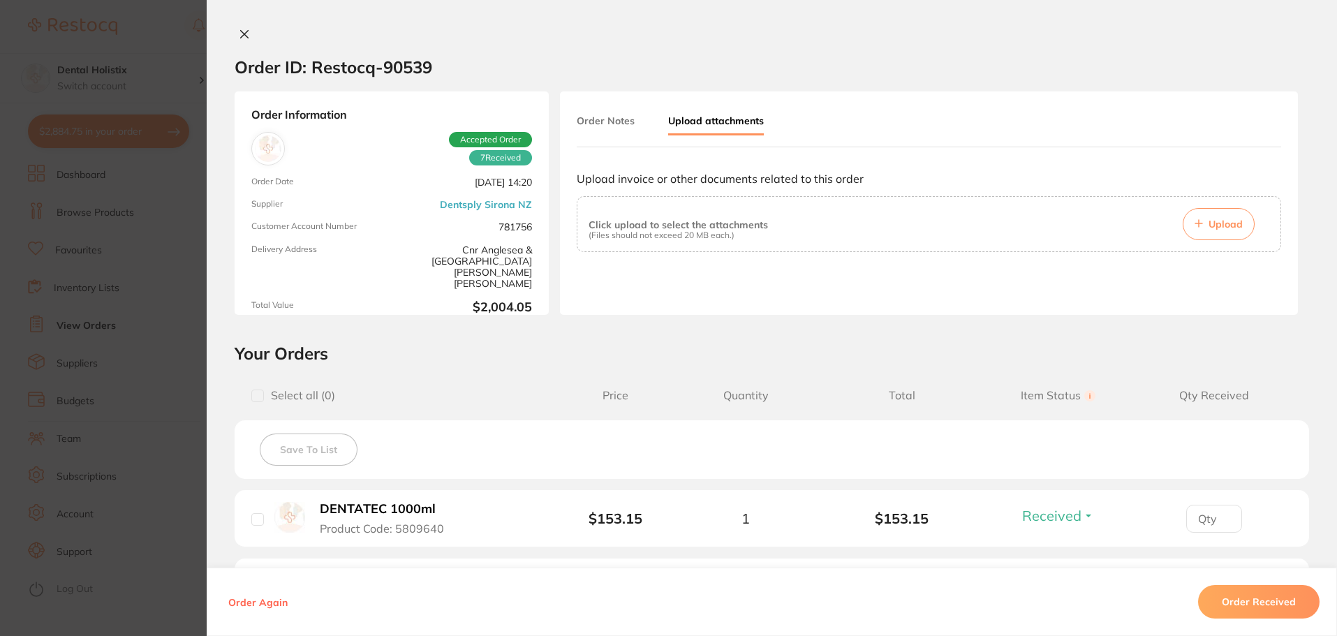
click at [994, 31] on div at bounding box center [772, 35] width 1131 height 15
click at [239, 36] on icon at bounding box center [244, 34] width 11 height 11
